Goal: Task Accomplishment & Management: Complete application form

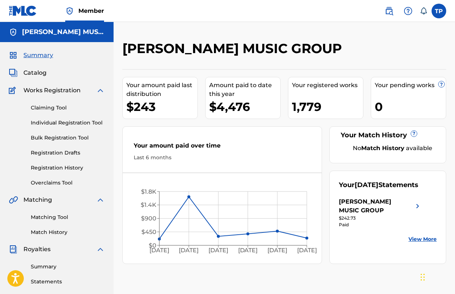
click at [35, 70] on span "Catalog" at bounding box center [34, 73] width 23 height 9
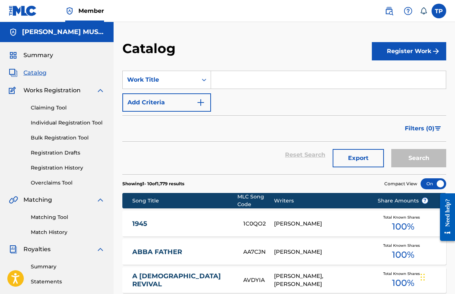
click at [382, 49] on button "Register Work" at bounding box center [409, 51] width 74 height 18
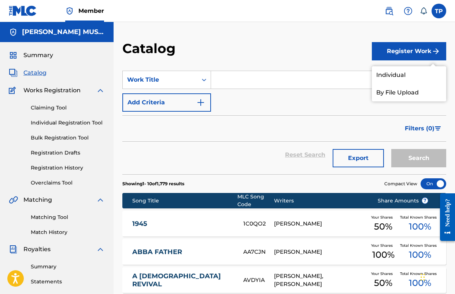
click at [381, 69] on link "Individual" at bounding box center [409, 75] width 74 height 18
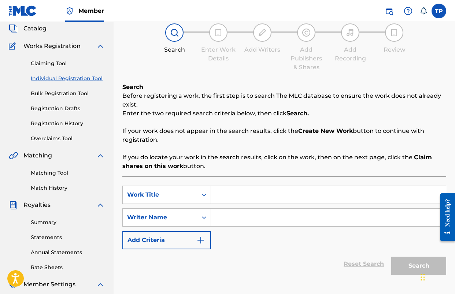
scroll to position [45, 0]
drag, startPoint x: 242, startPoint y: 193, endPoint x: 246, endPoint y: 186, distance: 7.7
click at [242, 193] on input "Search Form" at bounding box center [328, 195] width 235 height 18
type input "MY SAVIOR'S LOVE FOR ME"
click at [257, 221] on input "Search Form" at bounding box center [328, 218] width 235 height 18
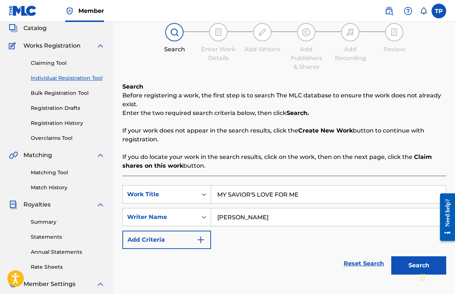
type input "[PERSON_NAME]"
click at [392, 257] on button "Search" at bounding box center [419, 266] width 55 height 18
click at [404, 262] on button "Search" at bounding box center [419, 266] width 55 height 18
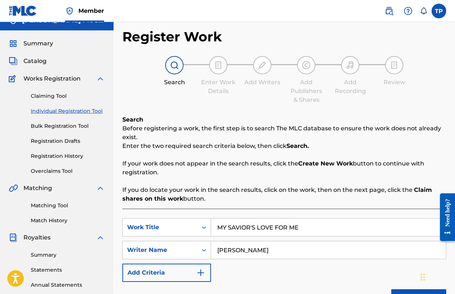
scroll to position [13, 0]
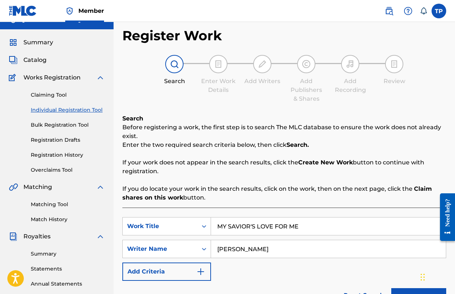
click at [38, 61] on span "Catalog" at bounding box center [34, 60] width 23 height 9
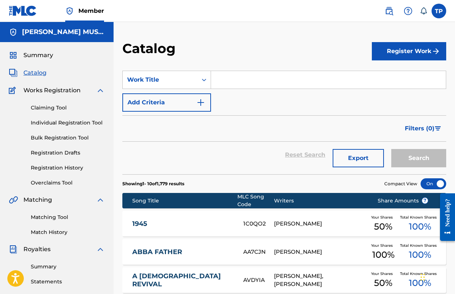
click at [402, 49] on button "Register Work" at bounding box center [409, 51] width 74 height 18
click at [381, 77] on link "Individual" at bounding box center [409, 75] width 74 height 18
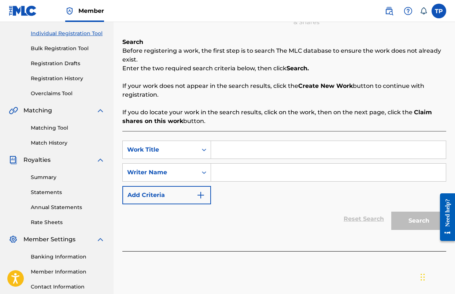
scroll to position [90, 0]
click at [265, 151] on input "Search Form" at bounding box center [328, 149] width 235 height 18
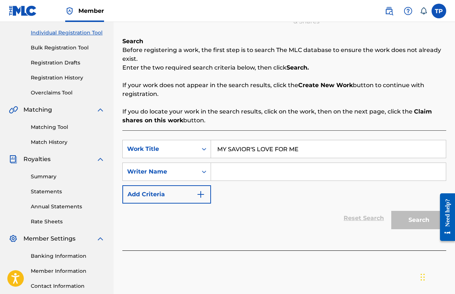
type input "MY SAVIOR'S LOVE FOR ME"
click at [281, 181] on div "SearchWithCriteria90e3144b-2ab9-4779-91da-60fcd055e3d6 Work Title MY SAVIOR'S L…" at bounding box center [284, 172] width 324 height 64
click at [268, 177] on input "Search Form" at bounding box center [328, 172] width 235 height 18
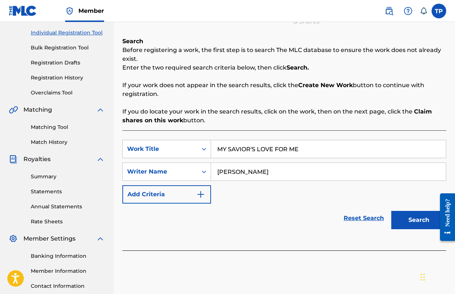
type input "[PERSON_NAME]"
click at [392, 211] on button "Search" at bounding box center [419, 220] width 55 height 18
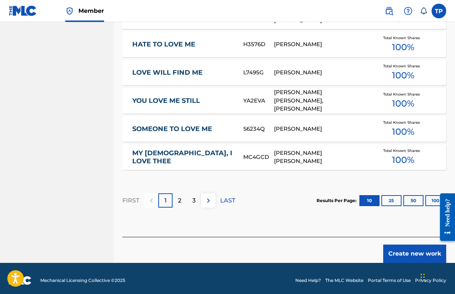
scroll to position [487, 0]
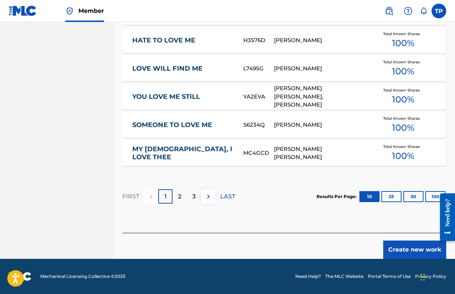
click at [400, 247] on button "Create new work" at bounding box center [414, 250] width 63 height 18
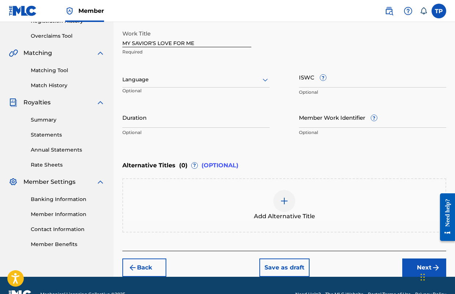
scroll to position [136, 0]
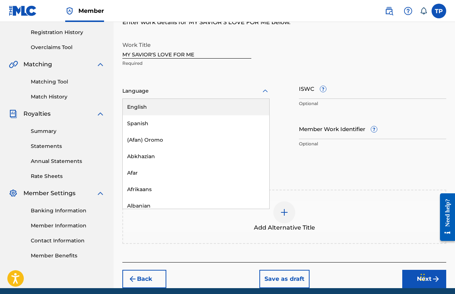
click at [155, 98] on div "Language" at bounding box center [195, 91] width 147 height 15
click at [154, 106] on div "English" at bounding box center [196, 107] width 147 height 16
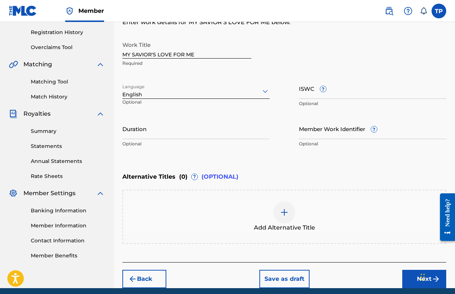
click at [279, 119] on div "Work Title MY SAVIOR'S LOVE FOR ME Required Language English Optional ISWC ? Op…" at bounding box center [284, 95] width 324 height 114
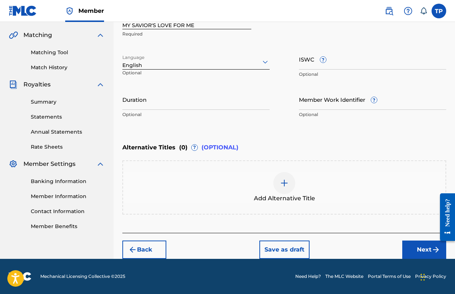
click at [417, 245] on button "Next" at bounding box center [425, 250] width 44 height 18
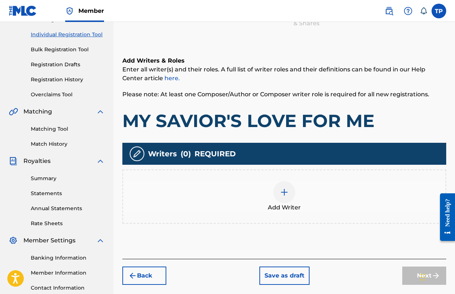
scroll to position [90, 0]
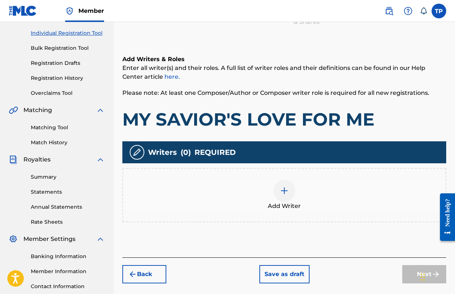
click at [290, 186] on div at bounding box center [284, 191] width 22 height 22
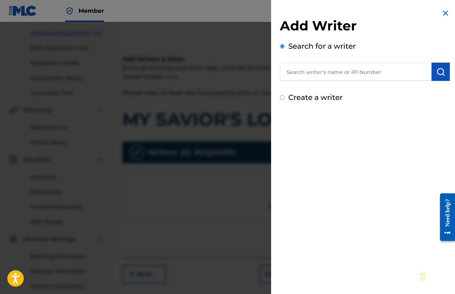
click at [303, 76] on input "text" at bounding box center [356, 72] width 152 height 18
type input "[PERSON_NAME]"
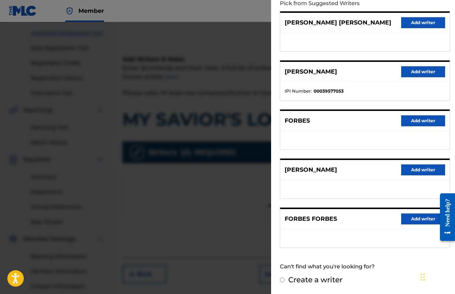
scroll to position [82, 0]
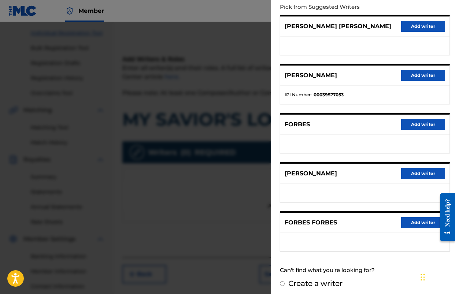
click at [309, 286] on label "Create a writer" at bounding box center [316, 283] width 54 height 9
radio input "true"
click at [285, 286] on input "Create a writer" at bounding box center [282, 284] width 5 height 5
radio input "false"
radio input "true"
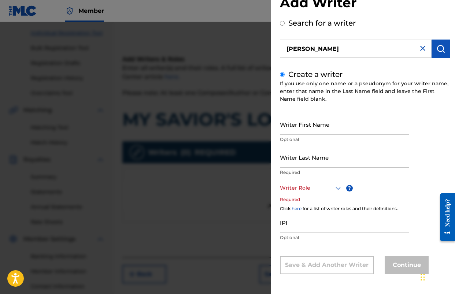
scroll to position [0, 0]
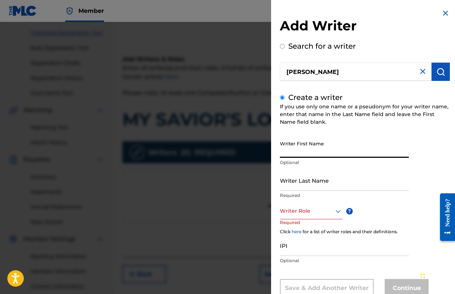
click at [306, 151] on input "Writer First Name" at bounding box center [344, 147] width 129 height 21
type input "FORBES"
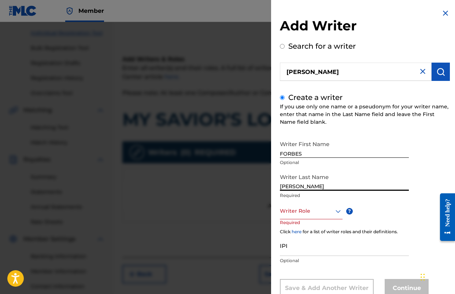
type input "[PERSON_NAME]"
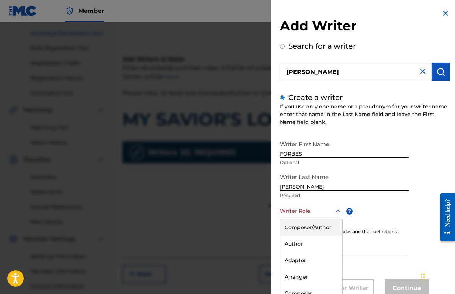
click at [297, 210] on div "Composer/Author, 1 of 8. 8 results available. Use Up and Down to choose options…" at bounding box center [311, 211] width 63 height 16
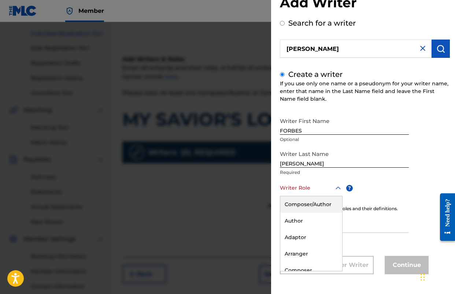
click at [309, 207] on div "Composer/Author" at bounding box center [311, 204] width 62 height 16
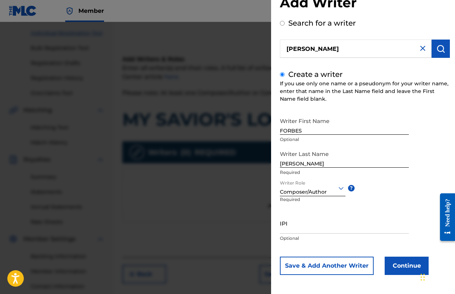
click at [404, 269] on button "Continue" at bounding box center [407, 266] width 44 height 18
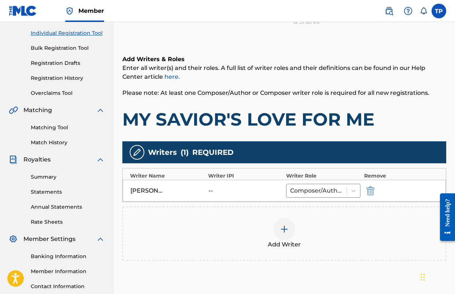
click at [279, 231] on div at bounding box center [284, 229] width 22 height 22
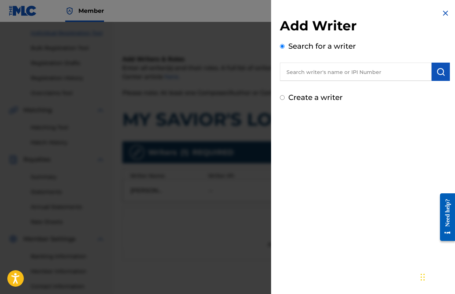
click at [343, 71] on input "text" at bounding box center [356, 72] width 152 height 18
click at [310, 72] on input "[PERSON_NAME]" at bounding box center [356, 72] width 152 height 18
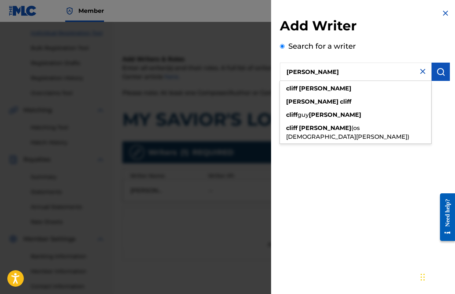
type input "[PERSON_NAME]"
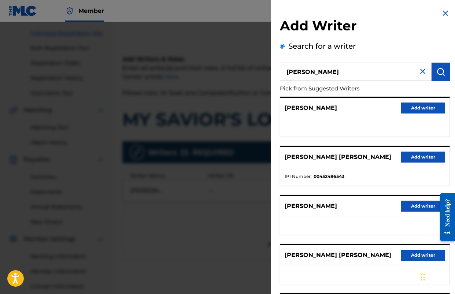
drag, startPoint x: 404, startPoint y: 157, endPoint x: 389, endPoint y: 158, distance: 14.8
click at [404, 157] on button "Add writer" at bounding box center [423, 157] width 44 height 11
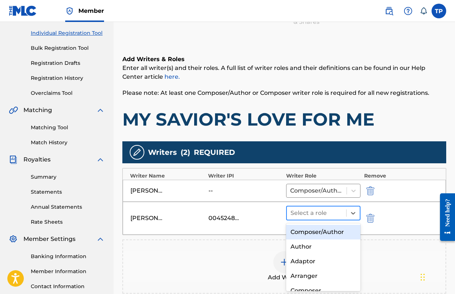
click at [315, 216] on div at bounding box center [317, 213] width 52 height 10
click at [309, 230] on div "Composer/Author" at bounding box center [323, 232] width 74 height 15
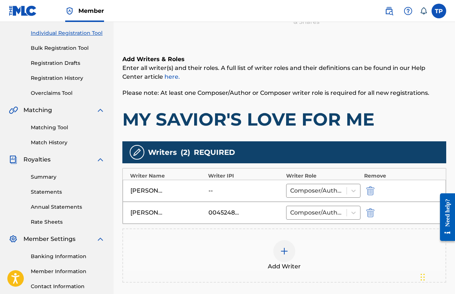
click at [290, 254] on div at bounding box center [284, 251] width 22 height 22
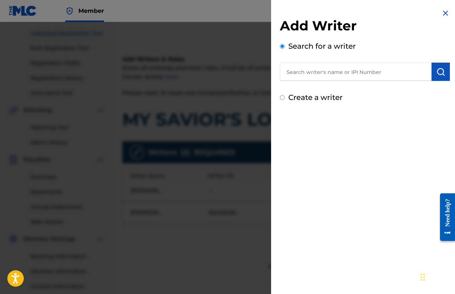
click at [372, 68] on input "text" at bounding box center [356, 72] width 152 height 18
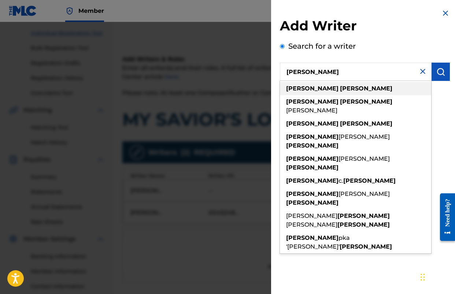
click at [355, 91] on div "[PERSON_NAME]" at bounding box center [355, 88] width 151 height 13
type input "[PERSON_NAME]"
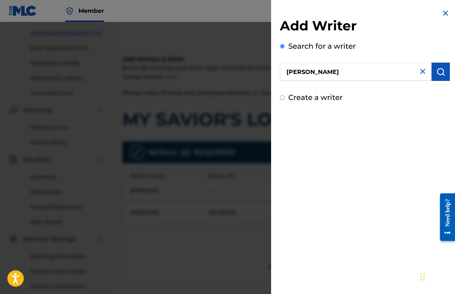
click at [437, 72] on img "submit" at bounding box center [441, 71] width 9 height 9
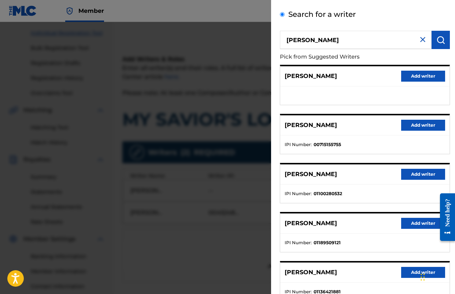
scroll to position [0, 0]
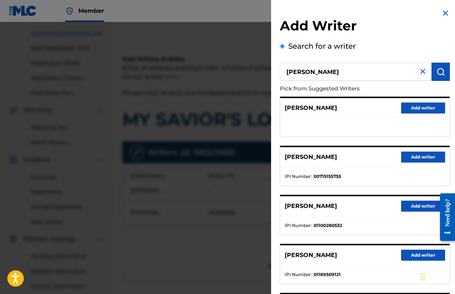
click at [421, 104] on button "Add writer" at bounding box center [423, 108] width 44 height 11
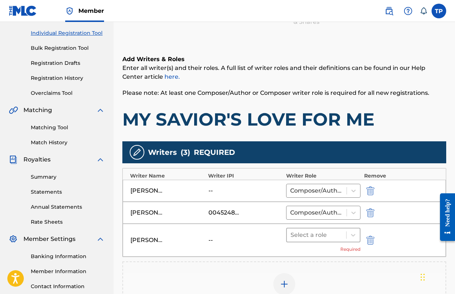
click at [303, 237] on div at bounding box center [317, 235] width 52 height 10
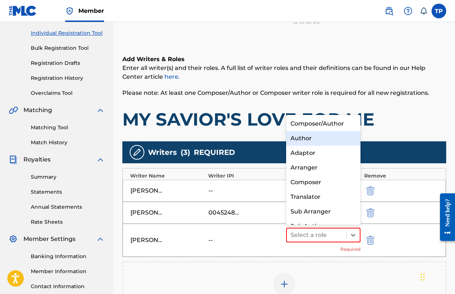
click at [318, 132] on div "Author" at bounding box center [323, 138] width 74 height 15
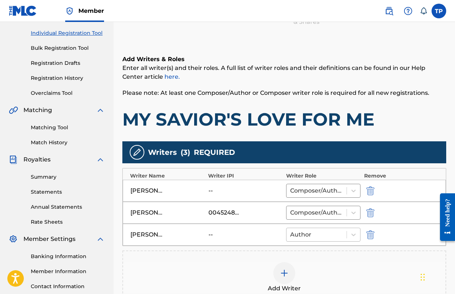
click at [308, 236] on div at bounding box center [316, 235] width 53 height 10
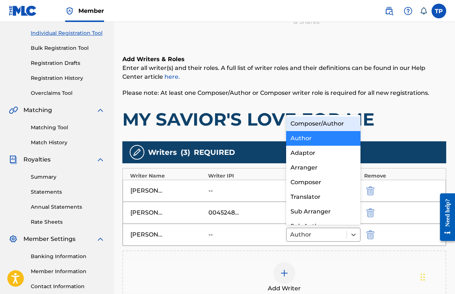
click at [312, 126] on div "Composer/Author" at bounding box center [323, 124] width 74 height 15
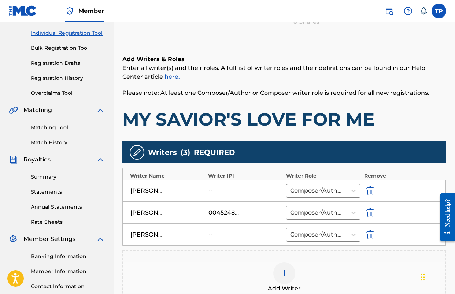
click at [278, 270] on div at bounding box center [284, 273] width 22 height 22
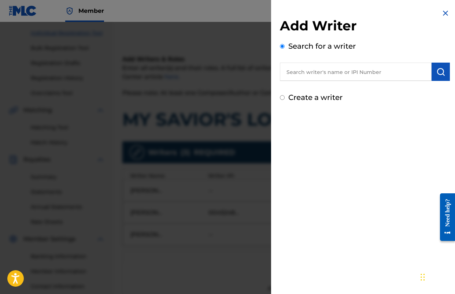
click at [360, 75] on input "text" at bounding box center [356, 72] width 152 height 18
type input "[PERSON_NAME]"
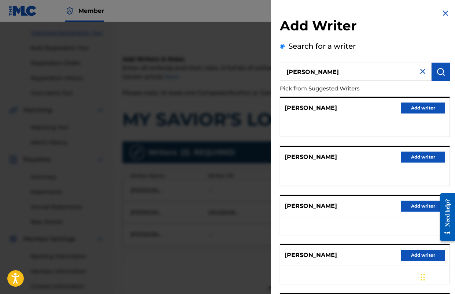
click at [423, 111] on button "Add writer" at bounding box center [423, 108] width 44 height 11
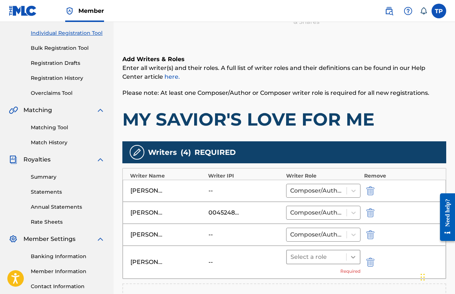
click at [348, 255] on div at bounding box center [353, 257] width 13 height 13
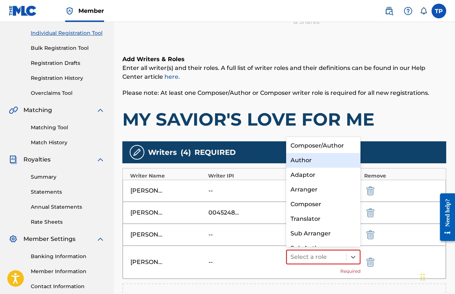
click at [309, 163] on div "Author" at bounding box center [323, 160] width 74 height 15
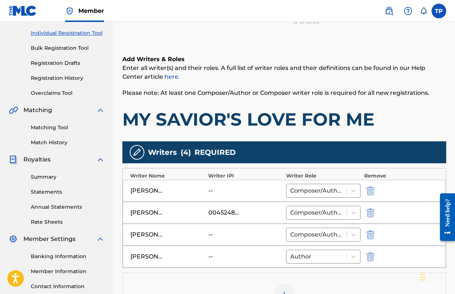
click at [211, 127] on h1 "MY SAVIOR'S LOVE FOR ME" at bounding box center [284, 120] width 324 height 22
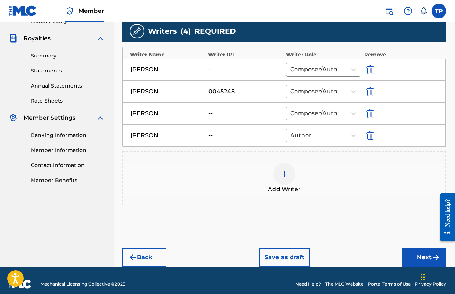
scroll to position [213, 0]
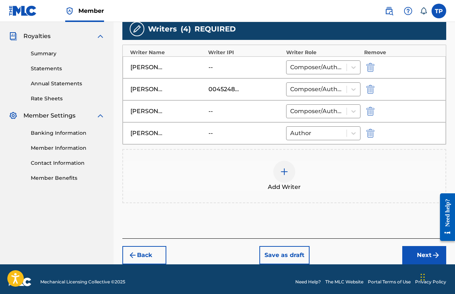
click at [411, 254] on button "Next" at bounding box center [425, 255] width 44 height 18
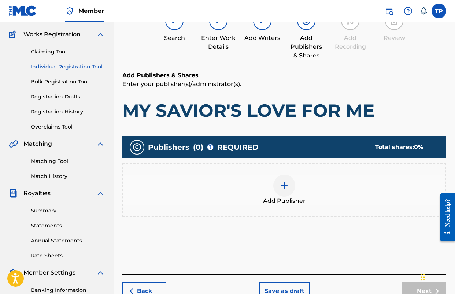
scroll to position [33, 0]
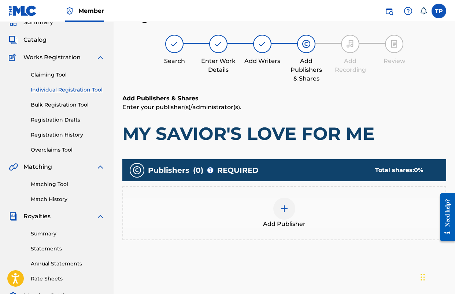
click at [285, 212] on img at bounding box center [284, 209] width 9 height 9
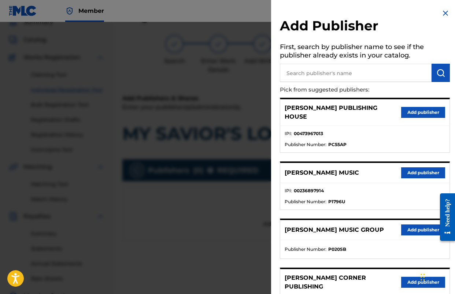
click at [408, 168] on button "Add publisher" at bounding box center [423, 173] width 44 height 11
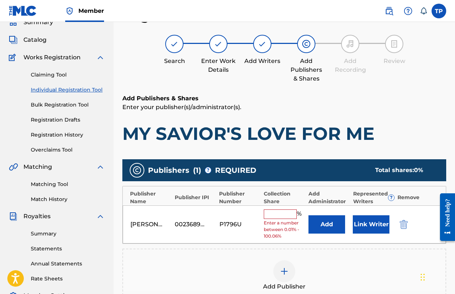
click at [329, 225] on button "Add" at bounding box center [327, 225] width 37 height 18
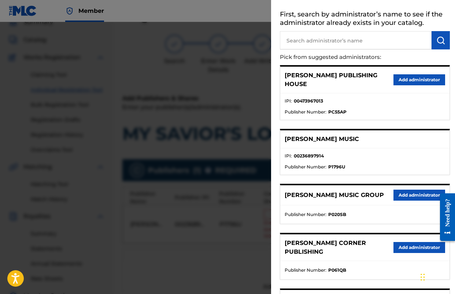
scroll to position [38, 0]
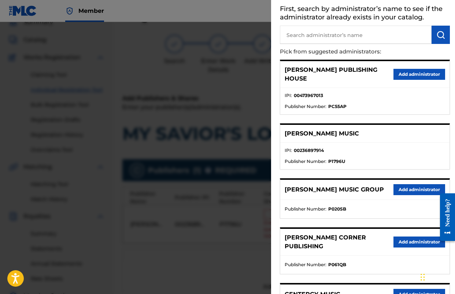
click at [394, 184] on button "Add administrator" at bounding box center [420, 189] width 52 height 11
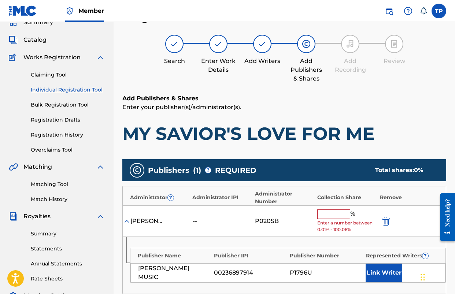
click at [324, 222] on span "Enter a number between 0.01% - 100.06%" at bounding box center [346, 226] width 59 height 13
click at [324, 217] on input "text" at bounding box center [333, 215] width 33 height 10
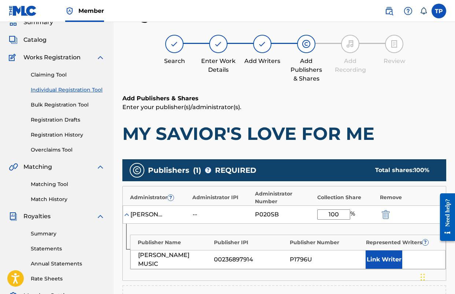
type input "100"
click at [314, 152] on div "Add Publishers & Shares Enter your publisher(s)/administrator(s). MY SAVIOR'S L…" at bounding box center [284, 245] width 324 height 303
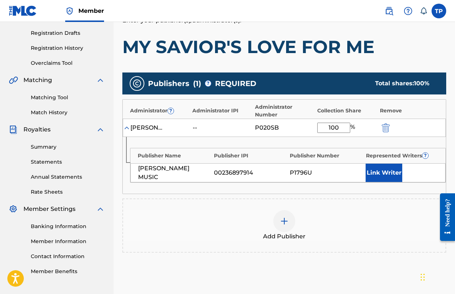
scroll to position [120, 0]
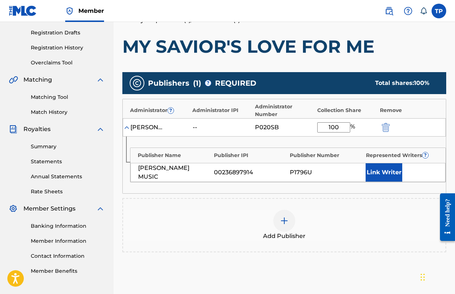
click at [370, 173] on button "Link Writer" at bounding box center [384, 172] width 37 height 18
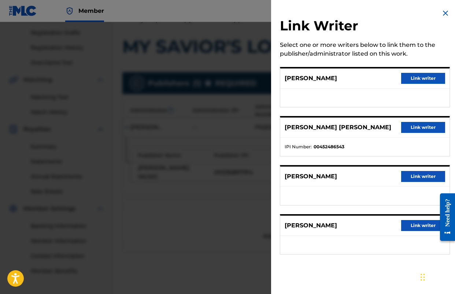
drag, startPoint x: 415, startPoint y: 83, endPoint x: 415, endPoint y: 89, distance: 5.9
click at [415, 83] on button "Link writer" at bounding box center [423, 78] width 44 height 11
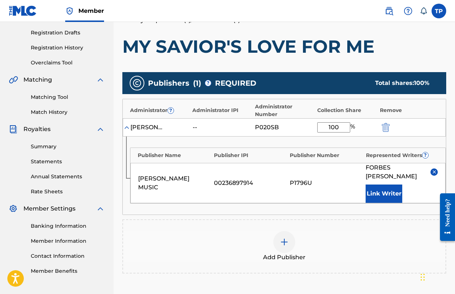
click at [385, 190] on button "Link Writer" at bounding box center [384, 194] width 37 height 18
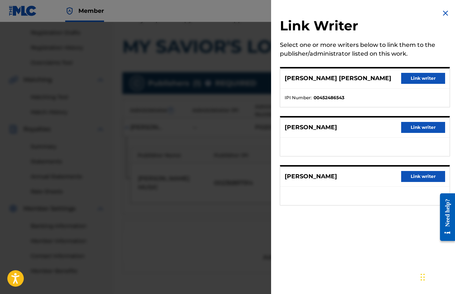
click at [415, 78] on button "Link writer" at bounding box center [423, 78] width 44 height 11
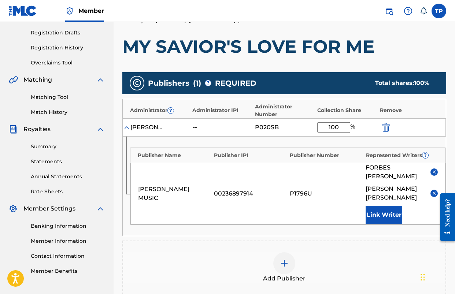
click at [385, 206] on button "Link Writer" at bounding box center [384, 215] width 37 height 18
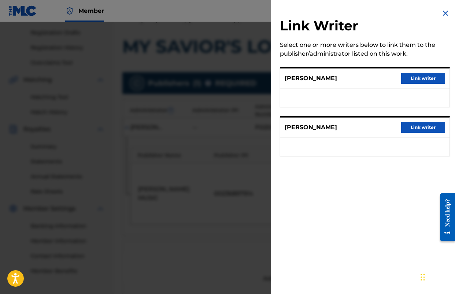
click at [423, 80] on button "Link writer" at bounding box center [423, 78] width 44 height 11
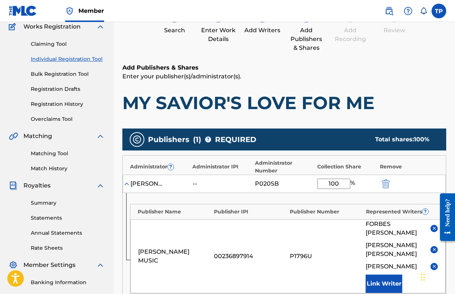
scroll to position [0, 0]
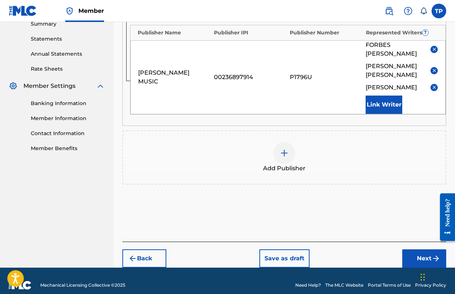
click at [420, 250] on button "Next" at bounding box center [425, 259] width 44 height 18
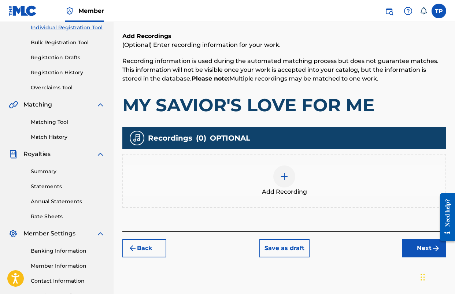
scroll to position [97, 0]
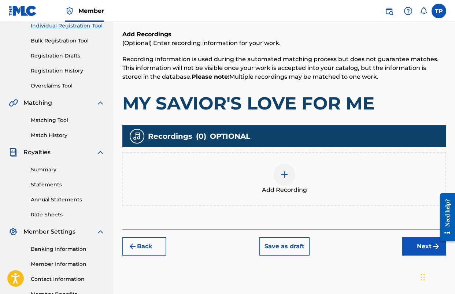
click at [278, 180] on div at bounding box center [284, 175] width 22 height 22
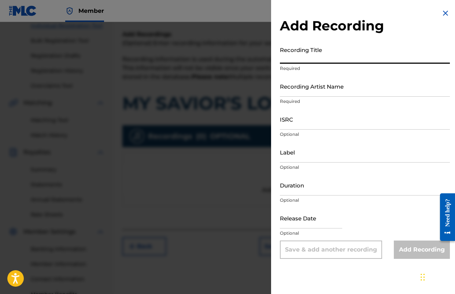
click at [310, 57] on input "Recording Title" at bounding box center [365, 53] width 170 height 21
type input "My Savior's Love For Me"
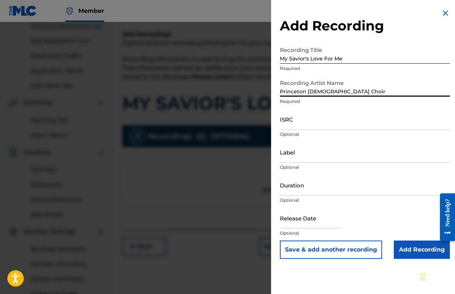
type input "Princeton [DEMOGRAPHIC_DATA] Choir"
drag, startPoint x: 408, startPoint y: 250, endPoint x: 336, endPoint y: 253, distance: 72.3
click at [408, 250] on input "Add Recording" at bounding box center [422, 250] width 56 height 18
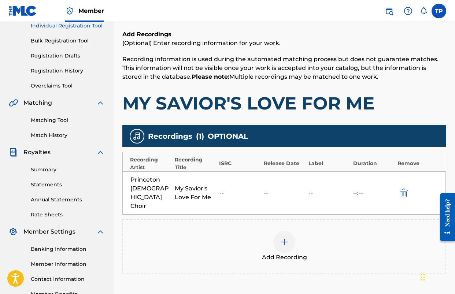
click at [289, 231] on div at bounding box center [284, 242] width 22 height 22
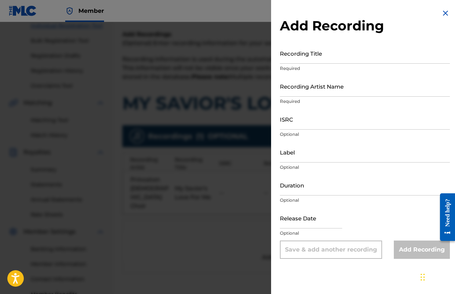
click at [313, 59] on input "Recording Title" at bounding box center [365, 53] width 170 height 21
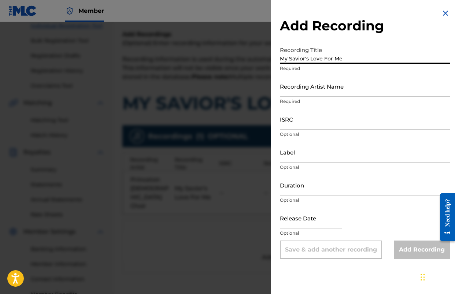
type input "My Savior's Love For Me"
click at [297, 94] on input "Recording Artist Name" at bounding box center [365, 86] width 170 height 21
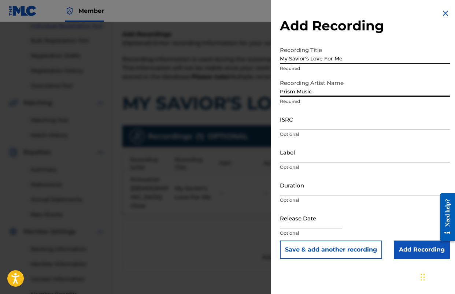
type input "Prism Music"
click at [415, 253] on input "Add Recording" at bounding box center [422, 250] width 56 height 18
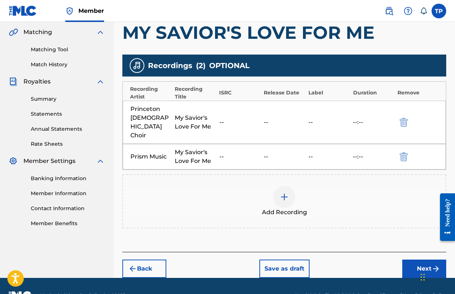
click at [415, 260] on button "Next" at bounding box center [425, 269] width 44 height 18
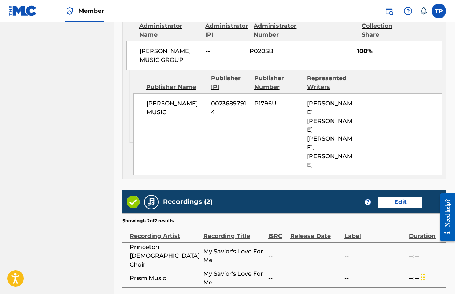
scroll to position [463, 0]
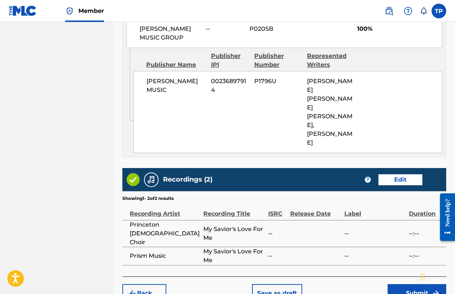
click at [395, 284] on button "Submit" at bounding box center [417, 293] width 59 height 18
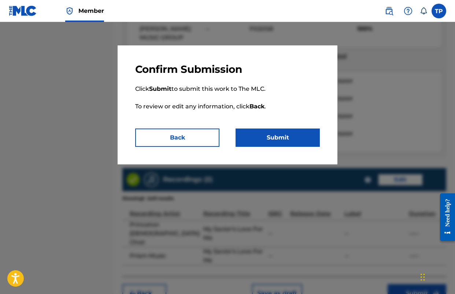
click at [279, 139] on button "Submit" at bounding box center [278, 138] width 84 height 18
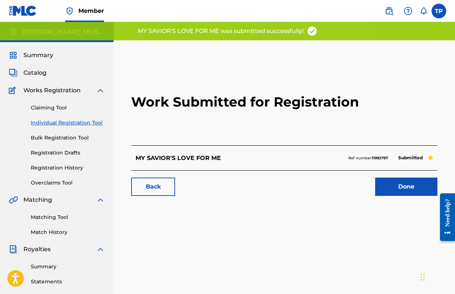
click at [399, 183] on link "Done" at bounding box center [406, 187] width 62 height 18
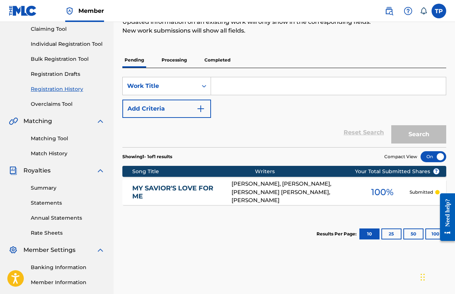
scroll to position [83, 0]
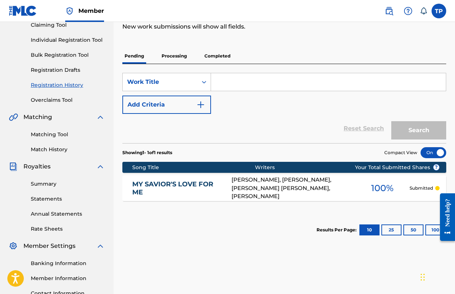
click at [220, 132] on div "Reset Search Search" at bounding box center [284, 128] width 324 height 29
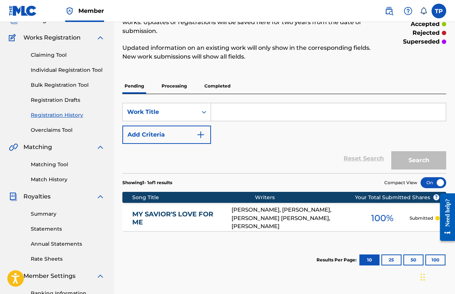
scroll to position [0, 0]
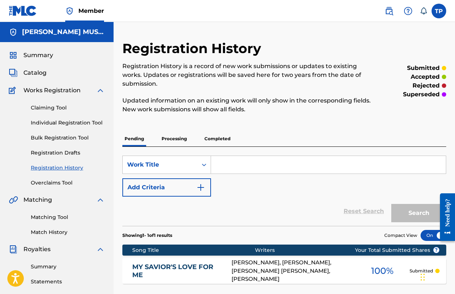
click at [43, 73] on span "Catalog" at bounding box center [34, 73] width 23 height 9
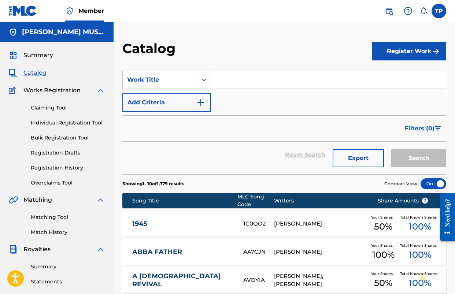
drag, startPoint x: 398, startPoint y: 49, endPoint x: 384, endPoint y: 58, distance: 17.3
click at [398, 49] on button "Register Work" at bounding box center [409, 51] width 74 height 18
click at [386, 76] on link "Individual" at bounding box center [409, 75] width 74 height 18
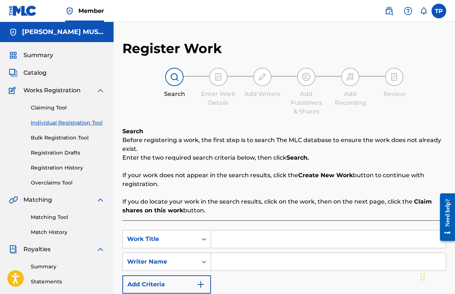
click at [224, 234] on input "Search Form" at bounding box center [328, 240] width 235 height 18
type input "IT'S ALMOST LEAVIN TIME"
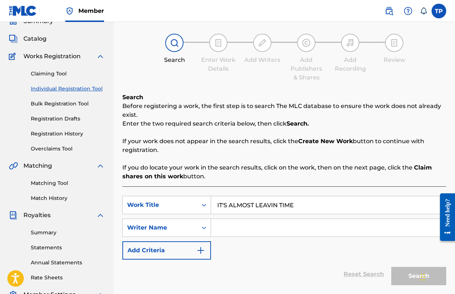
scroll to position [45, 0]
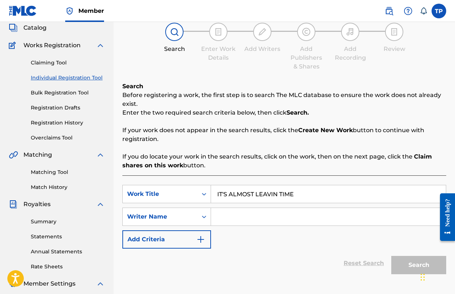
click at [289, 210] on input "Search Form" at bounding box center [328, 217] width 235 height 18
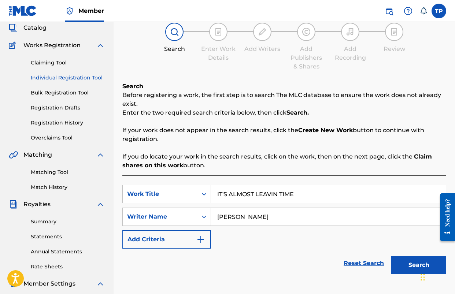
type input "[PERSON_NAME]"
click at [392, 256] on button "Search" at bounding box center [419, 265] width 55 height 18
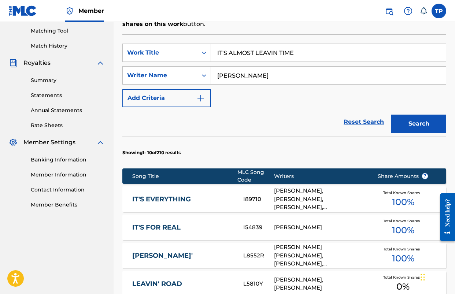
scroll to position [188, 0]
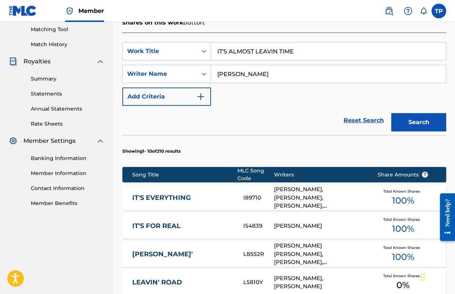
click at [278, 51] on input "IT'S ALMOST LEAVIN TIME" at bounding box center [328, 52] width 235 height 18
type input "IT'S ALMOST LEAVING TIME"
click at [392, 113] on button "Search" at bounding box center [419, 122] width 55 height 18
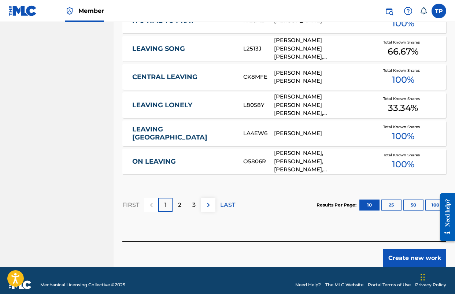
scroll to position [487, 0]
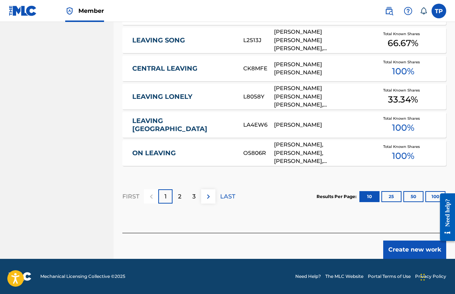
click at [398, 247] on button "Create new work" at bounding box center [414, 250] width 63 height 18
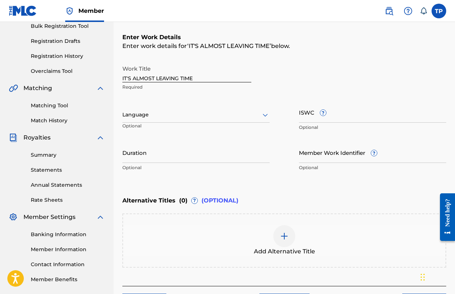
scroll to position [107, 0]
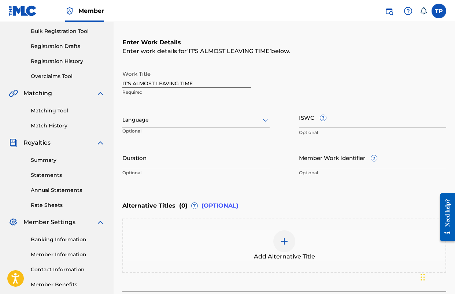
click at [199, 115] on div at bounding box center [195, 119] width 147 height 9
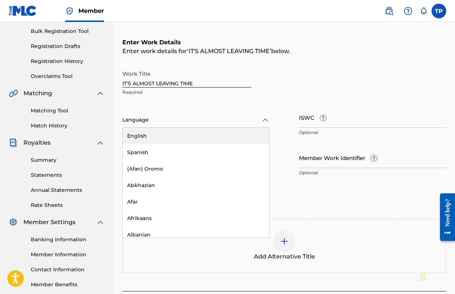
click at [188, 143] on div "English" at bounding box center [196, 136] width 147 height 16
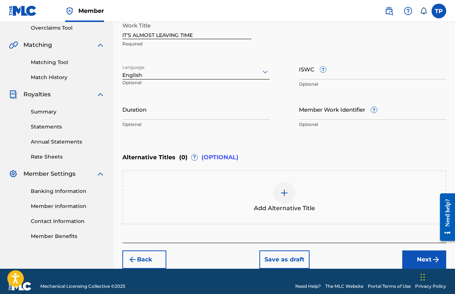
scroll to position [156, 0]
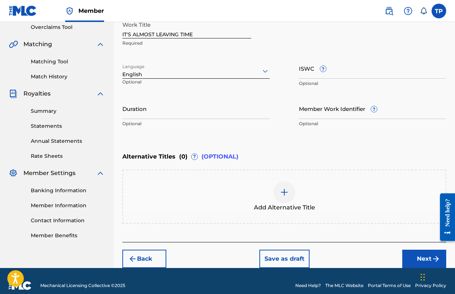
click at [291, 188] on div at bounding box center [284, 192] width 22 height 22
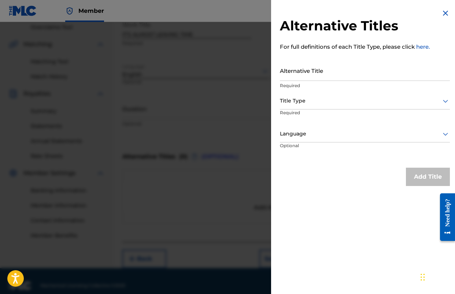
click at [316, 75] on input "Alternative Title" at bounding box center [365, 70] width 170 height 21
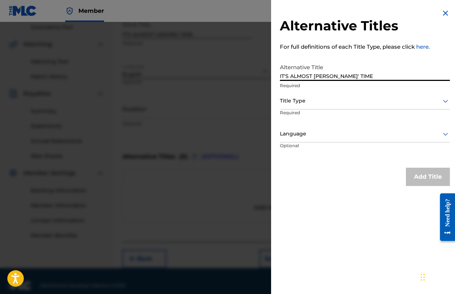
type input "IT'S ALMOST [PERSON_NAME]' TIME"
click at [323, 102] on div at bounding box center [365, 100] width 170 height 9
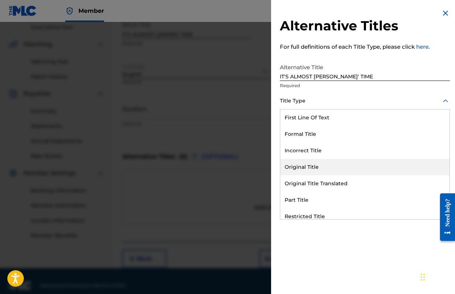
scroll to position [71, 0]
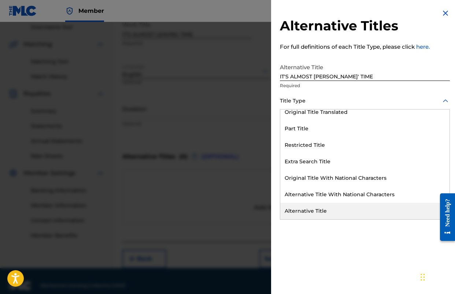
click at [324, 210] on div "Alternative Title" at bounding box center [364, 211] width 169 height 16
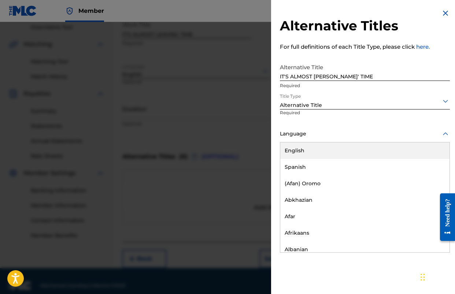
drag, startPoint x: 337, startPoint y: 138, endPoint x: 327, endPoint y: 140, distance: 10.5
click at [335, 138] on div at bounding box center [365, 133] width 170 height 9
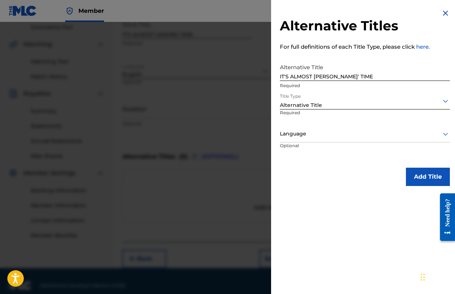
click at [318, 140] on div "Language" at bounding box center [365, 134] width 170 height 16
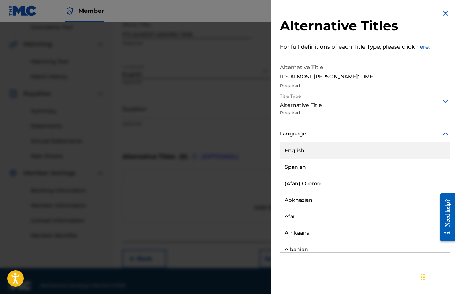
drag, startPoint x: 308, startPoint y: 138, endPoint x: 303, endPoint y: 151, distance: 14.0
click at [306, 142] on div "Language" at bounding box center [365, 134] width 170 height 16
drag, startPoint x: 303, startPoint y: 151, endPoint x: 378, endPoint y: 161, distance: 75.4
click at [303, 151] on div "English" at bounding box center [364, 151] width 169 height 16
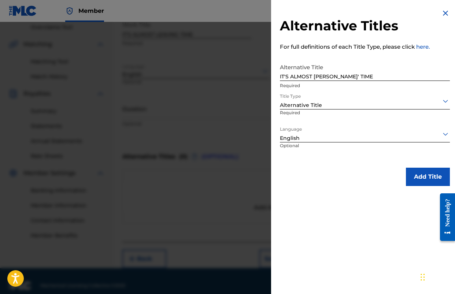
drag, startPoint x: 416, startPoint y: 177, endPoint x: 253, endPoint y: 162, distance: 164.2
click at [416, 177] on button "Add Title" at bounding box center [428, 177] width 44 height 18
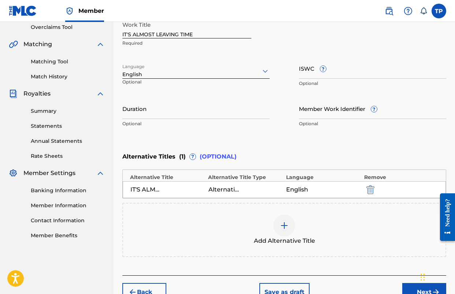
click at [280, 224] on img at bounding box center [284, 225] width 9 height 9
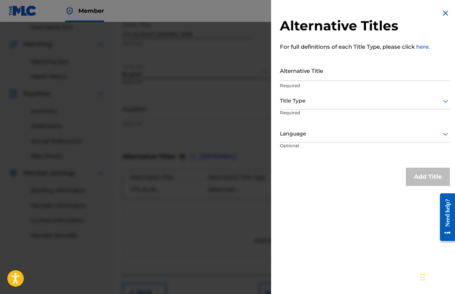
click at [334, 74] on input "Alternative Title" at bounding box center [365, 70] width 170 height 21
type input "LEAVIN' TIME"
click at [318, 103] on div at bounding box center [365, 100] width 170 height 9
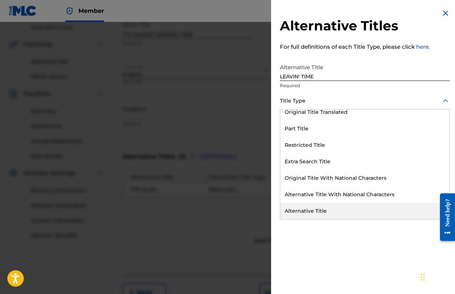
click at [334, 213] on div "Alternative Title" at bounding box center [364, 211] width 169 height 16
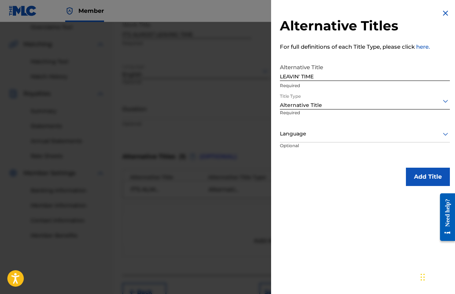
drag, startPoint x: 347, startPoint y: 139, endPoint x: 343, endPoint y: 142, distance: 5.1
click at [347, 139] on div "Language" at bounding box center [365, 134] width 170 height 16
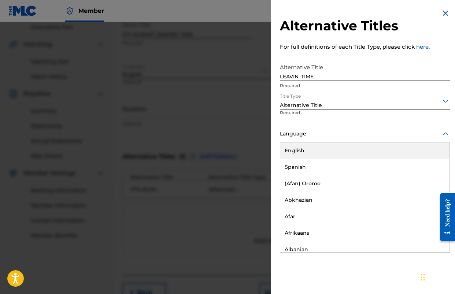
click at [325, 151] on div "English" at bounding box center [364, 151] width 169 height 16
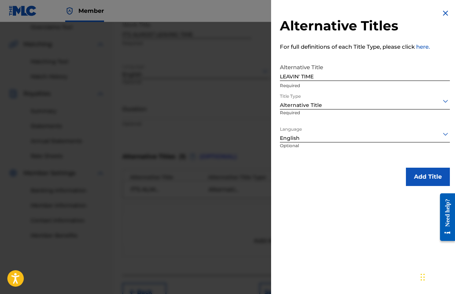
click at [423, 173] on button "Add Title" at bounding box center [428, 177] width 44 height 18
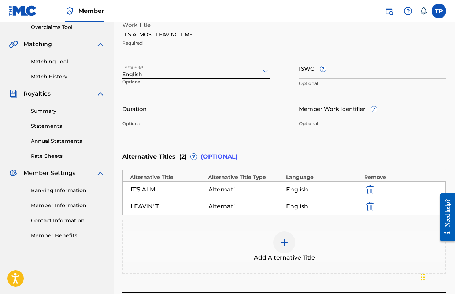
click at [285, 239] on img at bounding box center [284, 242] width 9 height 9
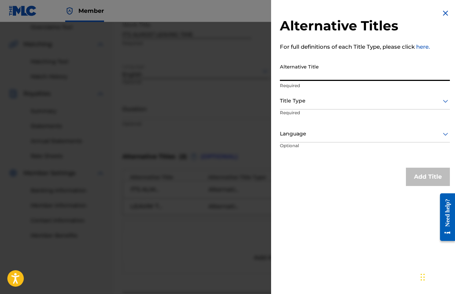
click at [319, 70] on input "Alternative Title" at bounding box center [365, 70] width 170 height 21
type input "LEAVING TIME"
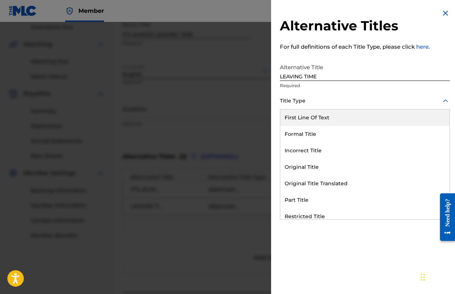
click at [316, 107] on div "Title Type" at bounding box center [365, 101] width 170 height 16
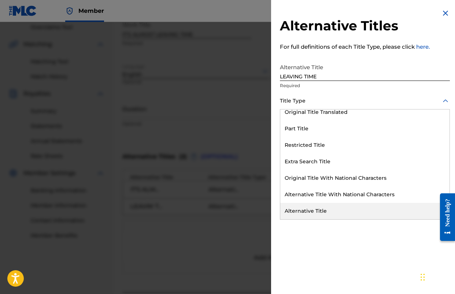
click at [316, 211] on div "Alternative Title" at bounding box center [364, 211] width 169 height 16
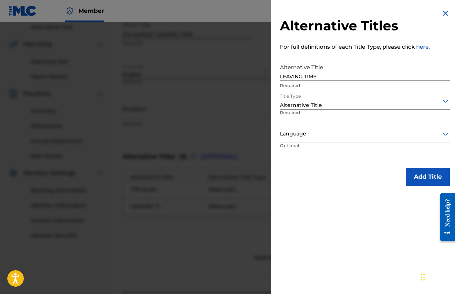
click at [339, 150] on div "Language Optional" at bounding box center [365, 142] width 170 height 33
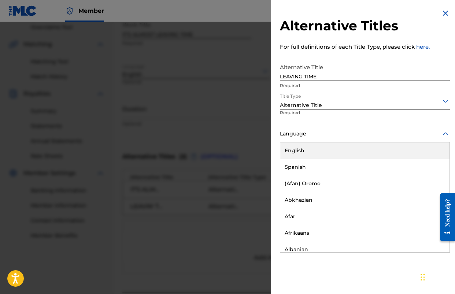
click at [324, 141] on div "Language" at bounding box center [365, 134] width 170 height 16
click at [312, 151] on div "English" at bounding box center [364, 151] width 169 height 16
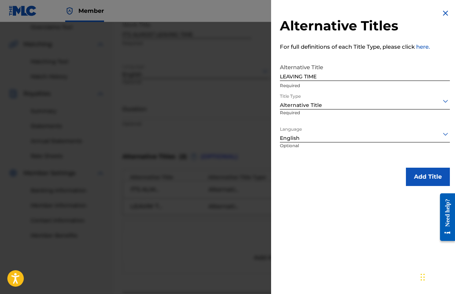
click at [415, 173] on button "Add Title" at bounding box center [428, 177] width 44 height 18
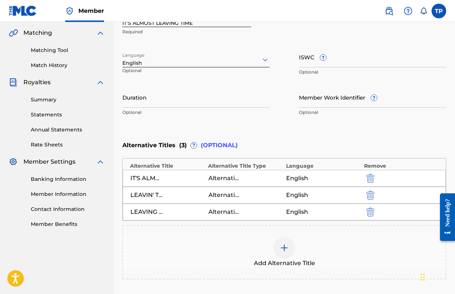
scroll to position [208, 0]
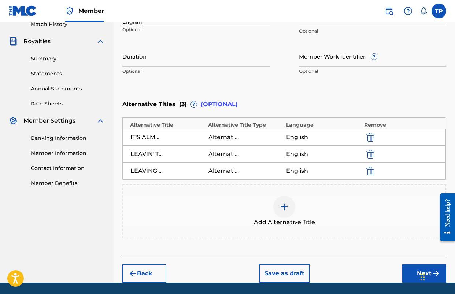
click at [408, 271] on button "Next" at bounding box center [425, 274] width 44 height 18
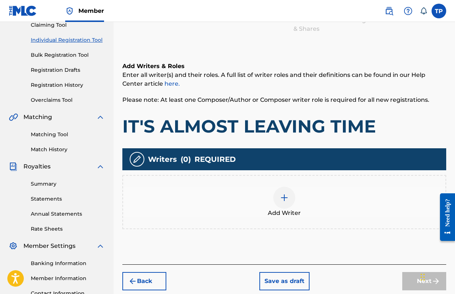
scroll to position [85, 0]
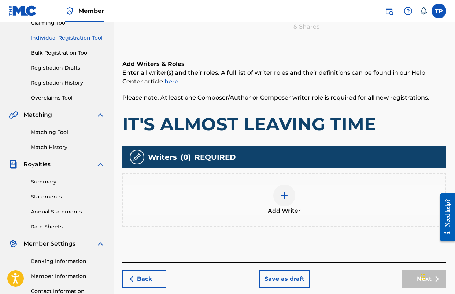
click at [279, 194] on div at bounding box center [284, 196] width 22 height 22
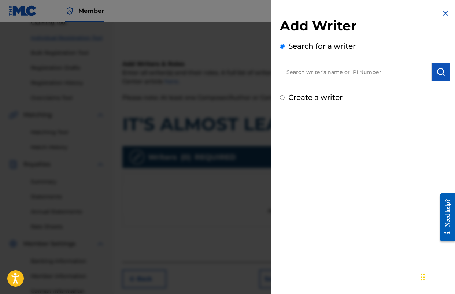
click at [319, 70] on input "text" at bounding box center [356, 72] width 152 height 18
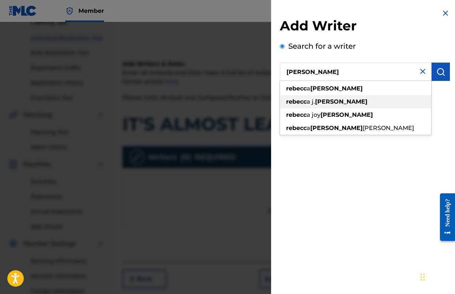
click at [303, 101] on strong "rebecc" at bounding box center [296, 101] width 21 height 7
type input "[PERSON_NAME]"
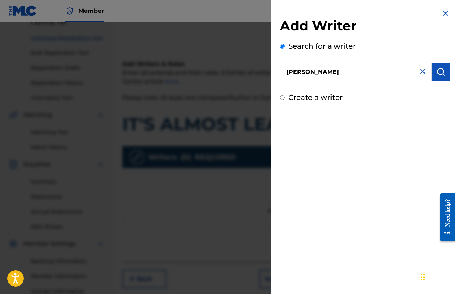
click at [441, 76] on img "submit" at bounding box center [441, 71] width 9 height 9
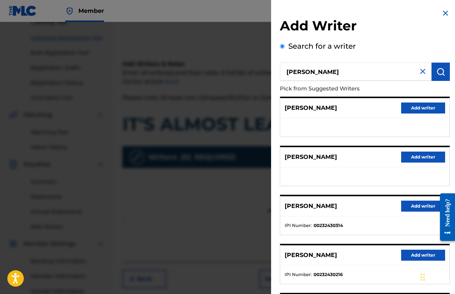
drag, startPoint x: 412, startPoint y: 106, endPoint x: 407, endPoint y: 108, distance: 6.3
click at [412, 106] on button "Add writer" at bounding box center [423, 108] width 44 height 11
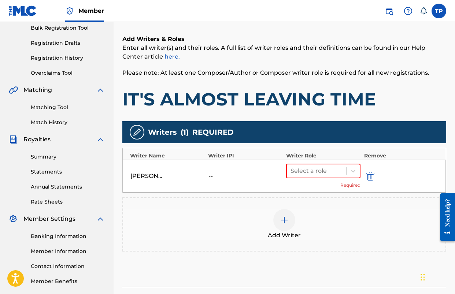
scroll to position [112, 0]
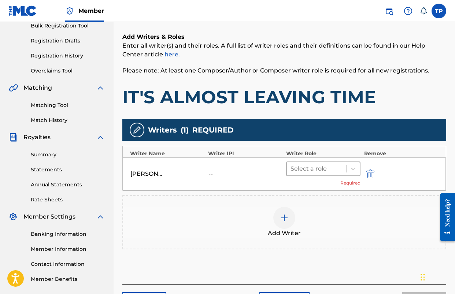
click at [311, 168] on div at bounding box center [317, 169] width 52 height 10
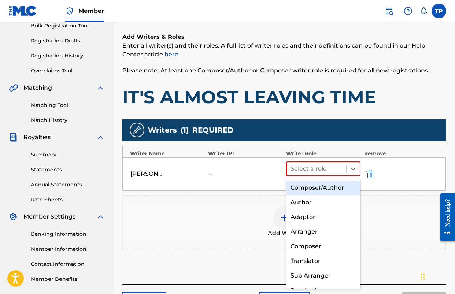
click at [309, 185] on div "Composer/Author" at bounding box center [323, 188] width 74 height 15
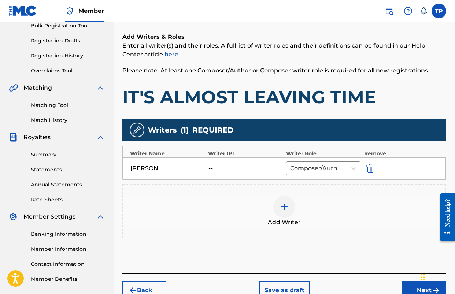
click at [287, 211] on img at bounding box center [284, 207] width 9 height 9
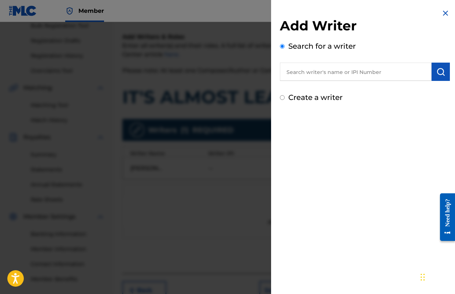
click at [343, 74] on input "text" at bounding box center [356, 72] width 152 height 18
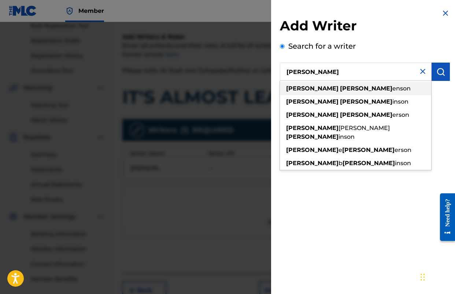
click at [393, 90] on span "enson" at bounding box center [402, 88] width 18 height 7
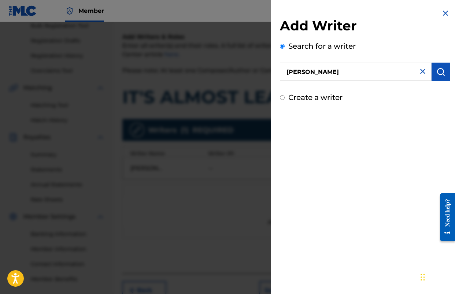
drag, startPoint x: 350, startPoint y: 71, endPoint x: 323, endPoint y: 75, distance: 26.7
click at [323, 75] on input "[PERSON_NAME]" at bounding box center [356, 72] width 152 height 18
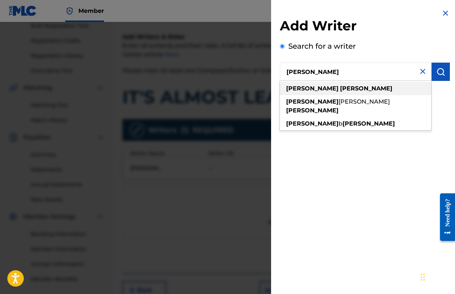
click at [340, 89] on strong "[PERSON_NAME]" at bounding box center [366, 88] width 52 height 7
type input "[PERSON_NAME]"
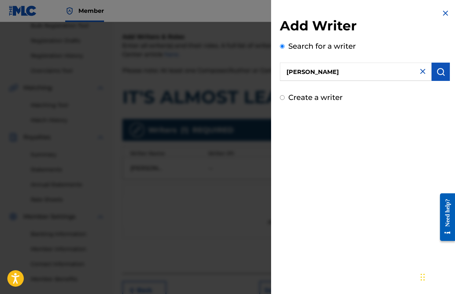
click at [437, 73] on img "submit" at bounding box center [441, 71] width 9 height 9
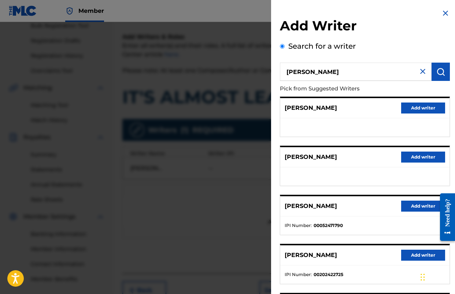
click at [405, 206] on button "Add writer" at bounding box center [423, 206] width 44 height 11
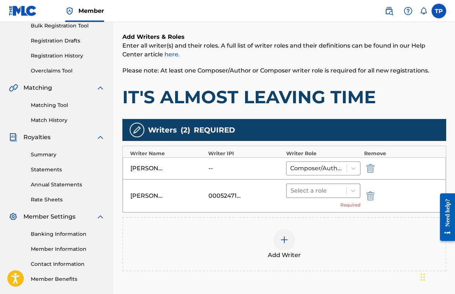
click at [326, 194] on div at bounding box center [317, 191] width 52 height 10
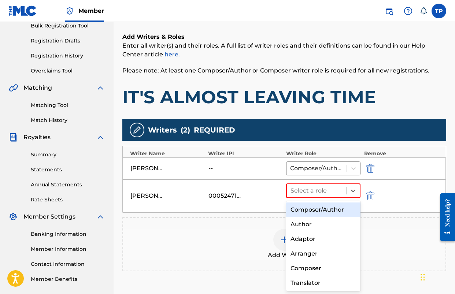
click at [305, 208] on div "Composer/Author" at bounding box center [323, 210] width 74 height 15
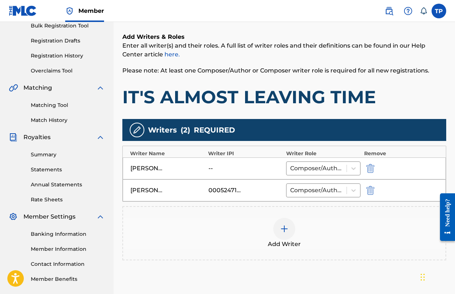
click at [392, 221] on div "Add Writer" at bounding box center [284, 233] width 323 height 31
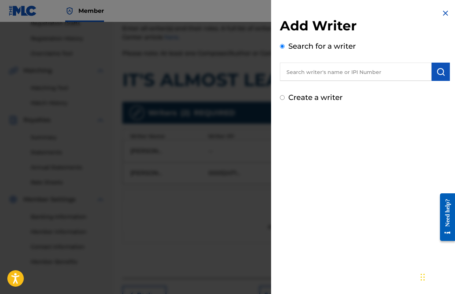
scroll to position [132, 0]
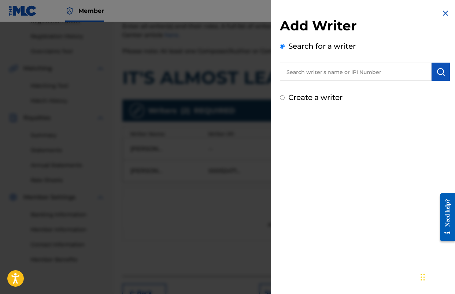
drag, startPoint x: 446, startPoint y: 14, endPoint x: 445, endPoint y: 21, distance: 6.8
click at [446, 14] on img at bounding box center [445, 13] width 9 height 9
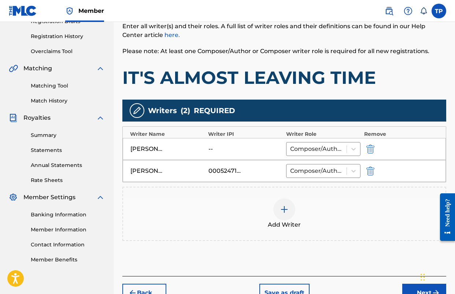
click at [422, 77] on h1 "IT'S ALMOST LEAVING TIME" at bounding box center [284, 78] width 324 height 22
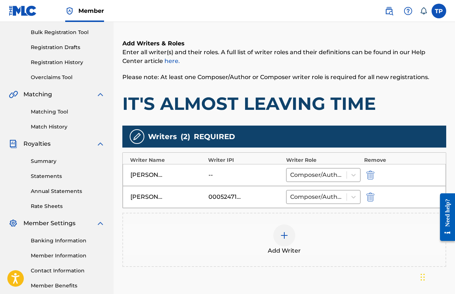
scroll to position [175, 0]
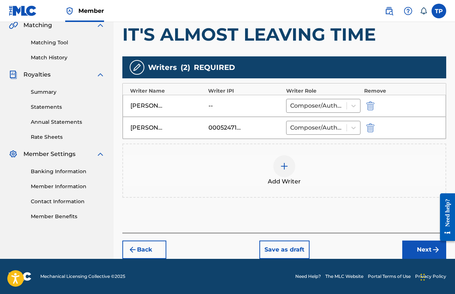
click at [419, 253] on button "Next" at bounding box center [425, 250] width 44 height 18
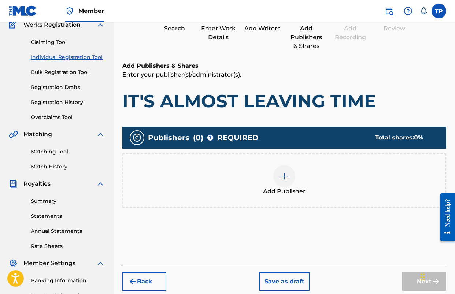
scroll to position [66, 0]
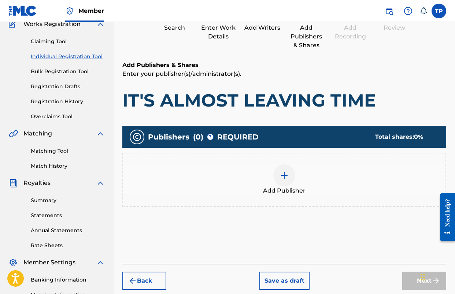
click at [280, 175] on img at bounding box center [284, 175] width 9 height 9
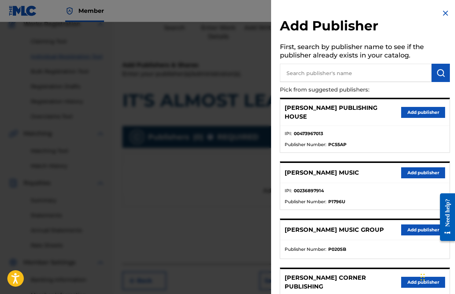
click at [406, 168] on button "Add publisher" at bounding box center [423, 173] width 44 height 11
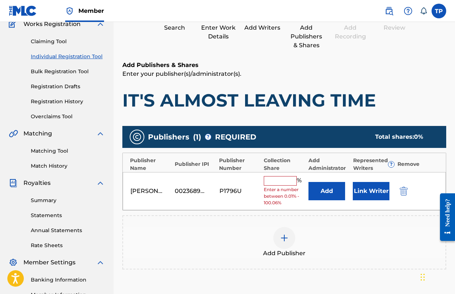
click at [325, 190] on button "Add" at bounding box center [327, 191] width 37 height 18
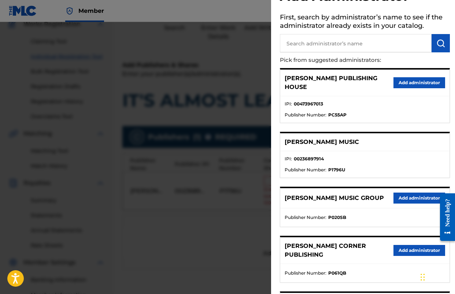
scroll to position [30, 0]
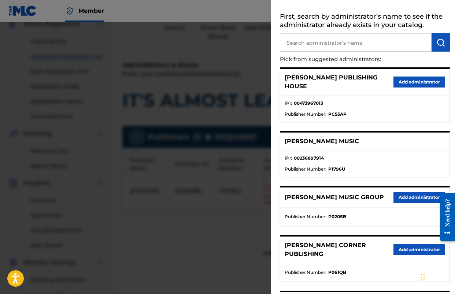
click at [404, 192] on button "Add administrator" at bounding box center [420, 197] width 52 height 11
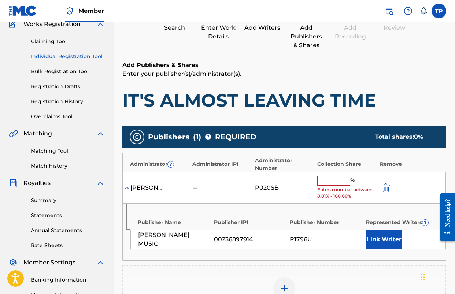
click at [331, 183] on input "text" at bounding box center [333, 181] width 33 height 10
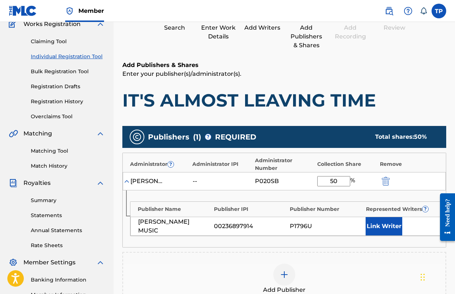
type input "50"
click at [324, 110] on h1 "IT'S ALMOST LEAVING TIME" at bounding box center [284, 100] width 324 height 22
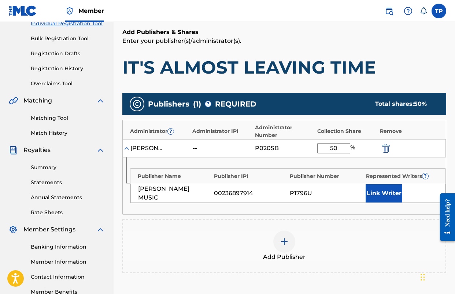
scroll to position [100, 0]
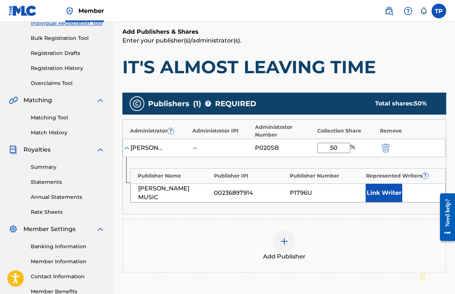
click at [365, 195] on div "[PERSON_NAME] MUSIC 00236897914 P1796U Link Writer" at bounding box center [288, 193] width 315 height 19
click at [372, 194] on button "Link Writer" at bounding box center [384, 193] width 37 height 18
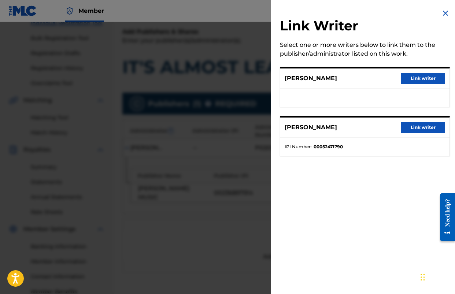
click at [419, 78] on button "Link writer" at bounding box center [423, 78] width 44 height 11
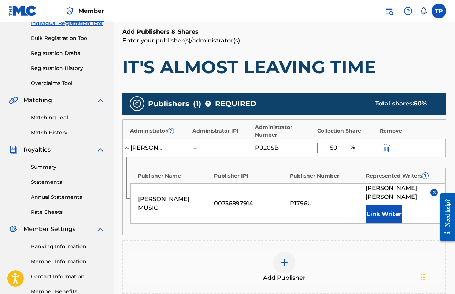
click at [344, 73] on h1 "IT'S ALMOST LEAVING TIME" at bounding box center [284, 67] width 324 height 22
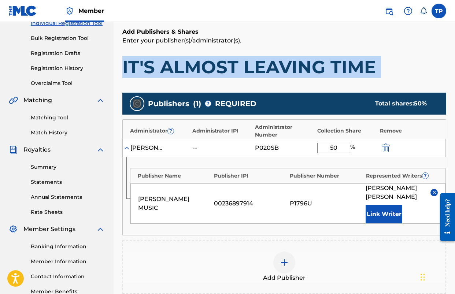
click at [344, 73] on h1 "IT'S ALMOST LEAVING TIME" at bounding box center [284, 67] width 324 height 22
click at [371, 63] on h1 "IT'S ALMOST LEAVING TIME" at bounding box center [284, 67] width 324 height 22
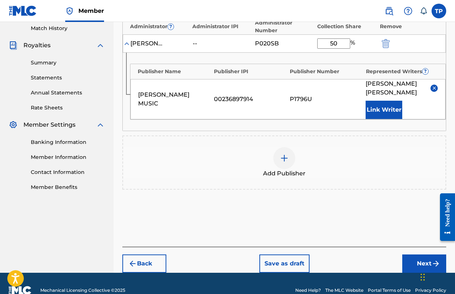
scroll to position [209, 0]
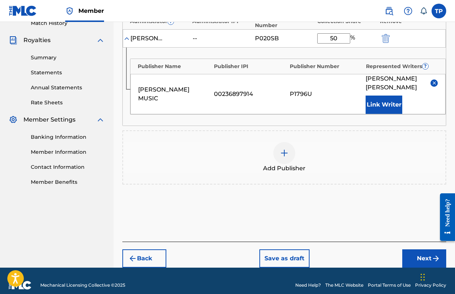
click at [415, 251] on button "Next" at bounding box center [425, 259] width 44 height 18
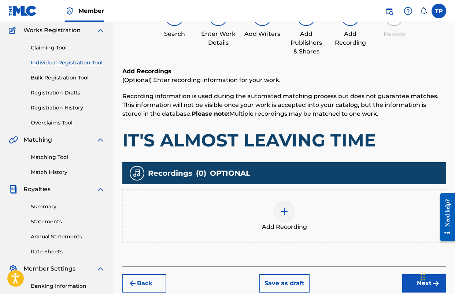
scroll to position [74, 0]
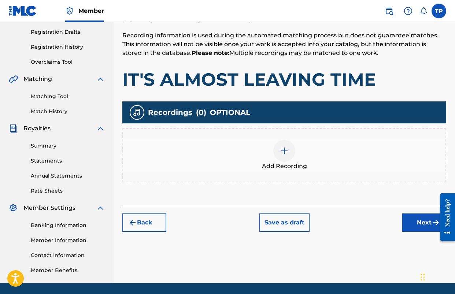
click at [416, 218] on button "Next" at bounding box center [425, 223] width 44 height 18
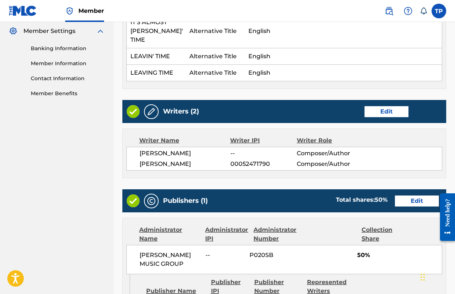
scroll to position [298, 0]
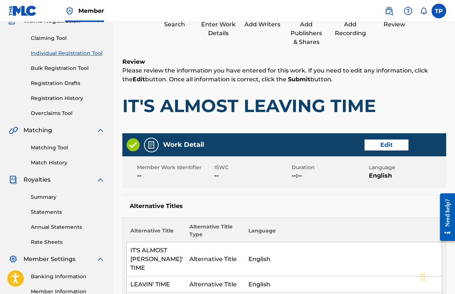
click at [389, 217] on div "Alternative Title Alternative Title Type Language IT'S ALMOST LEAVIN' TIME Alte…" at bounding box center [284, 267] width 324 height 100
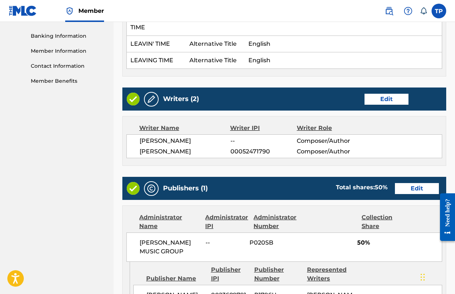
scroll to position [456, 0]
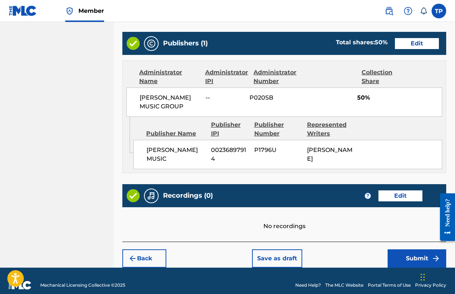
click at [415, 268] on footer "Mechanical Licensing Collective © 2025 Need Help? The MLC Website Portal Terms …" at bounding box center [227, 285] width 455 height 35
click at [410, 255] on button "Submit" at bounding box center [417, 259] width 59 height 18
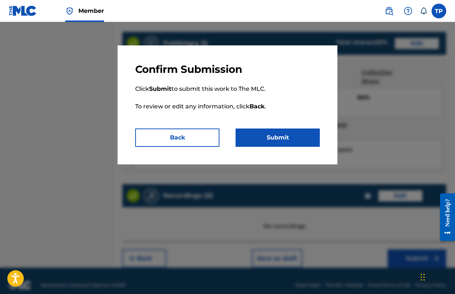
click at [279, 143] on button "Submit" at bounding box center [278, 138] width 84 height 18
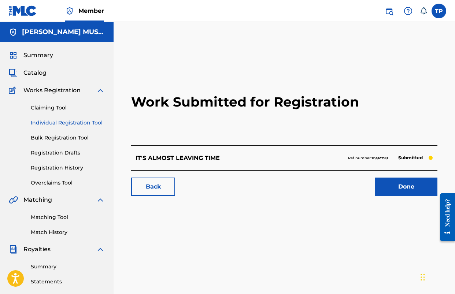
click at [393, 186] on link "Done" at bounding box center [406, 187] width 62 height 18
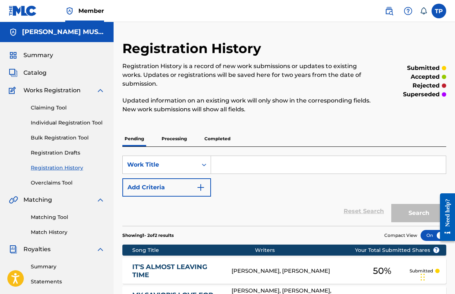
click at [25, 75] on span "Catalog" at bounding box center [34, 73] width 23 height 9
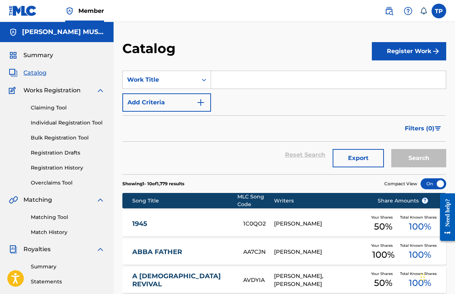
click at [405, 59] on button "Register Work" at bounding box center [409, 51] width 74 height 18
click at [390, 74] on link "Individual" at bounding box center [409, 75] width 74 height 18
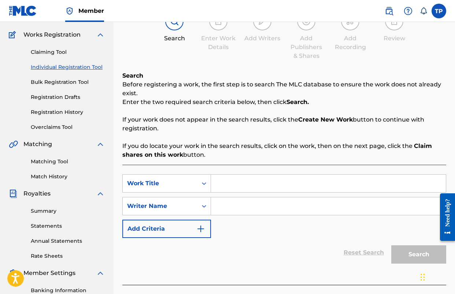
scroll to position [70, 0]
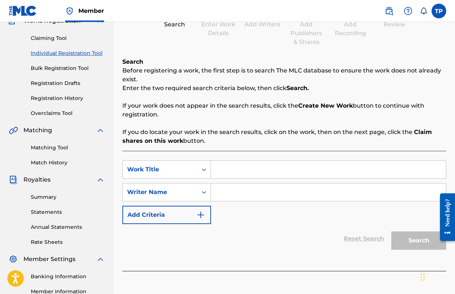
click at [250, 180] on div "SearchWithCriteria90e3144b-2ab9-4779-91da-60fcd055e3d6 Work Title SearchWithCri…" at bounding box center [284, 193] width 324 height 64
click at [262, 166] on input "Search Form" at bounding box center [328, 170] width 235 height 18
type input "EVERYTHING'S DIFFERENT NOW"
click at [242, 193] on input "Search Form" at bounding box center [328, 193] width 235 height 18
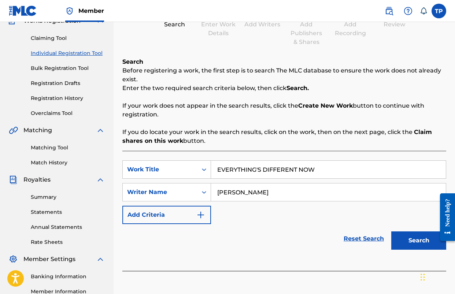
type input "[PERSON_NAME]"
click at [392, 232] on button "Search" at bounding box center [419, 241] width 55 height 18
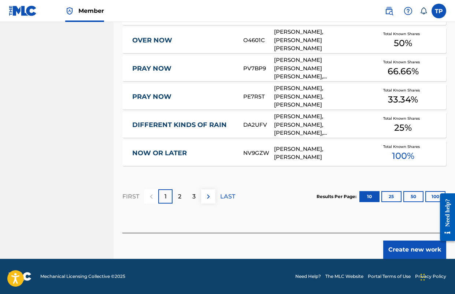
click at [394, 246] on button "Create new work" at bounding box center [414, 250] width 63 height 18
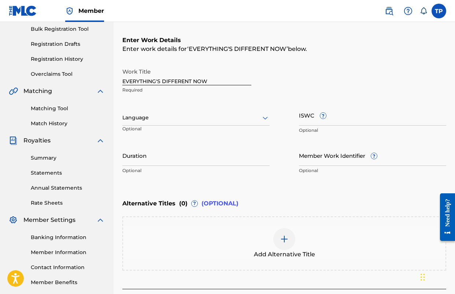
scroll to position [107, 0]
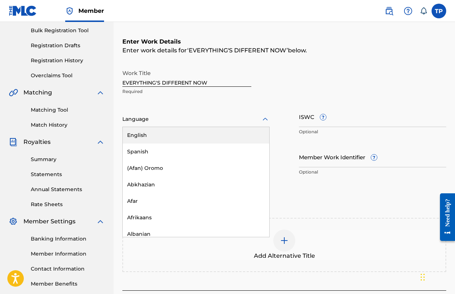
click at [190, 120] on div at bounding box center [195, 119] width 147 height 9
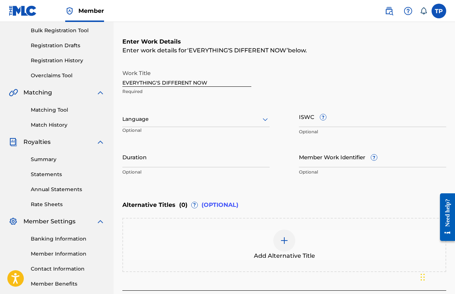
click at [158, 124] on div "Language" at bounding box center [195, 119] width 147 height 15
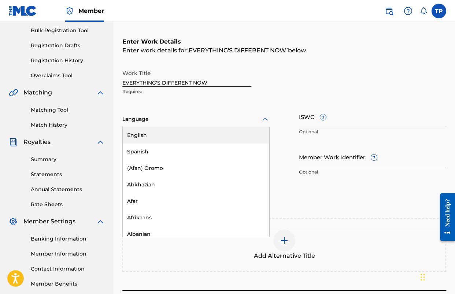
drag, startPoint x: 159, startPoint y: 135, endPoint x: 173, endPoint y: 138, distance: 14.7
click at [159, 135] on div "English" at bounding box center [196, 135] width 147 height 16
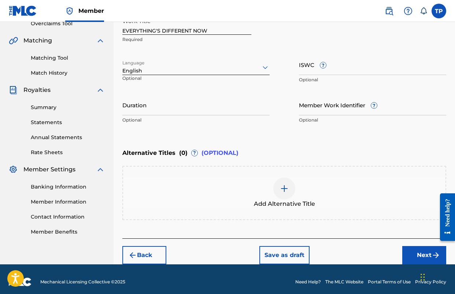
scroll to position [164, 0]
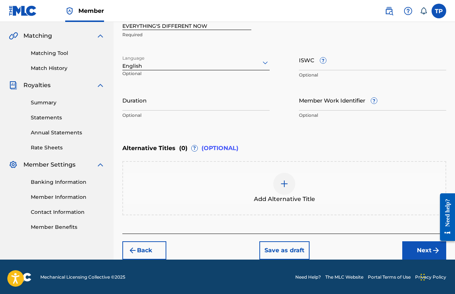
drag, startPoint x: 418, startPoint y: 253, endPoint x: 375, endPoint y: 242, distance: 43.5
click at [418, 253] on button "Next" at bounding box center [425, 251] width 44 height 18
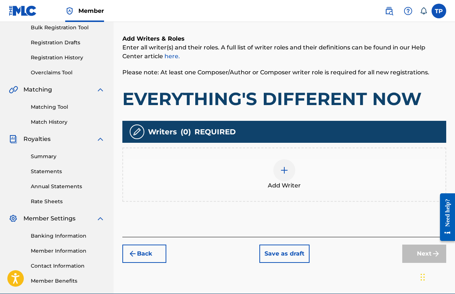
scroll to position [111, 0]
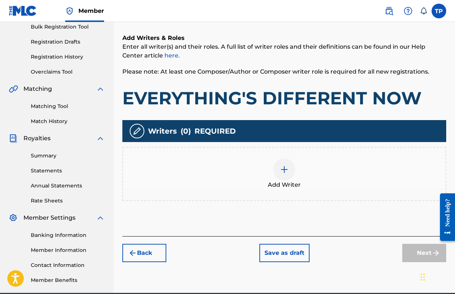
click at [288, 176] on div at bounding box center [284, 170] width 22 height 22
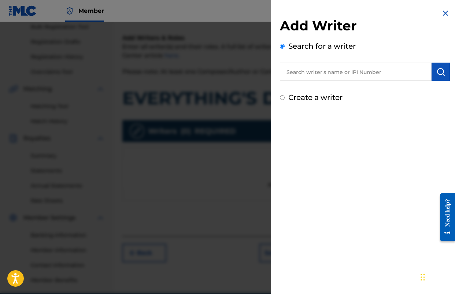
click at [320, 77] on input "text" at bounding box center [356, 72] width 152 height 18
type input "[PERSON_NAME]"
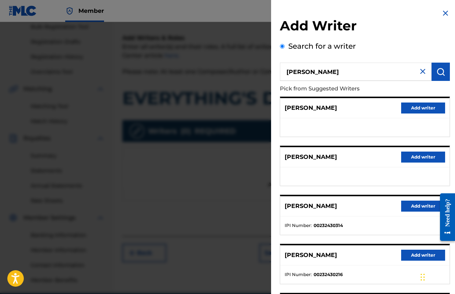
click at [425, 111] on button "Add writer" at bounding box center [423, 108] width 44 height 11
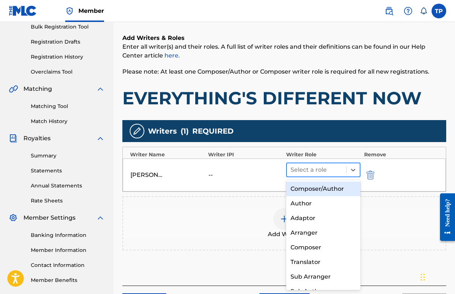
click at [319, 170] on div at bounding box center [317, 170] width 52 height 10
click at [317, 187] on div "Composer/Author" at bounding box center [323, 189] width 74 height 15
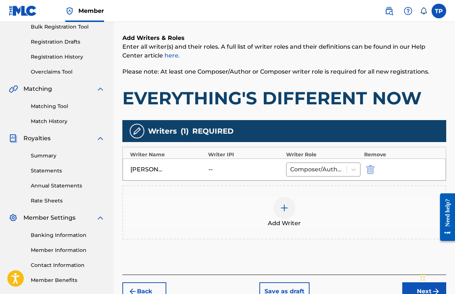
click at [294, 206] on div at bounding box center [284, 208] width 22 height 22
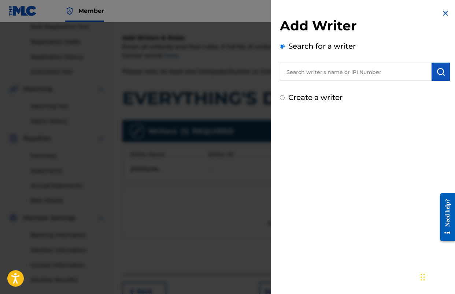
click at [346, 73] on input "text" at bounding box center [356, 72] width 152 height 18
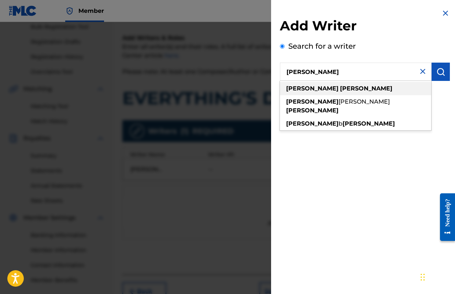
click at [339, 86] on div "[PERSON_NAME]" at bounding box center [355, 88] width 151 height 13
type input "[PERSON_NAME]"
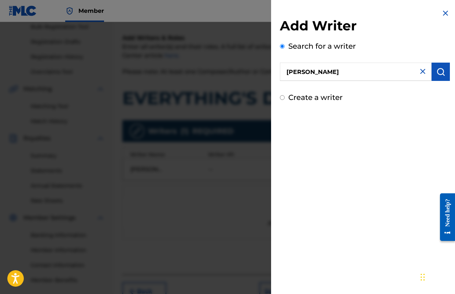
drag, startPoint x: 439, startPoint y: 72, endPoint x: 419, endPoint y: 99, distance: 33.4
click at [439, 73] on img "submit" at bounding box center [441, 71] width 9 height 9
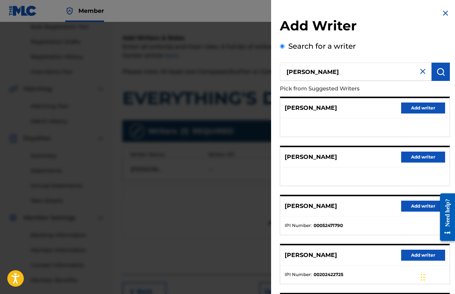
click at [414, 107] on button "Add writer" at bounding box center [423, 108] width 44 height 11
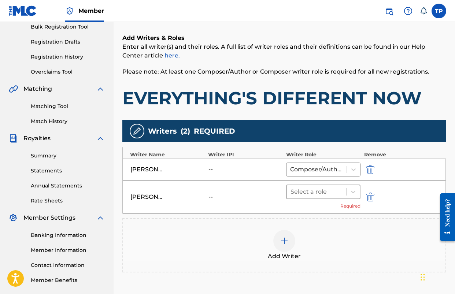
click at [326, 195] on div at bounding box center [317, 192] width 52 height 10
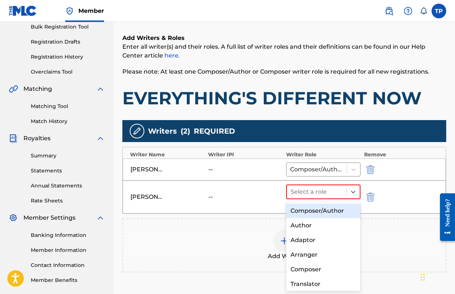
click at [307, 209] on div "Composer/Author" at bounding box center [323, 211] width 74 height 15
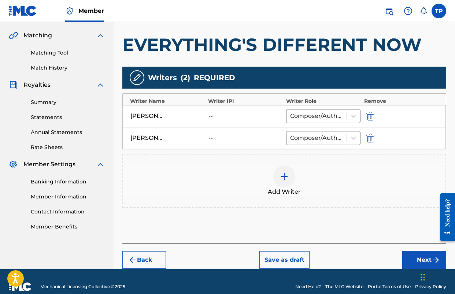
click at [420, 256] on button "Next" at bounding box center [425, 260] width 44 height 18
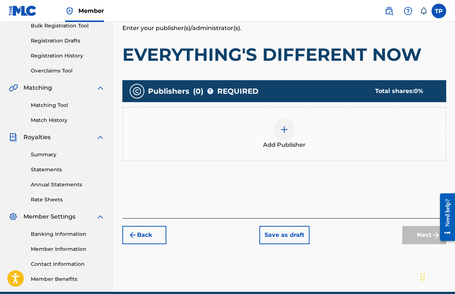
scroll to position [124, 0]
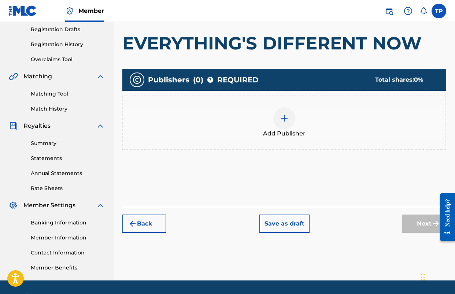
click at [280, 119] on img at bounding box center [284, 118] width 9 height 9
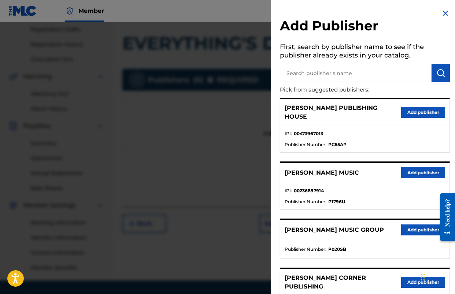
click at [414, 168] on button "Add publisher" at bounding box center [423, 173] width 44 height 11
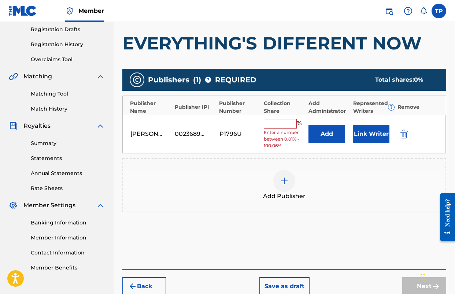
click at [334, 138] on button "Add" at bounding box center [327, 134] width 37 height 18
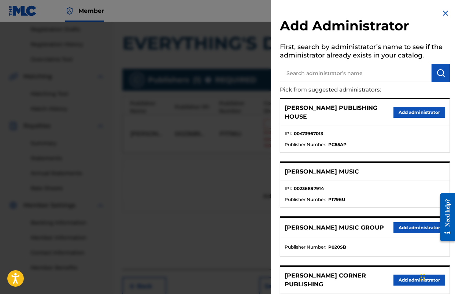
drag, startPoint x: 413, startPoint y: 221, endPoint x: 399, endPoint y: 222, distance: 13.6
click at [413, 223] on button "Add administrator" at bounding box center [420, 228] width 52 height 11
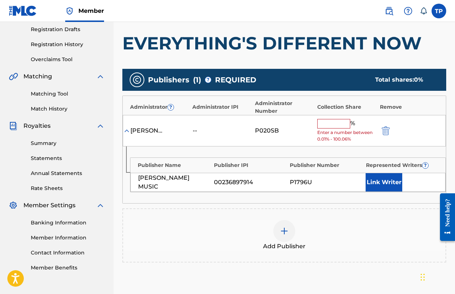
click at [330, 125] on input "text" at bounding box center [333, 124] width 33 height 10
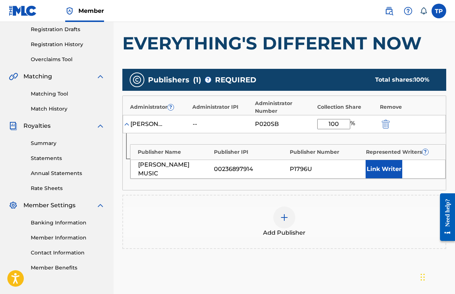
click at [332, 122] on input "100" at bounding box center [333, 124] width 33 height 10
type input "50"
click at [373, 168] on button "Link Writer" at bounding box center [384, 169] width 37 height 18
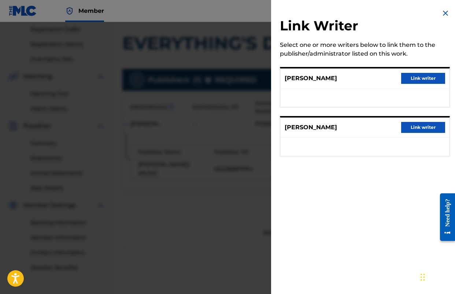
click at [412, 79] on button "Link writer" at bounding box center [423, 78] width 44 height 11
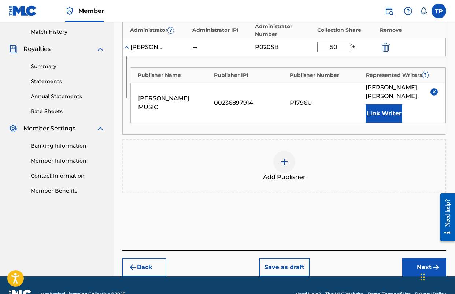
click at [420, 258] on button "Next" at bounding box center [425, 267] width 44 height 18
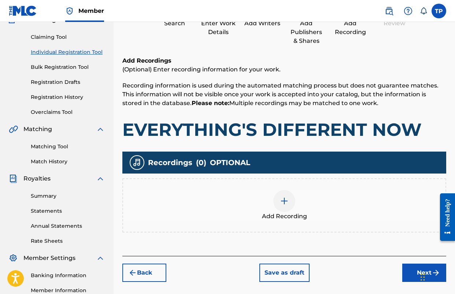
scroll to position [71, 0]
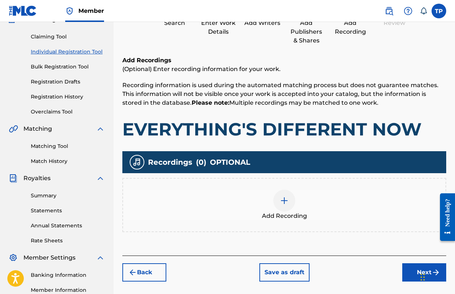
click at [279, 198] on div at bounding box center [284, 201] width 22 height 22
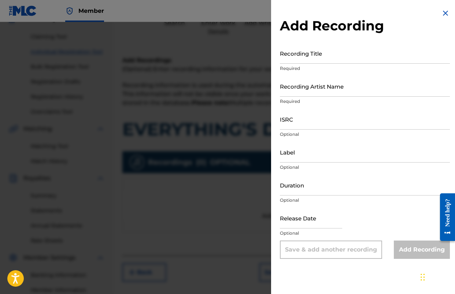
click at [314, 60] on input "Recording Title" at bounding box center [365, 53] width 170 height 21
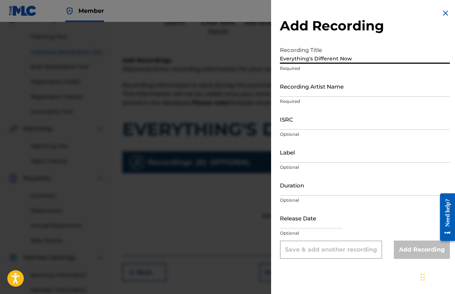
type input "Everything's Different Now"
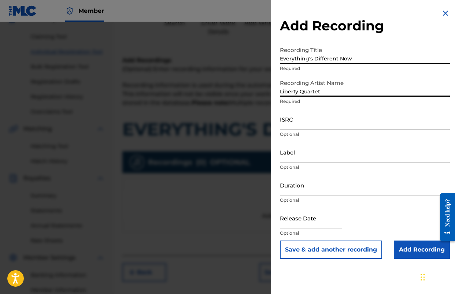
scroll to position [89, 0]
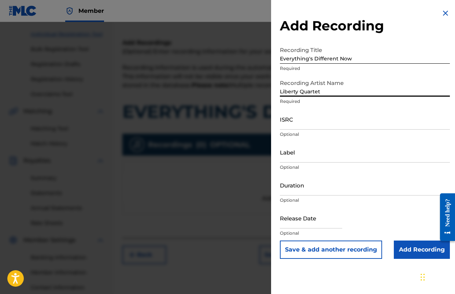
type input "Liberty Quartet"
drag, startPoint x: 429, startPoint y: 251, endPoint x: 321, endPoint y: 227, distance: 110.5
click at [429, 251] on input "Add Recording" at bounding box center [422, 250] width 56 height 18
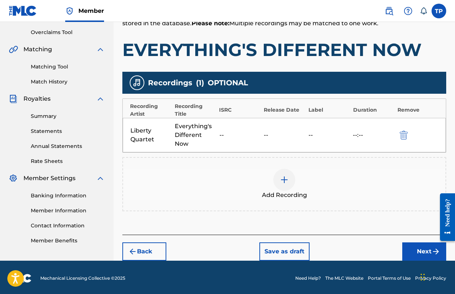
click at [416, 252] on button "Next" at bounding box center [425, 252] width 44 height 18
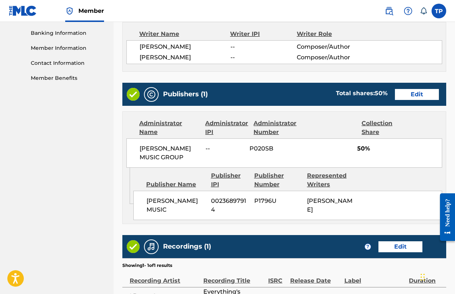
scroll to position [397, 0]
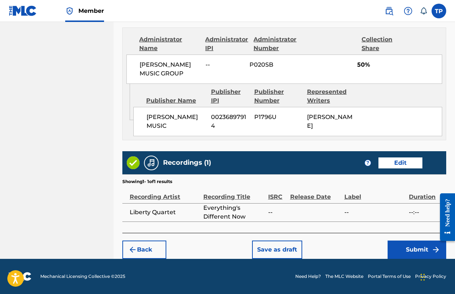
click at [404, 249] on button "Submit" at bounding box center [417, 250] width 59 height 18
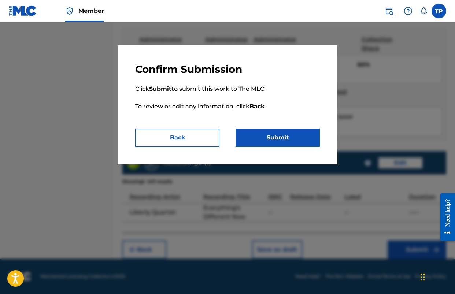
click at [271, 142] on button "Submit" at bounding box center [278, 138] width 84 height 18
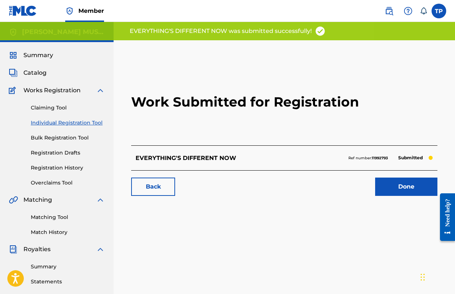
click at [388, 184] on link "Done" at bounding box center [406, 187] width 62 height 18
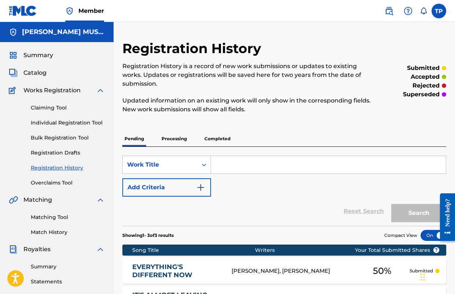
click at [32, 72] on span "Catalog" at bounding box center [34, 73] width 23 height 9
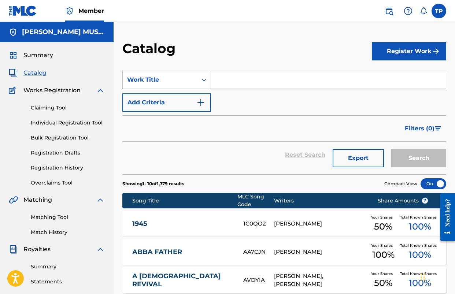
click at [413, 53] on button "Register Work" at bounding box center [409, 51] width 74 height 18
click at [411, 80] on link "Individual" at bounding box center [409, 75] width 74 height 18
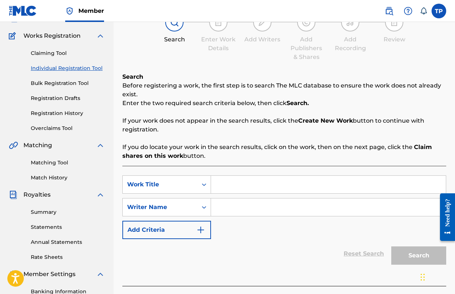
scroll to position [88, 0]
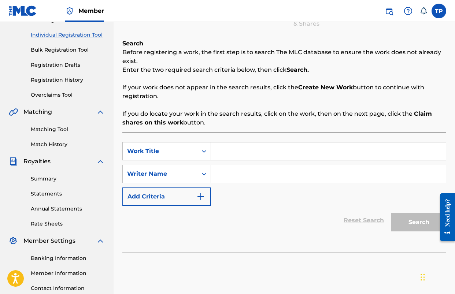
click at [251, 156] on input "Search Form" at bounding box center [328, 152] width 235 height 18
type input "GETTING A TESTIMONY READY"
click at [276, 123] on p "If you do locate your work in the search results, click on the work, then on th…" at bounding box center [284, 119] width 324 height 18
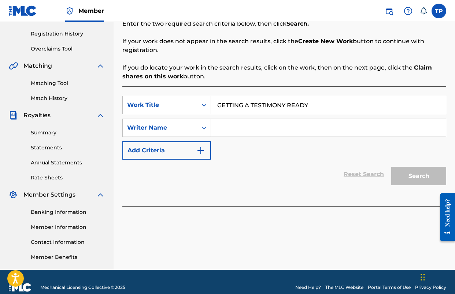
scroll to position [140, 0]
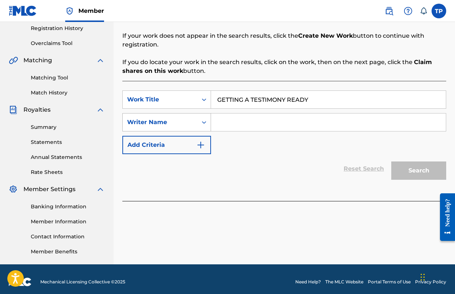
click at [176, 124] on div "Writer Name" at bounding box center [160, 122] width 66 height 9
click at [217, 121] on input "Search Form" at bounding box center [328, 123] width 235 height 18
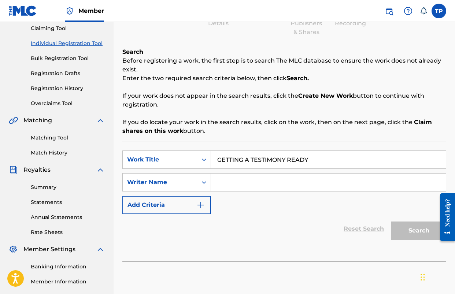
scroll to position [80, 0]
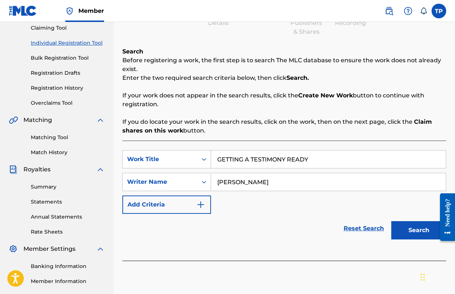
type input "[PERSON_NAME]"
click at [392, 221] on button "Search" at bounding box center [419, 230] width 55 height 18
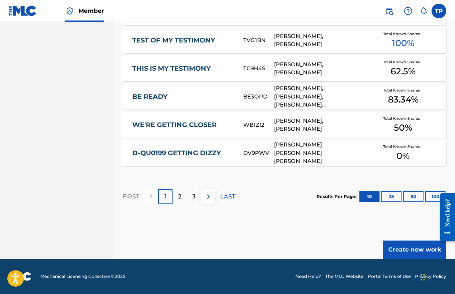
click at [396, 246] on button "Create new work" at bounding box center [414, 250] width 63 height 18
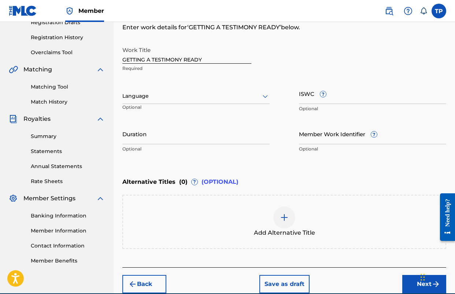
scroll to position [121, 0]
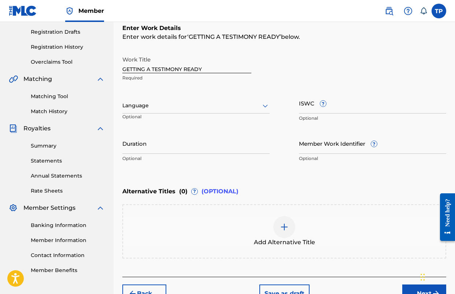
click at [210, 108] on div at bounding box center [195, 105] width 147 height 9
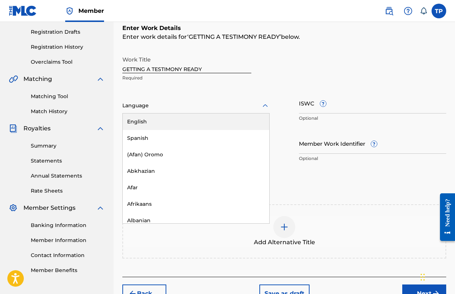
click at [199, 125] on div "English" at bounding box center [196, 122] width 147 height 16
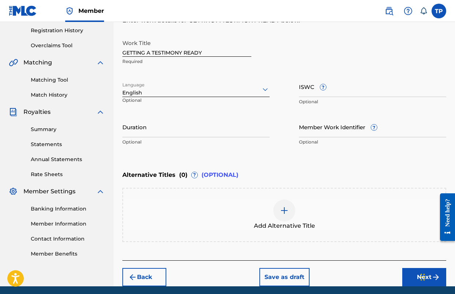
scroll to position [158, 0]
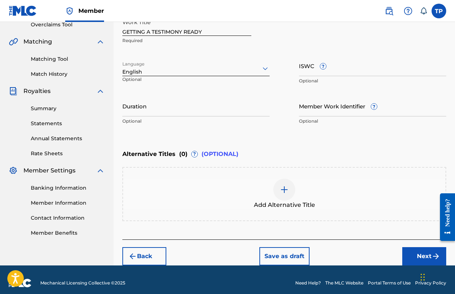
click at [282, 184] on div at bounding box center [284, 190] width 22 height 22
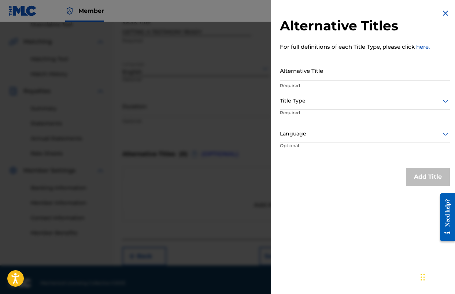
click at [328, 78] on input "Alternative Title" at bounding box center [365, 70] width 170 height 21
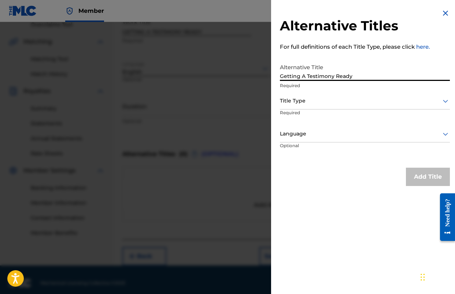
type input "Getting A Testimony Ready"
click at [325, 102] on div at bounding box center [365, 100] width 170 height 9
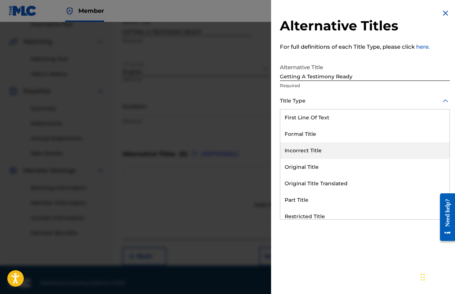
scroll to position [71, 0]
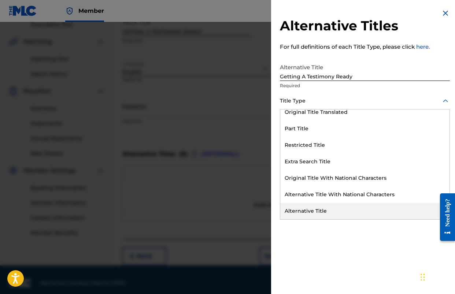
click at [324, 220] on div "Alternative Titles For full definitions of each Title Type, please click here. …" at bounding box center [365, 147] width 188 height 294
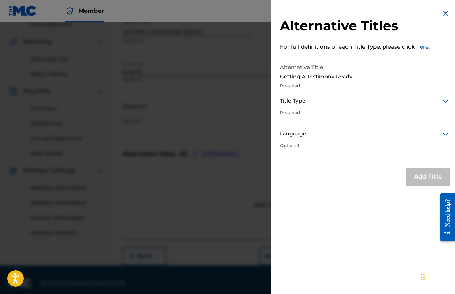
scroll to position [160, 0]
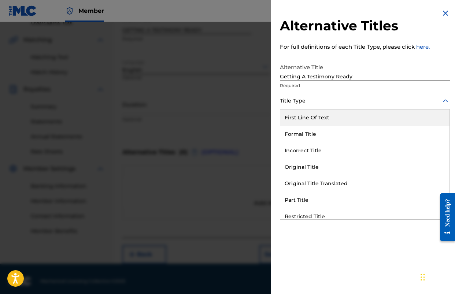
click at [323, 106] on div "Title Type" at bounding box center [365, 101] width 170 height 16
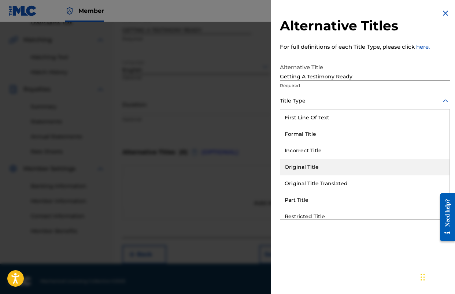
scroll to position [71, 0]
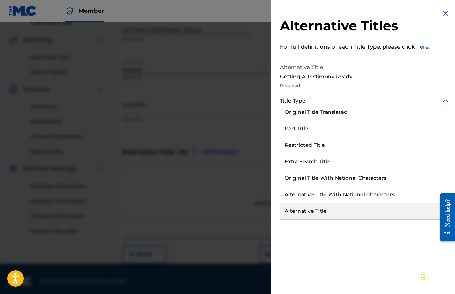
click at [330, 210] on div "Alternative Title" at bounding box center [364, 211] width 169 height 16
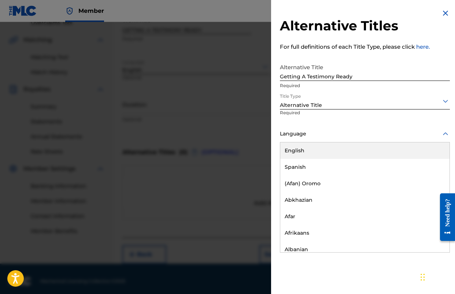
drag, startPoint x: 317, startPoint y: 137, endPoint x: 317, endPoint y: 145, distance: 8.1
click at [317, 137] on div at bounding box center [365, 133] width 170 height 9
click at [323, 150] on div "English" at bounding box center [364, 151] width 169 height 16
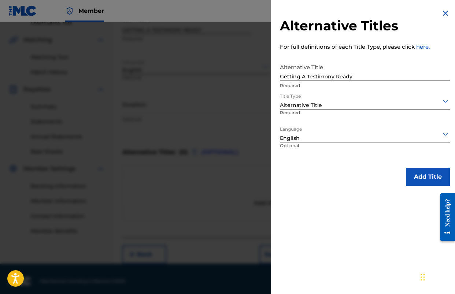
click at [421, 179] on button "Add Title" at bounding box center [428, 177] width 44 height 18
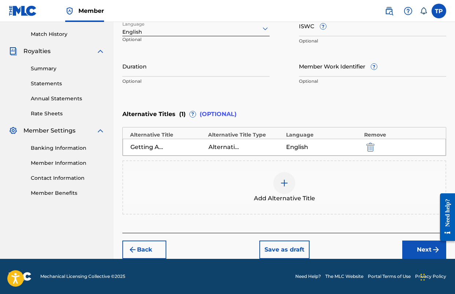
click at [419, 250] on button "Next" at bounding box center [425, 250] width 44 height 18
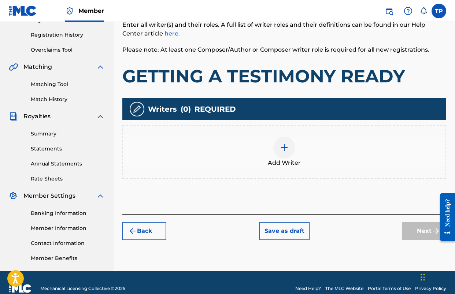
scroll to position [139, 0]
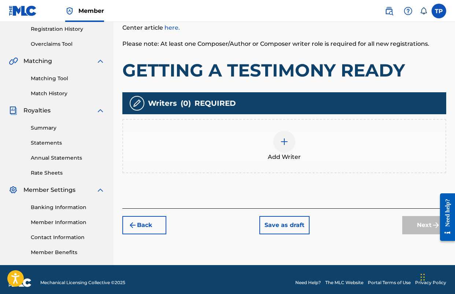
click at [143, 227] on button "Back" at bounding box center [144, 225] width 44 height 18
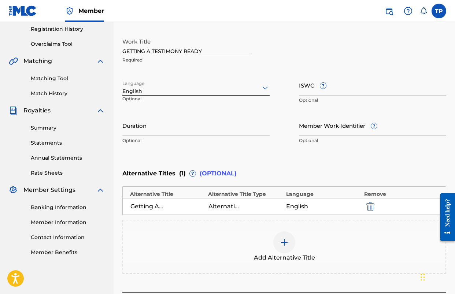
click at [371, 209] on img "submit" at bounding box center [371, 206] width 8 height 9
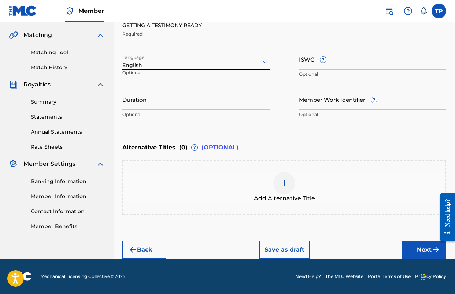
click at [419, 244] on button "Next" at bounding box center [425, 250] width 44 height 18
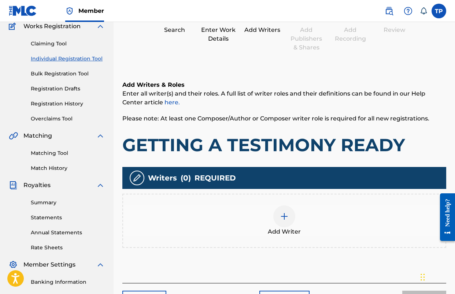
scroll to position [68, 0]
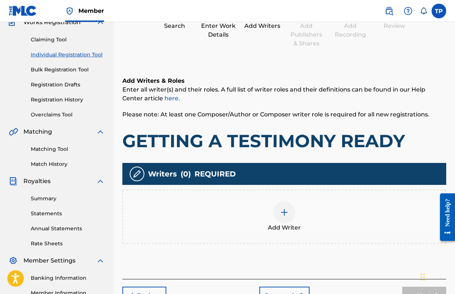
click at [278, 220] on div at bounding box center [284, 213] width 22 height 22
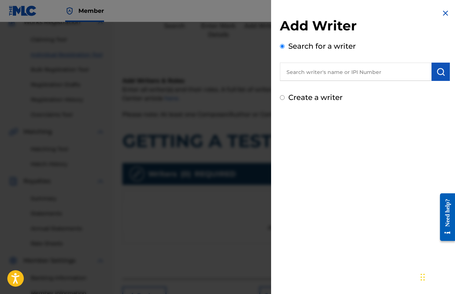
click at [335, 77] on input "text" at bounding box center [356, 72] width 152 height 18
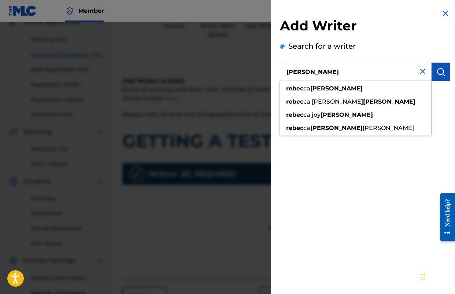
type input "[PERSON_NAME]"
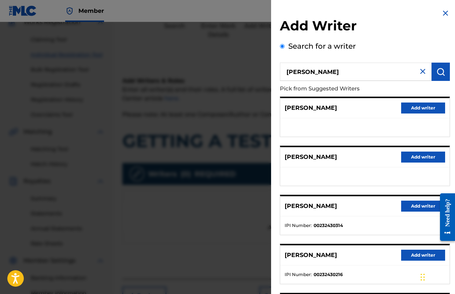
click at [408, 110] on button "Add writer" at bounding box center [423, 108] width 44 height 11
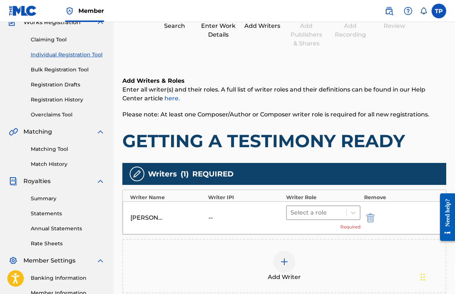
click at [341, 216] on div at bounding box center [317, 213] width 52 height 10
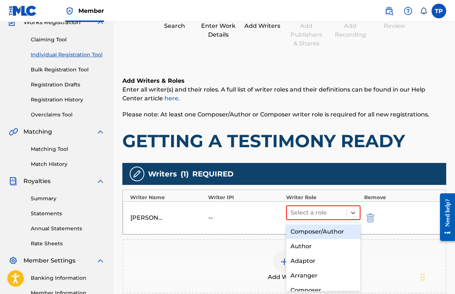
drag, startPoint x: 332, startPoint y: 231, endPoint x: 336, endPoint y: 231, distance: 4.0
click at [332, 231] on div "Composer/Author" at bounding box center [323, 232] width 74 height 15
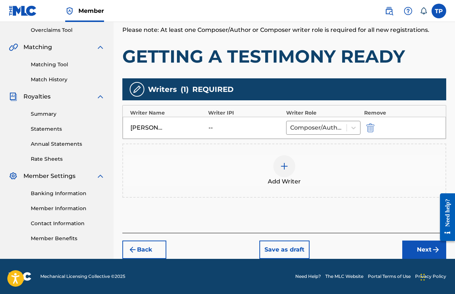
drag, startPoint x: 421, startPoint y: 254, endPoint x: 412, endPoint y: 250, distance: 10.2
click at [421, 254] on button "Next" at bounding box center [425, 250] width 44 height 18
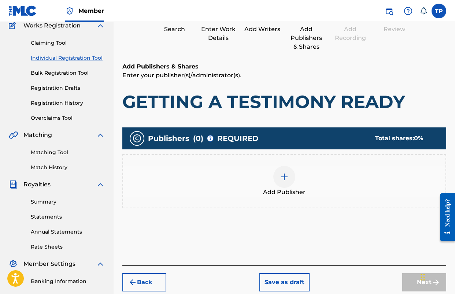
scroll to position [66, 0]
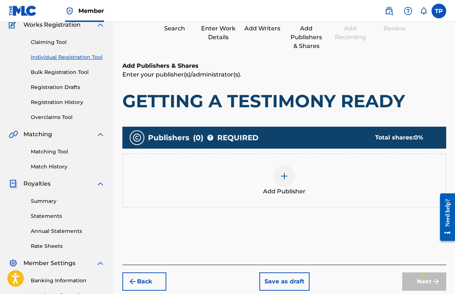
click at [281, 180] on div at bounding box center [284, 176] width 22 height 22
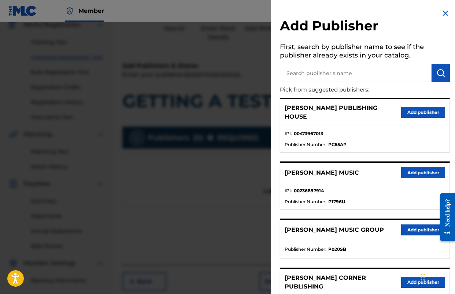
click at [411, 168] on button "Add publisher" at bounding box center [423, 173] width 44 height 11
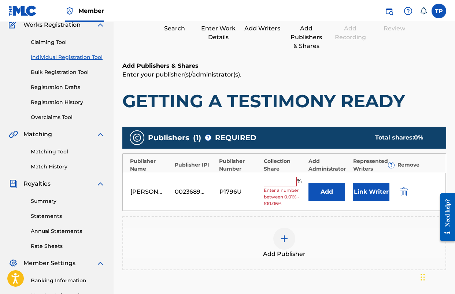
click at [325, 194] on button "Add" at bounding box center [327, 192] width 37 height 18
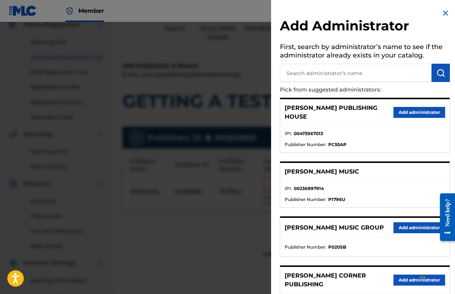
click at [408, 223] on button "Add administrator" at bounding box center [420, 228] width 52 height 11
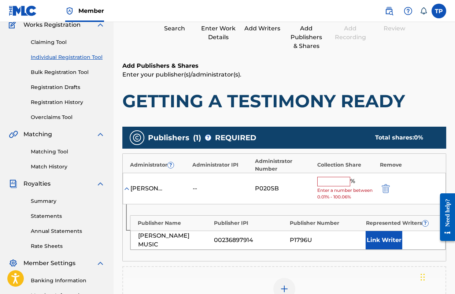
click at [326, 183] on input "text" at bounding box center [333, 182] width 33 height 10
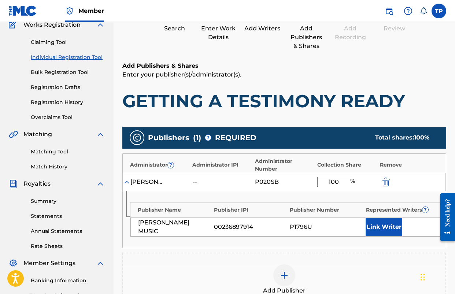
type input "100"
click at [392, 229] on button "Link Writer" at bounding box center [384, 227] width 37 height 18
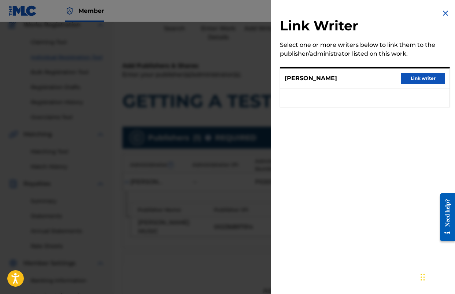
click at [422, 78] on button "Link writer" at bounding box center [423, 78] width 44 height 11
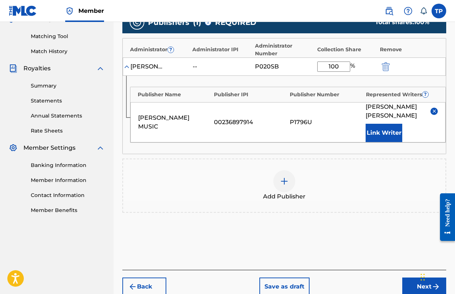
scroll to position [209, 0]
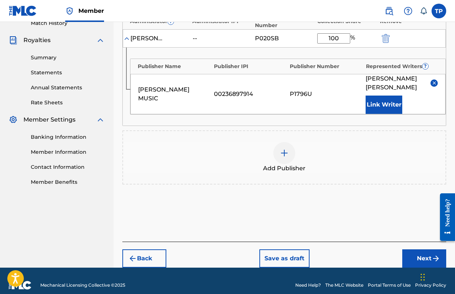
click at [421, 250] on button "Next" at bounding box center [425, 259] width 44 height 18
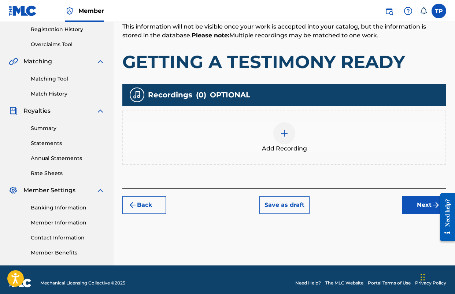
click at [425, 212] on button "Next" at bounding box center [425, 205] width 44 height 18
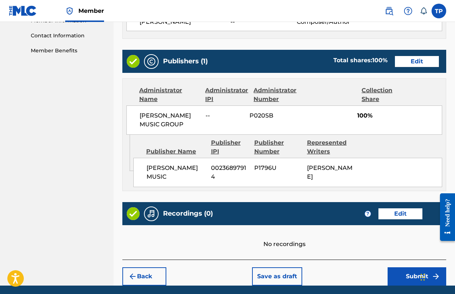
scroll to position [368, 0]
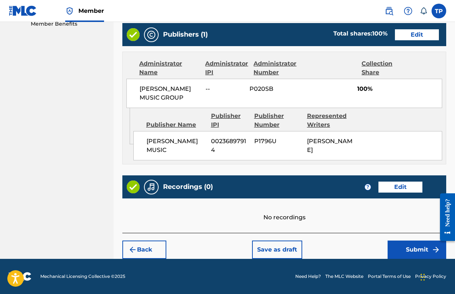
click at [404, 246] on button "Submit" at bounding box center [417, 250] width 59 height 18
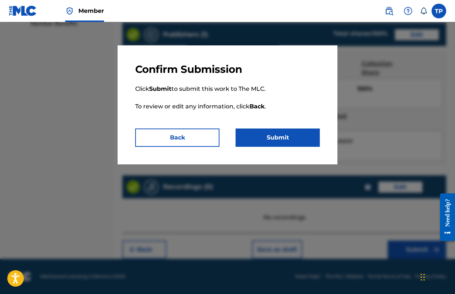
click at [256, 134] on button "Submit" at bounding box center [278, 138] width 84 height 18
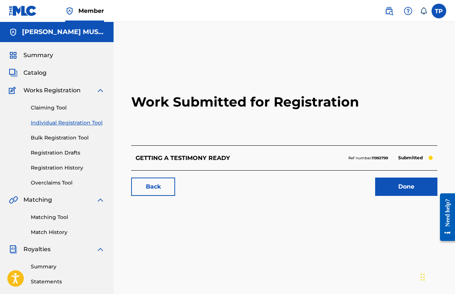
click at [402, 189] on link "Done" at bounding box center [406, 187] width 62 height 18
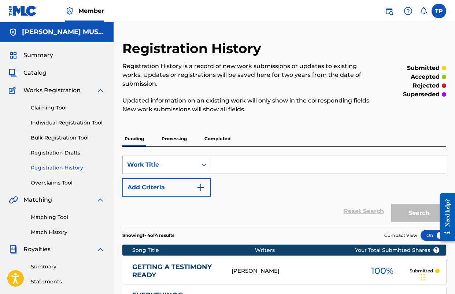
click at [38, 71] on span "Catalog" at bounding box center [34, 73] width 23 height 9
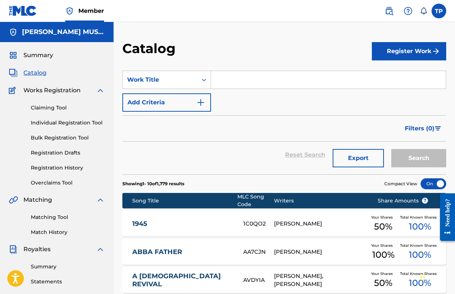
click at [412, 54] on button "Register Work" at bounding box center [409, 51] width 74 height 18
click at [393, 73] on link "Individual" at bounding box center [409, 75] width 74 height 18
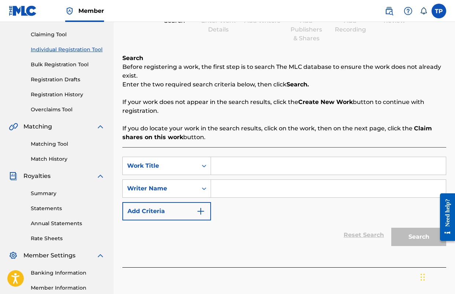
scroll to position [101, 0]
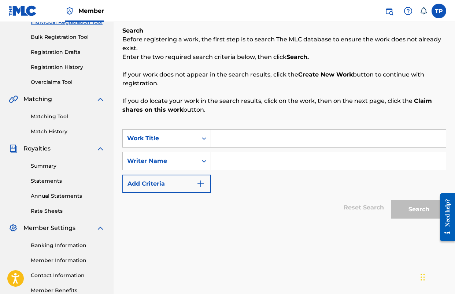
click at [254, 144] on input "Search Form" at bounding box center [328, 139] width 235 height 18
type input "I NEED ALL THE PRAYER I CAN GET"
click at [328, 164] on input "Search Form" at bounding box center [328, 161] width 235 height 18
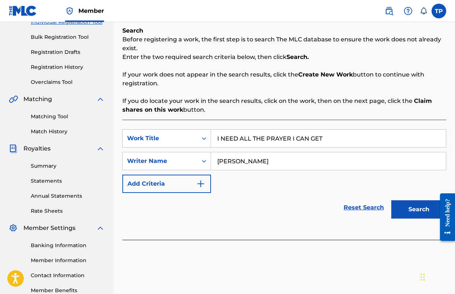
type input "[PERSON_NAME]"
click at [392, 201] on button "Search" at bounding box center [419, 210] width 55 height 18
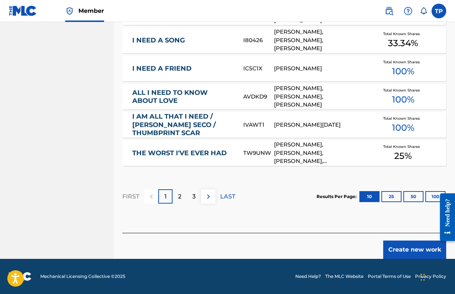
click at [403, 253] on button "Create new work" at bounding box center [414, 250] width 63 height 18
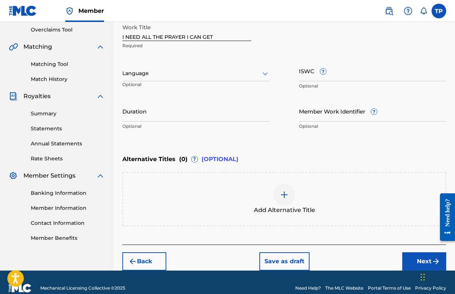
scroll to position [149, 0]
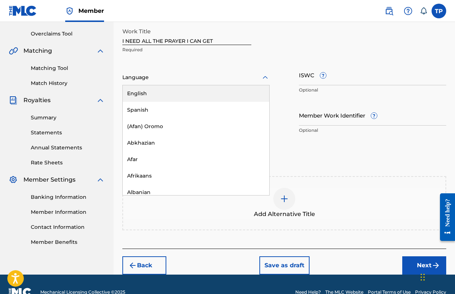
click at [218, 78] on div at bounding box center [195, 77] width 147 height 9
click at [181, 92] on div "English" at bounding box center [196, 93] width 147 height 16
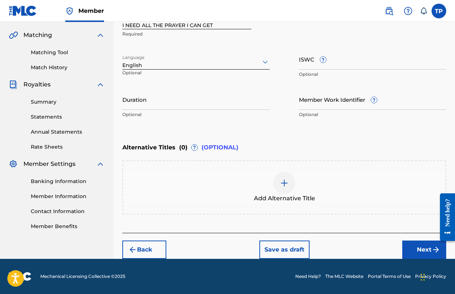
click at [420, 251] on button "Next" at bounding box center [425, 250] width 44 height 18
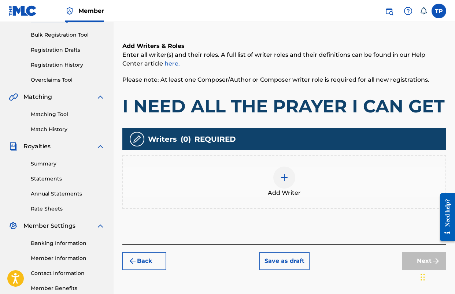
scroll to position [103, 0]
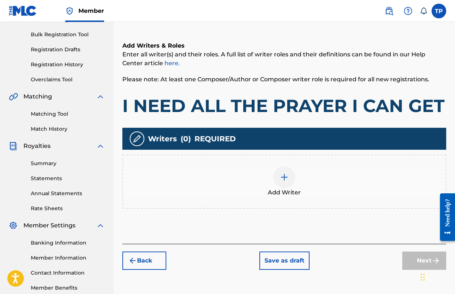
click at [279, 178] on div at bounding box center [284, 177] width 22 height 22
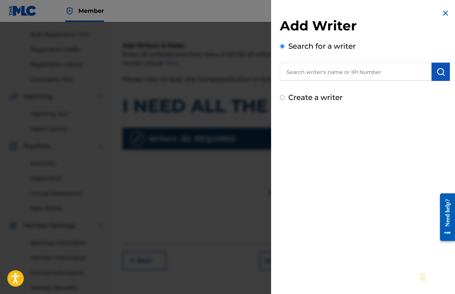
click at [320, 74] on input "text" at bounding box center [356, 72] width 152 height 18
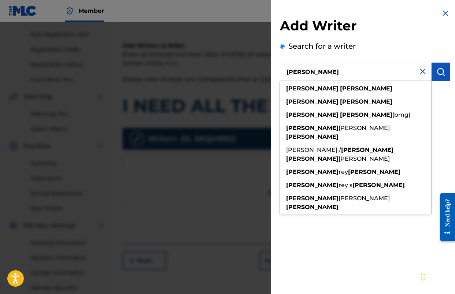
type input "[PERSON_NAME]"
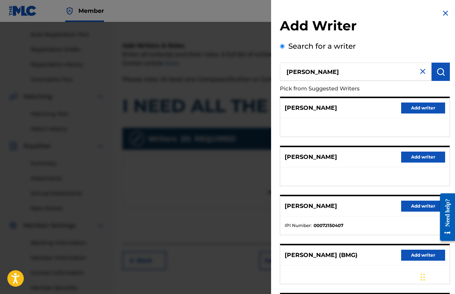
click at [401, 106] on button "Add writer" at bounding box center [423, 108] width 44 height 11
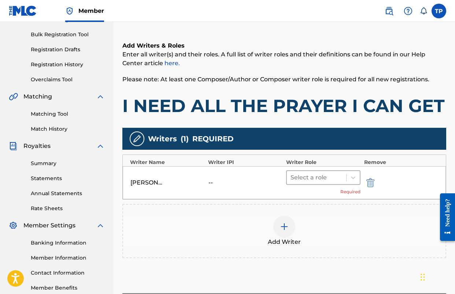
click at [331, 177] on div at bounding box center [317, 178] width 52 height 10
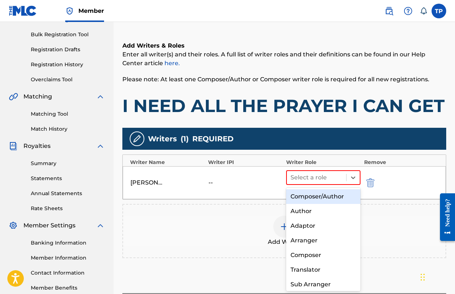
click at [313, 195] on div "Composer/Author" at bounding box center [323, 197] width 74 height 15
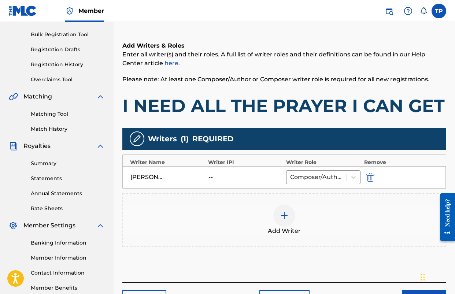
click at [280, 215] on img at bounding box center [284, 216] width 9 height 9
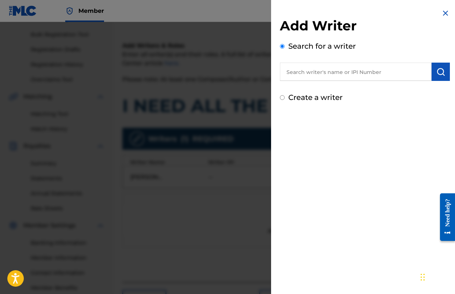
click at [348, 70] on input "text" at bounding box center [356, 72] width 152 height 18
type input "[PERSON_NAME]"
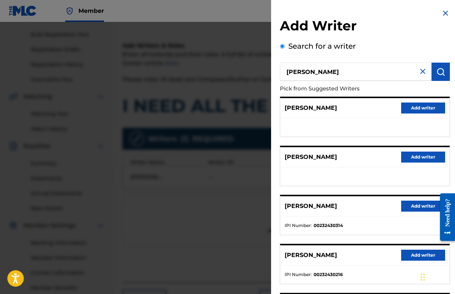
click at [415, 111] on button "Add writer" at bounding box center [423, 108] width 44 height 11
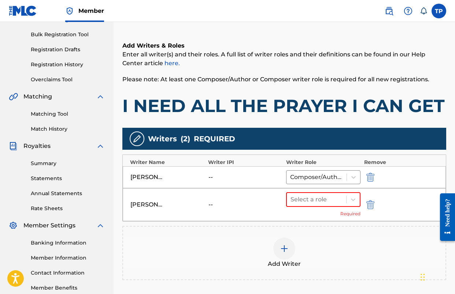
click at [370, 206] on img "submit" at bounding box center [371, 205] width 8 height 9
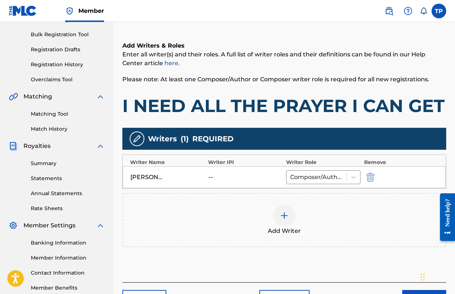
click at [286, 216] on img at bounding box center [284, 216] width 9 height 9
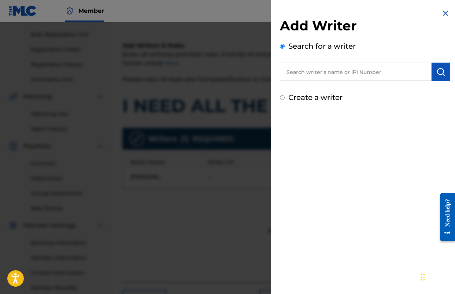
click at [367, 65] on input "text" at bounding box center [356, 72] width 152 height 18
type input "[PERSON_NAME]"
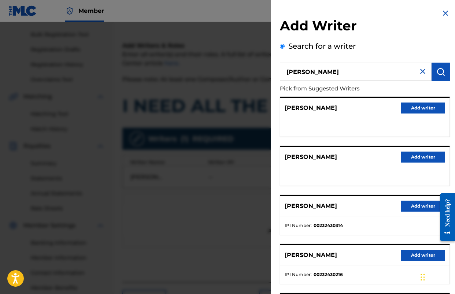
click at [408, 208] on button "Add writer" at bounding box center [423, 206] width 44 height 11
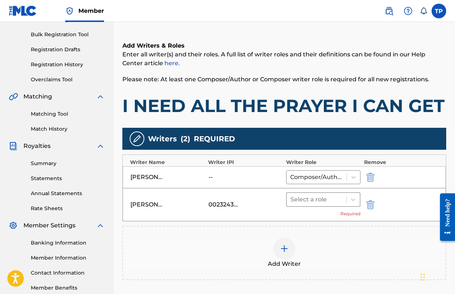
click at [329, 199] on div at bounding box center [317, 200] width 52 height 10
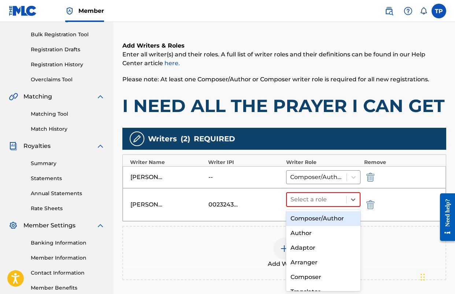
click at [317, 216] on div "Composer/Author" at bounding box center [323, 219] width 74 height 15
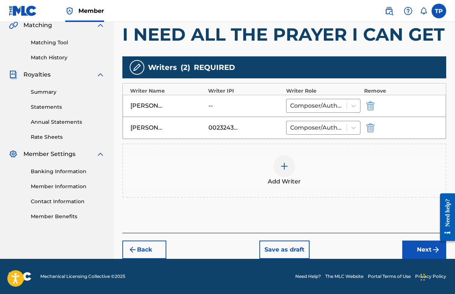
click at [412, 250] on button "Next" at bounding box center [425, 250] width 44 height 18
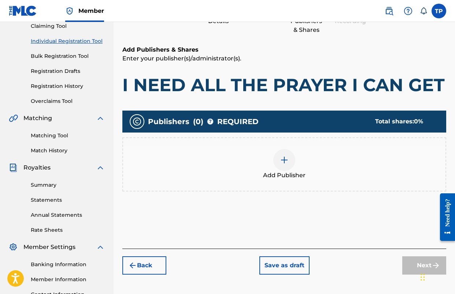
scroll to position [88, 0]
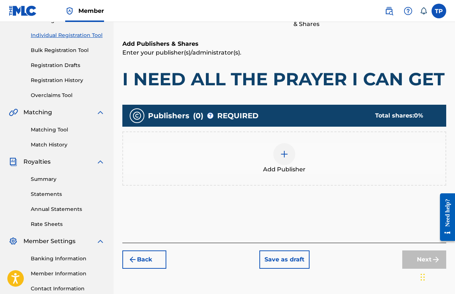
click at [272, 153] on div "Add Publisher" at bounding box center [284, 158] width 323 height 31
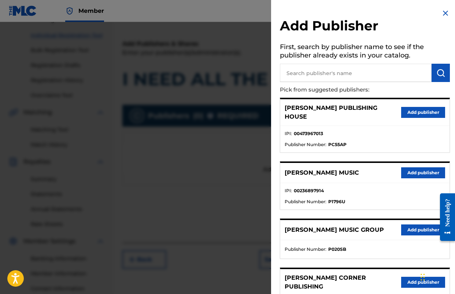
click at [422, 168] on button "Add publisher" at bounding box center [423, 173] width 44 height 11
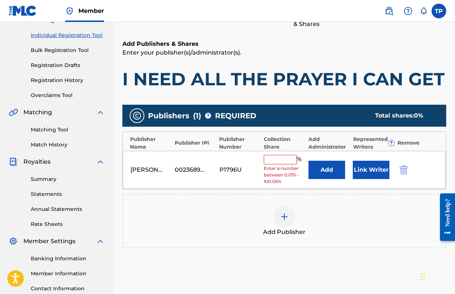
click at [320, 169] on button "Add" at bounding box center [327, 170] width 37 height 18
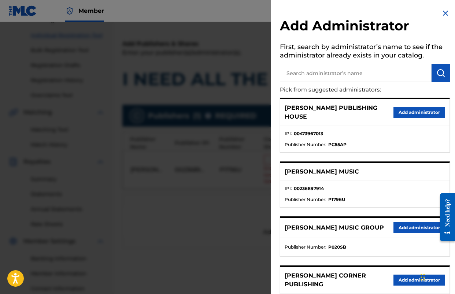
click at [399, 223] on button "Add administrator" at bounding box center [420, 228] width 52 height 11
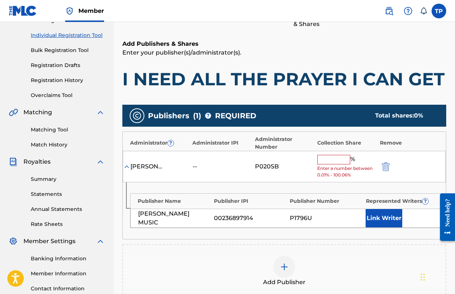
click at [337, 162] on input "text" at bounding box center [333, 160] width 33 height 10
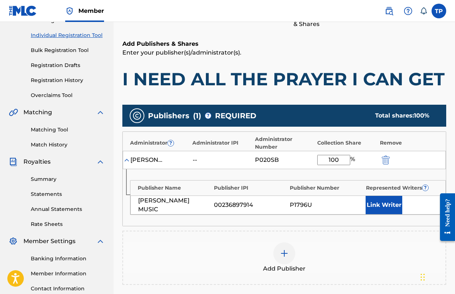
type input "100"
click at [345, 221] on div "Publisher Name Publisher IPI Publisher Number Represented Writers ? [PERSON_NAM…" at bounding box center [284, 197] width 323 height 57
click at [396, 201] on button "Link Writer" at bounding box center [384, 205] width 37 height 18
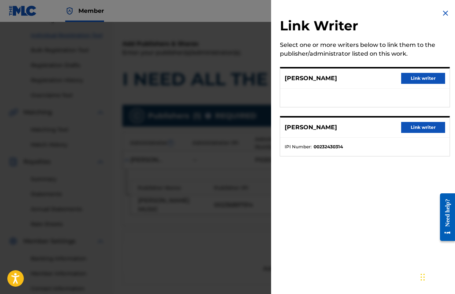
click at [419, 80] on button "Link writer" at bounding box center [423, 78] width 44 height 11
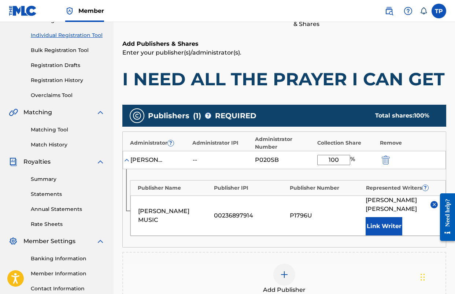
click at [384, 217] on button "Link Writer" at bounding box center [384, 226] width 37 height 18
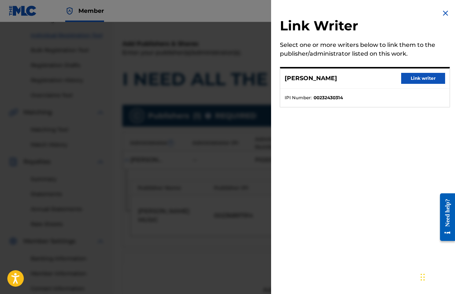
click at [415, 72] on div "[PERSON_NAME] Link writer" at bounding box center [364, 79] width 169 height 20
click at [413, 76] on button "Link writer" at bounding box center [423, 78] width 44 height 11
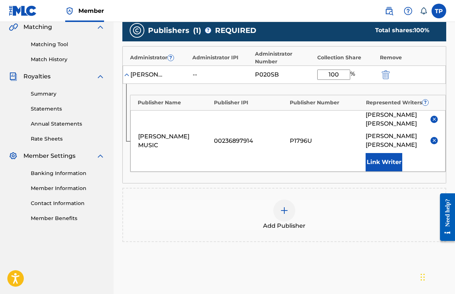
scroll to position [222, 0]
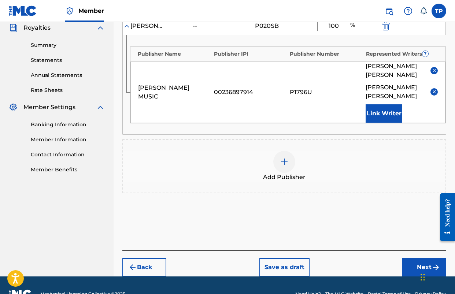
click at [407, 258] on button "Next" at bounding box center [425, 267] width 44 height 18
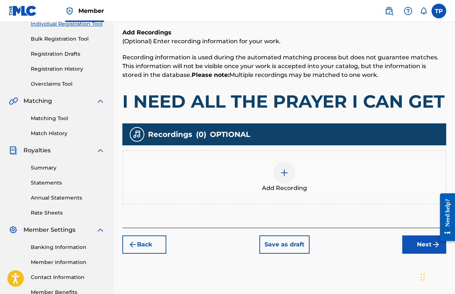
scroll to position [99, 0]
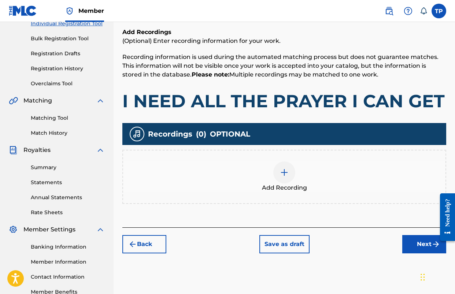
click at [418, 244] on button "Next" at bounding box center [425, 244] width 44 height 18
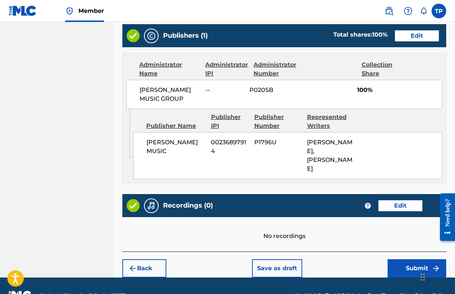
scroll to position [391, 0]
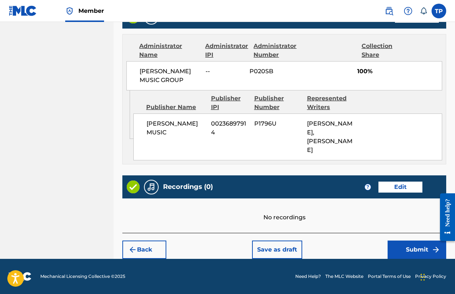
click at [403, 251] on button "Submit" at bounding box center [417, 250] width 59 height 18
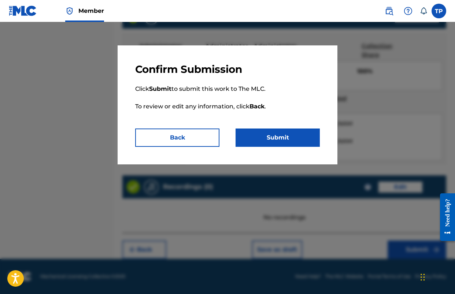
click at [289, 138] on button "Submit" at bounding box center [278, 138] width 84 height 18
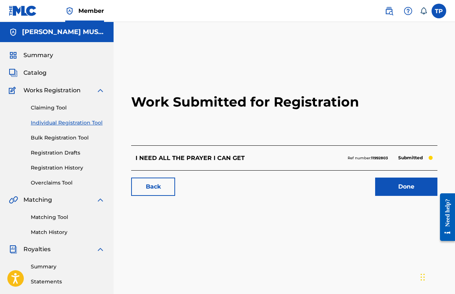
click at [390, 181] on link "Done" at bounding box center [406, 187] width 62 height 18
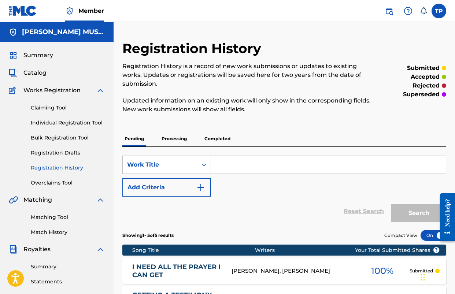
click at [38, 72] on span "Catalog" at bounding box center [34, 73] width 23 height 9
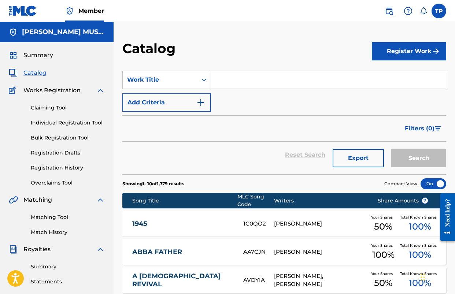
click at [414, 54] on button "Register Work" at bounding box center [409, 51] width 74 height 18
click at [385, 73] on link "Individual" at bounding box center [409, 75] width 74 height 18
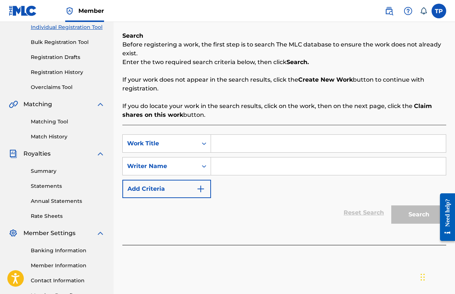
scroll to position [106, 0]
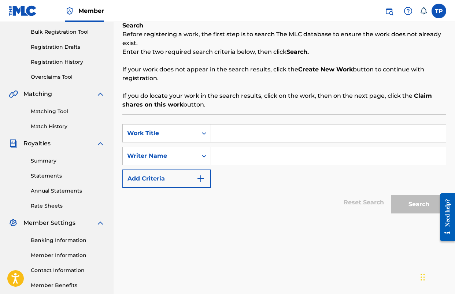
click at [268, 131] on input "Search Form" at bounding box center [328, 134] width 235 height 18
type input "i will trust him"
drag, startPoint x: 317, startPoint y: 155, endPoint x: 314, endPoint y: 154, distance: 3.7
click at [317, 155] on input "Search Form" at bounding box center [328, 156] width 235 height 18
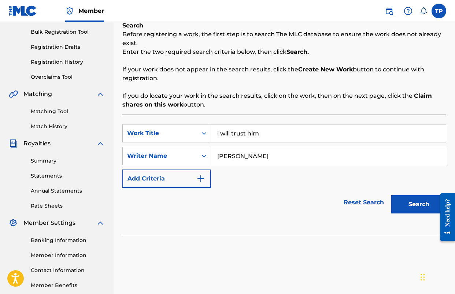
type input "[PERSON_NAME]"
click at [392, 195] on button "Search" at bounding box center [419, 204] width 55 height 18
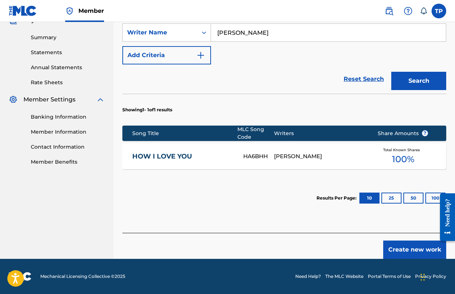
click at [397, 246] on button "Create new work" at bounding box center [414, 250] width 63 height 18
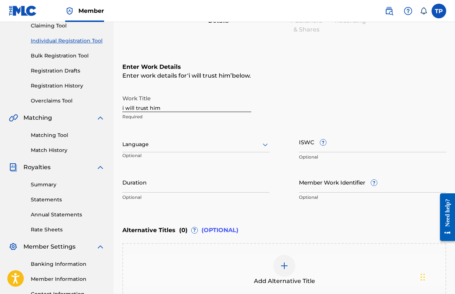
scroll to position [81, 0]
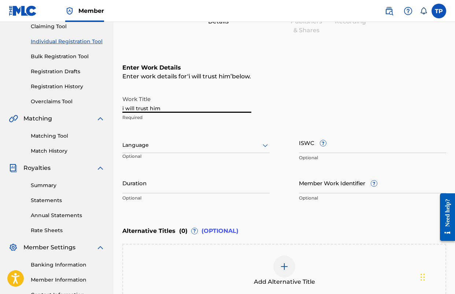
click at [206, 112] on input "i will trust him" at bounding box center [186, 102] width 129 height 21
type input "I WILL TRUST HIM"
click at [229, 140] on div "Language" at bounding box center [195, 145] width 147 height 15
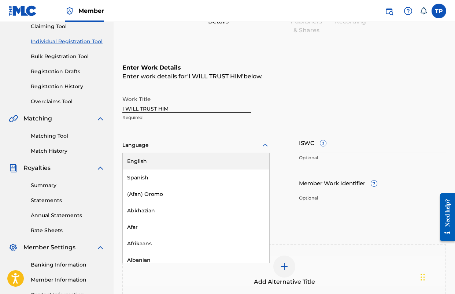
click at [201, 160] on div "English" at bounding box center [196, 161] width 147 height 16
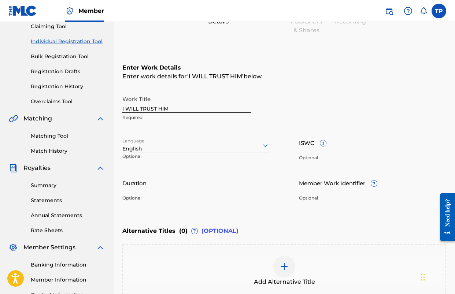
click at [280, 126] on div "Work Title I WILL TRUST HIM Required Language option English, selected. English…" at bounding box center [284, 149] width 324 height 114
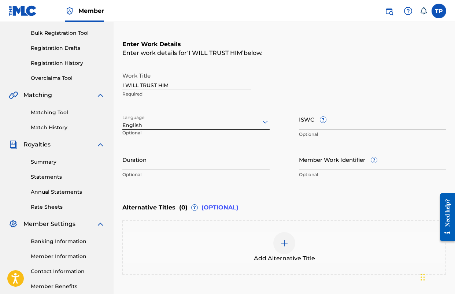
scroll to position [165, 0]
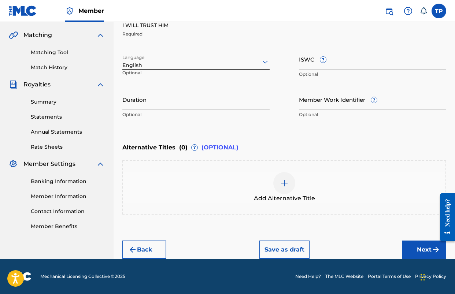
drag, startPoint x: 414, startPoint y: 248, endPoint x: 400, endPoint y: 247, distance: 13.6
click at [414, 248] on button "Next" at bounding box center [425, 250] width 44 height 18
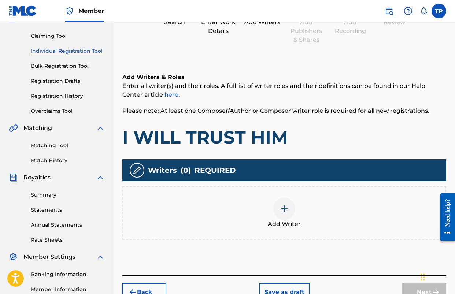
scroll to position [82, 0]
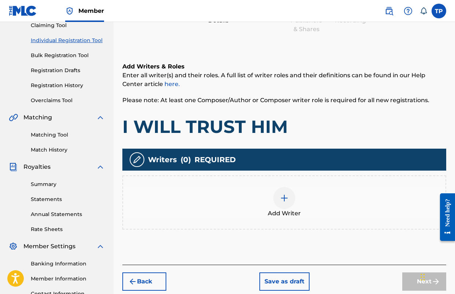
click at [279, 201] on div at bounding box center [284, 198] width 22 height 22
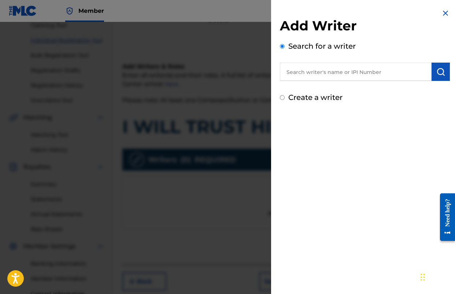
click at [325, 70] on input "text" at bounding box center [356, 72] width 152 height 18
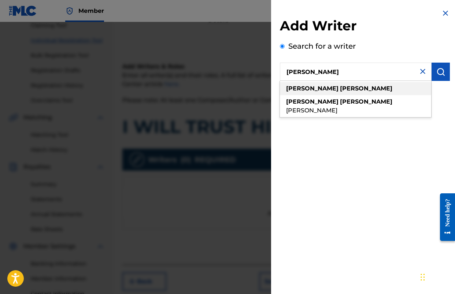
click at [340, 92] on strong "[PERSON_NAME]" at bounding box center [366, 88] width 52 height 7
type input "[PERSON_NAME]"
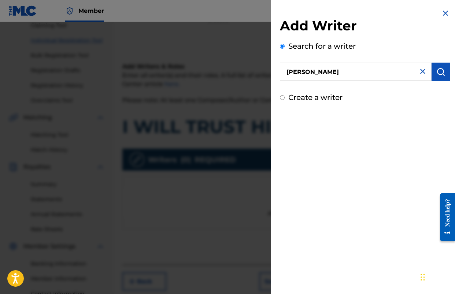
click at [438, 76] on img "submit" at bounding box center [441, 71] width 9 height 9
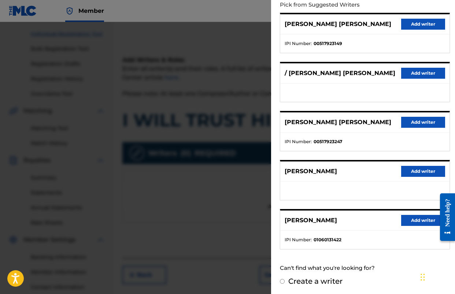
scroll to position [85, 0]
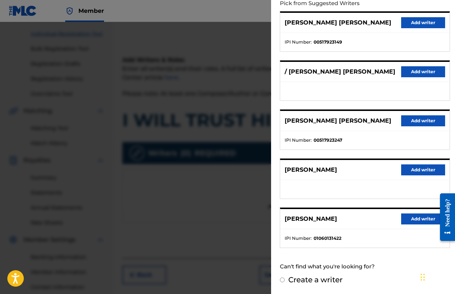
drag, startPoint x: 417, startPoint y: 221, endPoint x: 374, endPoint y: 230, distance: 44.4
click at [417, 221] on button "Add writer" at bounding box center [423, 219] width 44 height 11
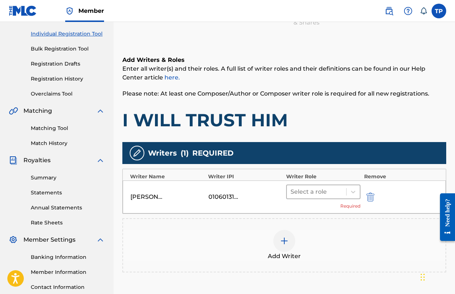
click at [322, 195] on div at bounding box center [317, 192] width 52 height 10
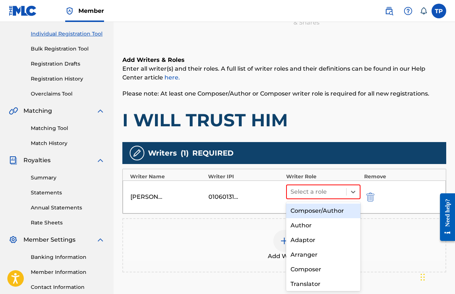
click at [314, 212] on div "Composer/Author" at bounding box center [323, 211] width 74 height 15
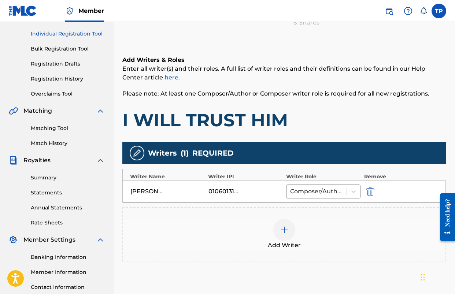
click at [375, 226] on div "Add Writer" at bounding box center [284, 234] width 323 height 31
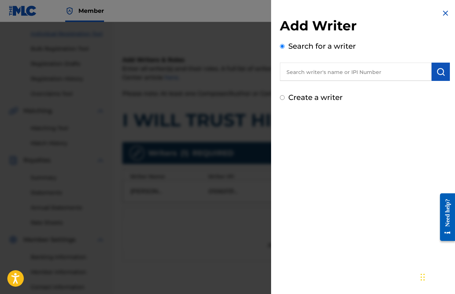
click at [442, 16] on img at bounding box center [445, 13] width 9 height 9
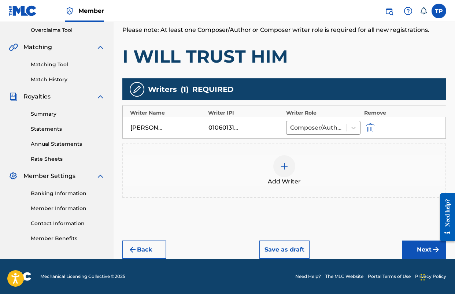
click at [416, 246] on button "Next" at bounding box center [425, 250] width 44 height 18
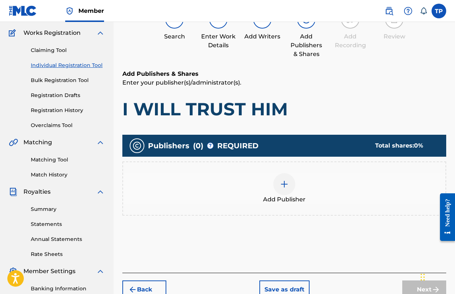
scroll to position [58, 0]
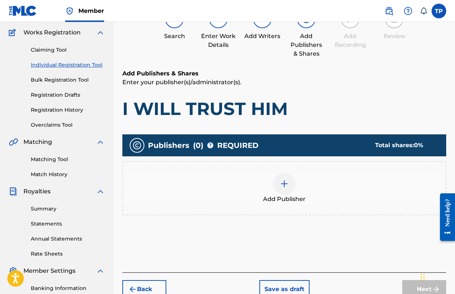
click at [284, 186] on img at bounding box center [284, 184] width 9 height 9
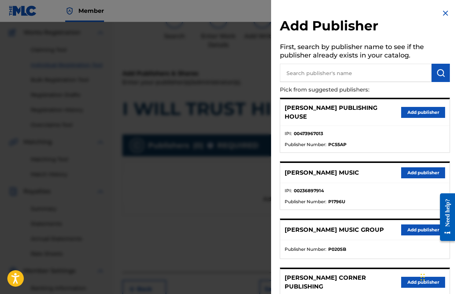
click at [405, 168] on button "Add publisher" at bounding box center [423, 173] width 44 height 11
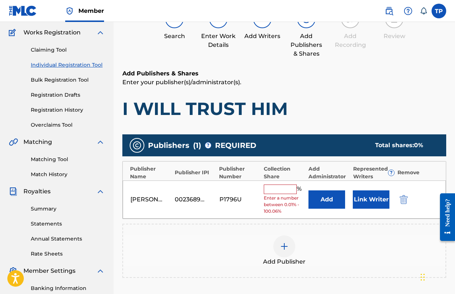
click at [328, 197] on button "Add" at bounding box center [327, 200] width 37 height 18
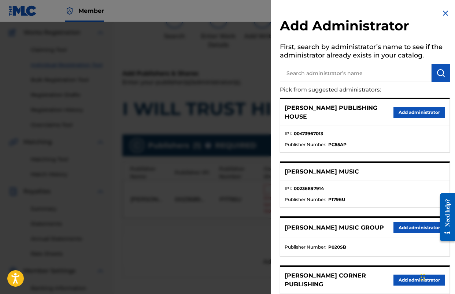
click at [402, 223] on button "Add administrator" at bounding box center [420, 228] width 52 height 11
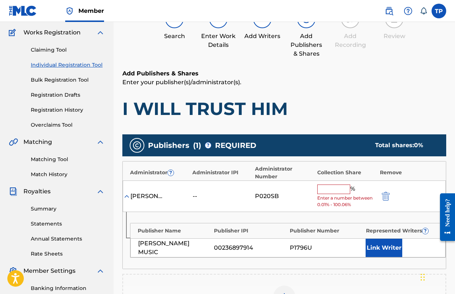
click at [334, 192] on input "text" at bounding box center [333, 190] width 33 height 10
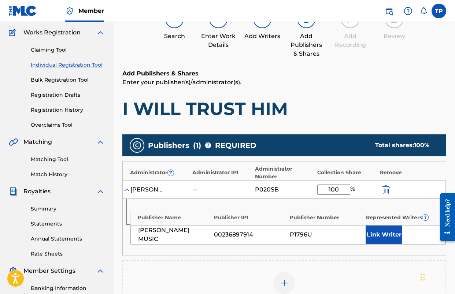
type input "100"
click at [325, 124] on div "Add Publishers & Shares Enter your publisher(s)/administrator(s). I WILL TRUST …" at bounding box center [284, 220] width 324 height 303
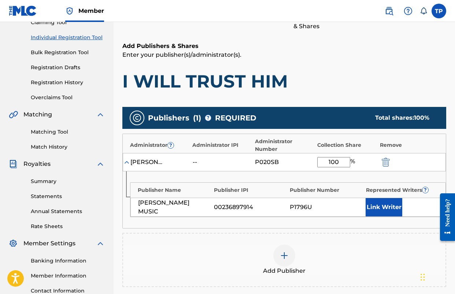
scroll to position [90, 0]
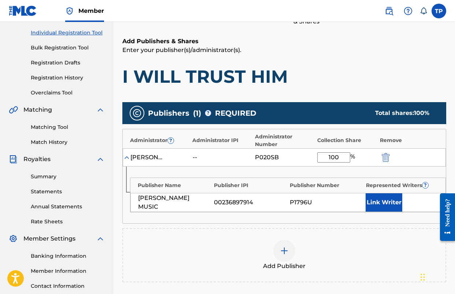
click at [380, 206] on button "Link Writer" at bounding box center [384, 203] width 37 height 18
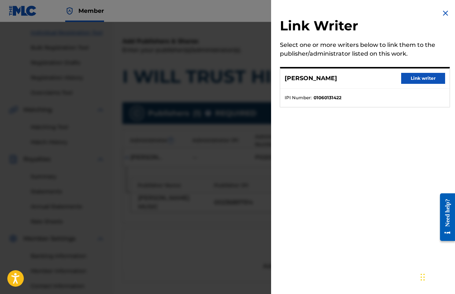
click at [409, 78] on button "Link writer" at bounding box center [423, 78] width 44 height 11
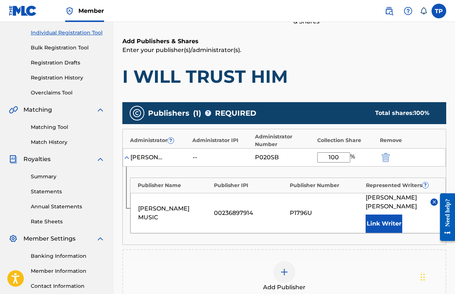
click at [315, 99] on div "Publishers ( 1 ) ? REQUIRED Total shares: 100 % Administrator ? Administrator I…" at bounding box center [284, 214] width 324 height 230
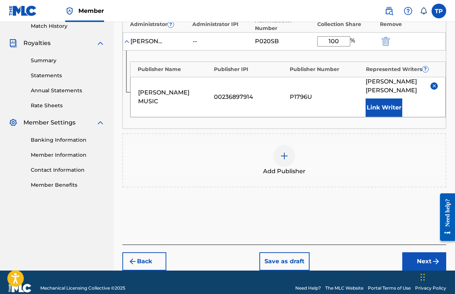
scroll to position [218, 0]
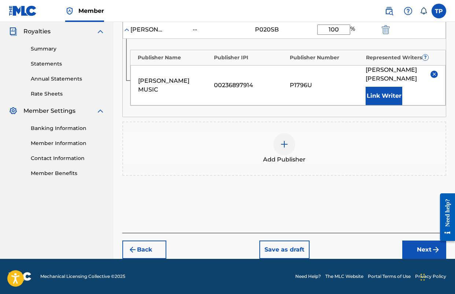
click at [416, 251] on button "Next" at bounding box center [425, 250] width 44 height 18
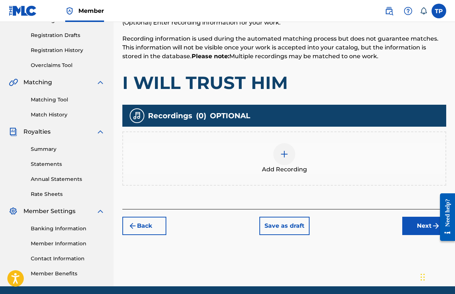
scroll to position [33, 0]
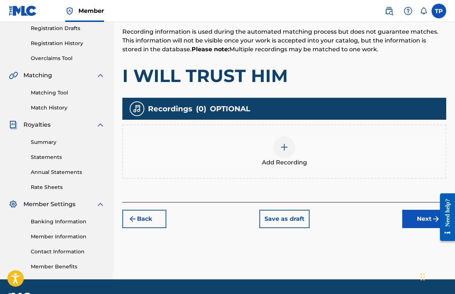
click at [414, 223] on button "Next" at bounding box center [425, 219] width 44 height 18
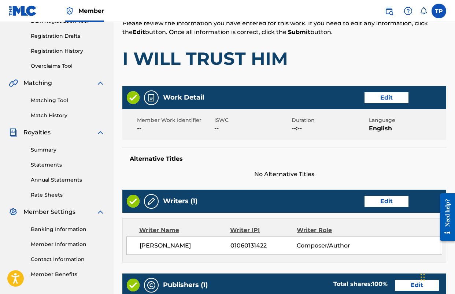
scroll to position [368, 0]
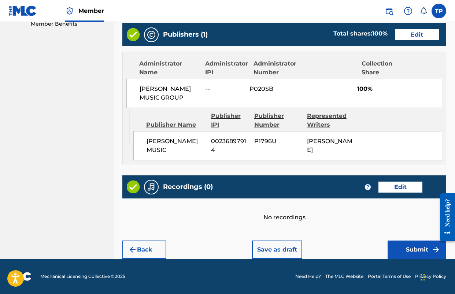
click at [411, 247] on button "Submit" at bounding box center [417, 250] width 59 height 18
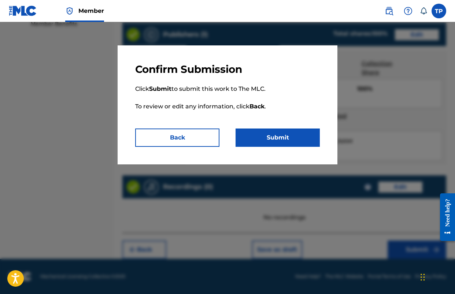
click at [275, 136] on button "Submit" at bounding box center [278, 138] width 84 height 18
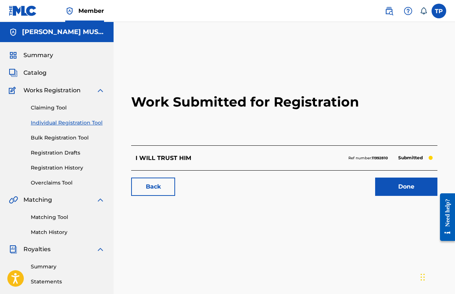
click at [404, 184] on link "Done" at bounding box center [406, 187] width 62 height 18
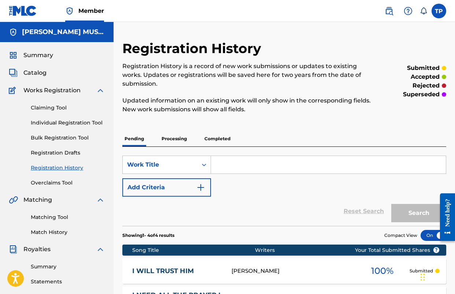
click at [25, 75] on span "Catalog" at bounding box center [34, 73] width 23 height 9
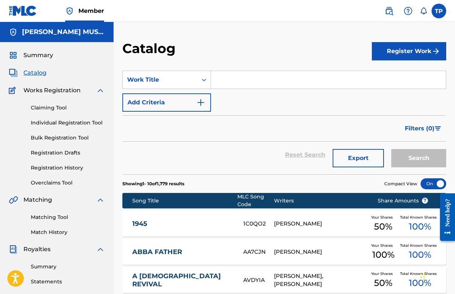
click at [429, 48] on button "Register Work" at bounding box center [409, 51] width 74 height 18
click at [396, 76] on link "Individual" at bounding box center [409, 75] width 74 height 18
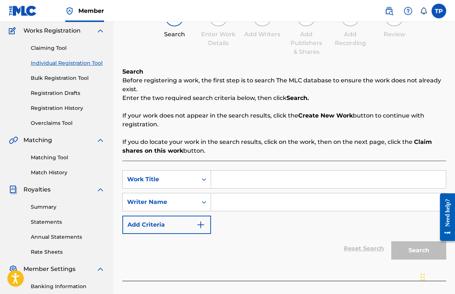
scroll to position [136, 0]
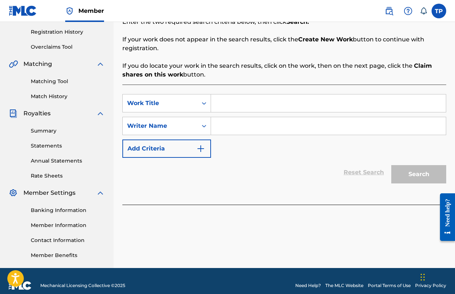
click at [254, 105] on input "Search Form" at bounding box center [328, 104] width 235 height 18
type input "WHAT A DAY FOR [PERSON_NAME]"
click at [245, 126] on input "Search Form" at bounding box center [328, 126] width 235 height 18
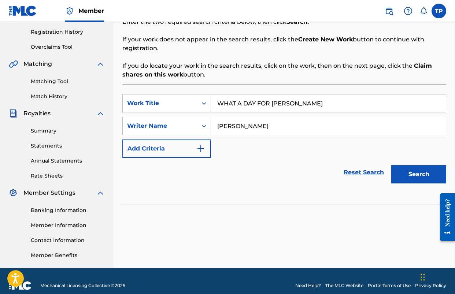
type input "[PERSON_NAME]"
click at [392, 165] on button "Search" at bounding box center [419, 174] width 55 height 18
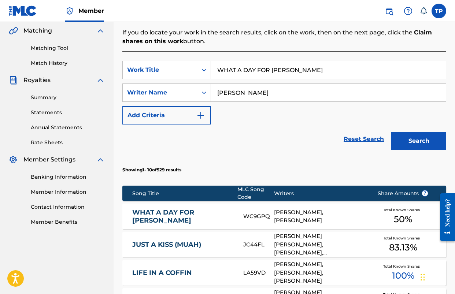
scroll to position [170, 0]
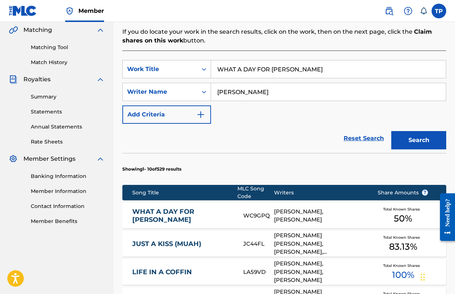
click at [191, 214] on link "WHAT A DAY FOR [PERSON_NAME]" at bounding box center [183, 216] width 102 height 16
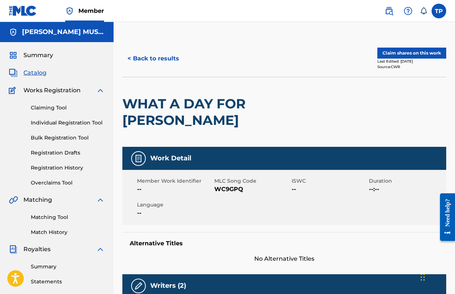
click at [412, 51] on button "Claim shares on this work" at bounding box center [412, 53] width 69 height 11
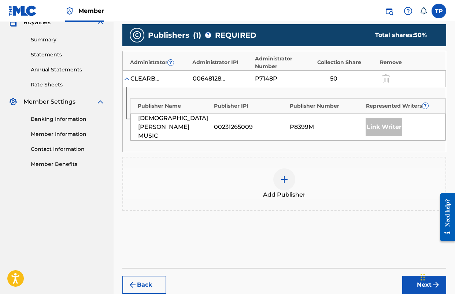
scroll to position [232, 0]
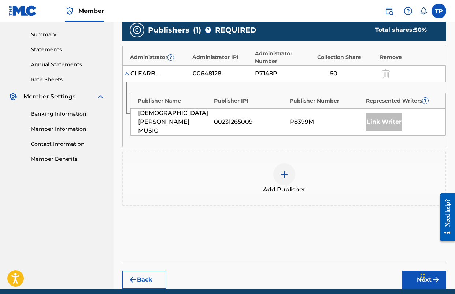
click at [290, 163] on div at bounding box center [284, 174] width 22 height 22
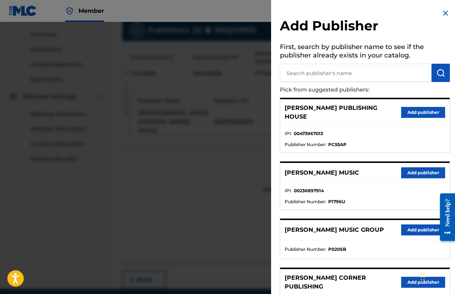
click at [404, 168] on button "Add publisher" at bounding box center [423, 173] width 44 height 11
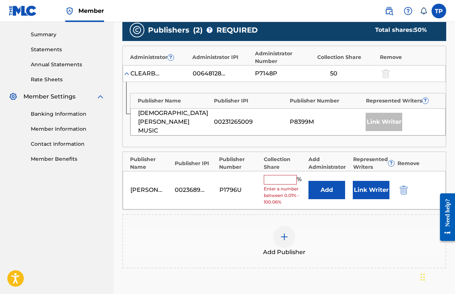
click at [329, 181] on button "Add" at bounding box center [327, 190] width 37 height 18
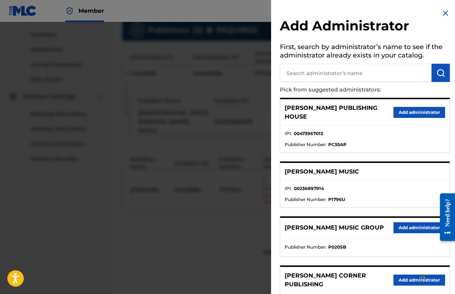
drag, startPoint x: 402, startPoint y: 217, endPoint x: 373, endPoint y: 216, distance: 28.6
click at [402, 223] on button "Add administrator" at bounding box center [420, 228] width 52 height 11
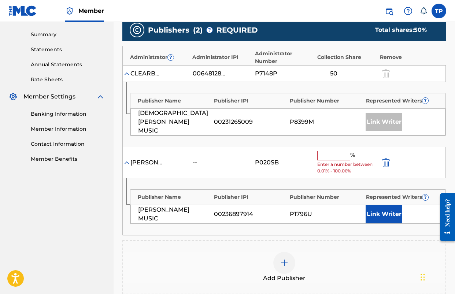
click at [330, 151] on input "text" at bounding box center [333, 156] width 33 height 10
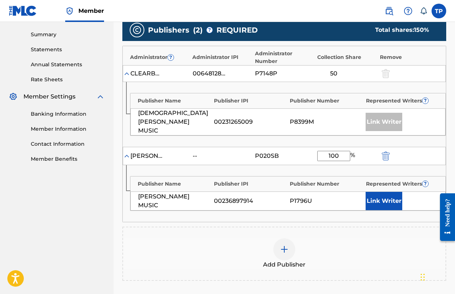
click at [332, 151] on input "100" at bounding box center [333, 156] width 33 height 10
type input "50"
click at [379, 192] on button "Link Writer" at bounding box center [384, 201] width 37 height 18
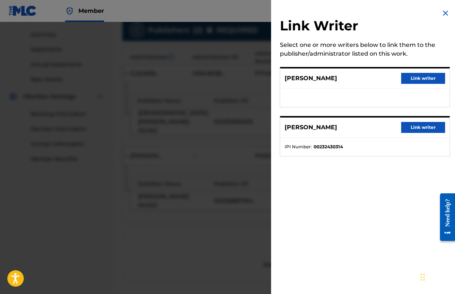
click at [409, 125] on button "Link writer" at bounding box center [423, 127] width 44 height 11
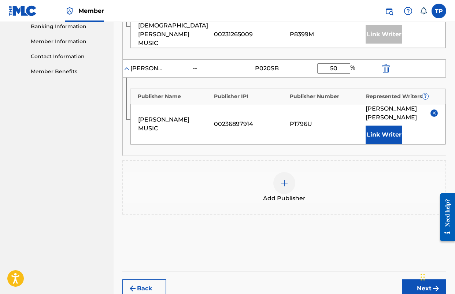
click at [413, 280] on button "Next" at bounding box center [425, 289] width 44 height 18
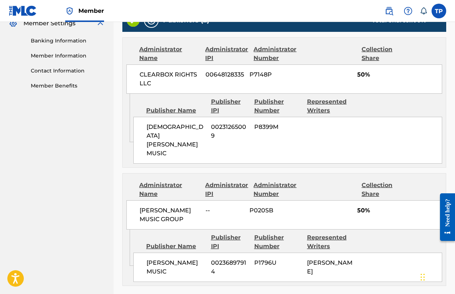
scroll to position [330, 0]
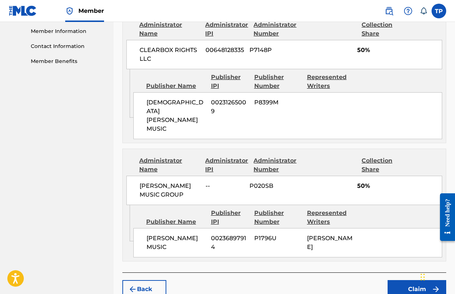
click at [402, 280] on button "Claim" at bounding box center [417, 289] width 59 height 18
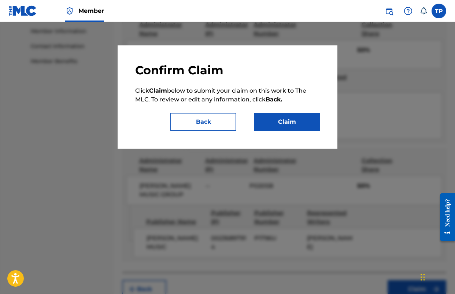
click at [288, 126] on button "Claim" at bounding box center [287, 122] width 66 height 18
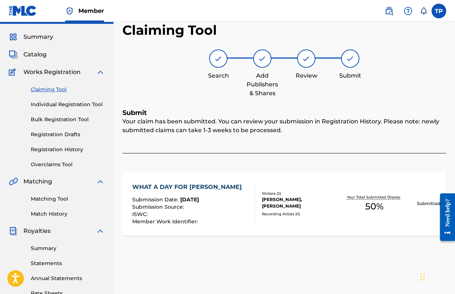
scroll to position [0, 0]
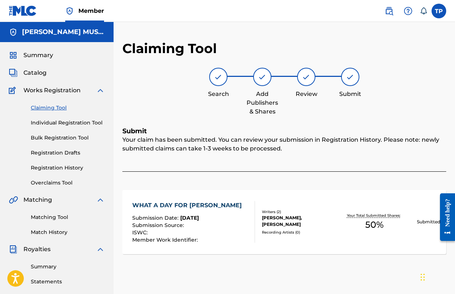
drag, startPoint x: 38, startPoint y: 71, endPoint x: 60, endPoint y: 76, distance: 22.5
click at [38, 71] on span "Catalog" at bounding box center [34, 73] width 23 height 9
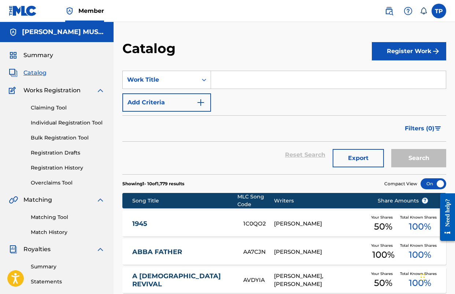
click at [289, 82] on input "Search Form" at bounding box center [328, 80] width 235 height 18
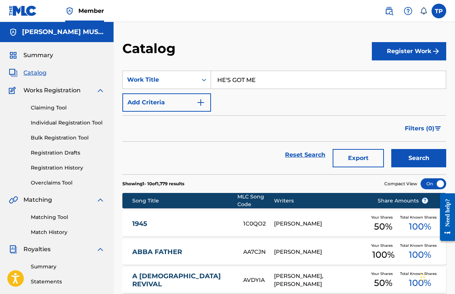
type input "HE'S GOT ME"
click at [392, 149] on button "Search" at bounding box center [419, 158] width 55 height 18
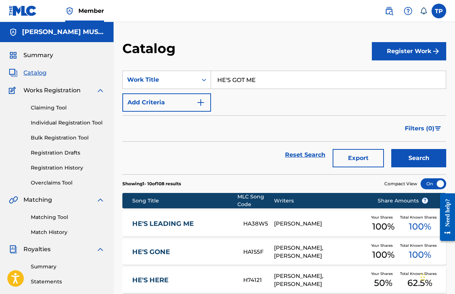
click at [375, 56] on button "Register Work" at bounding box center [409, 51] width 74 height 18
click at [415, 80] on link "Individual" at bounding box center [409, 75] width 74 height 18
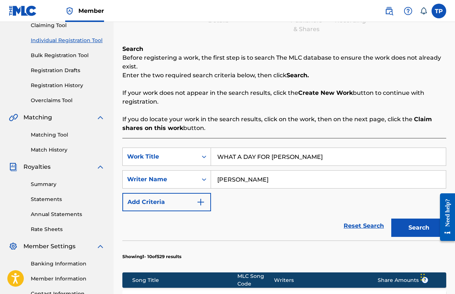
scroll to position [97, 0]
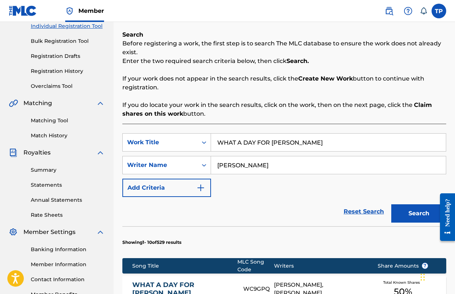
click at [291, 148] on input "WHAT A DAY FOR [PERSON_NAME]" at bounding box center [328, 143] width 235 height 18
type input "HE'S GOT ME"
click at [392, 205] on button "Search" at bounding box center [419, 214] width 55 height 18
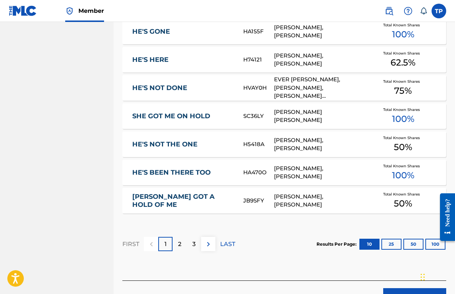
scroll to position [442, 0]
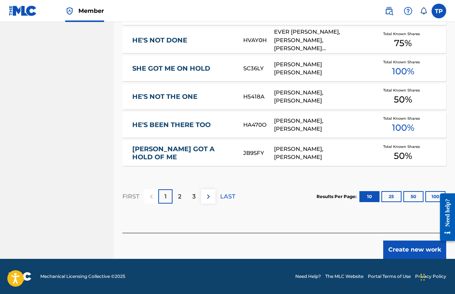
click at [405, 251] on button "Create new work" at bounding box center [414, 250] width 63 height 18
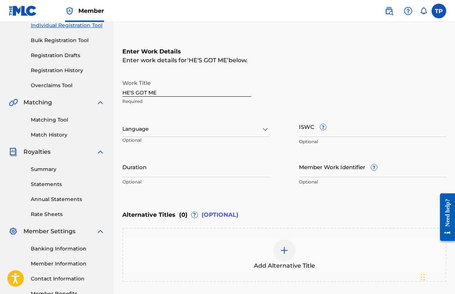
scroll to position [97, 0]
click at [227, 124] on div "Language" at bounding box center [195, 129] width 147 height 15
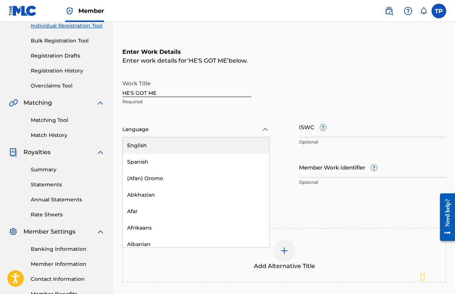
click at [202, 153] on div "English" at bounding box center [196, 145] width 147 height 16
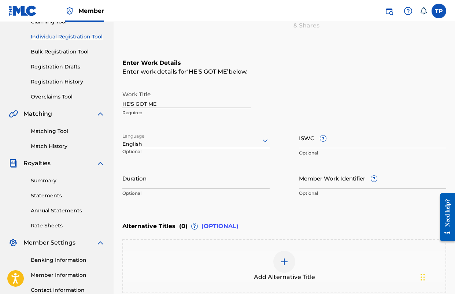
scroll to position [0, 0]
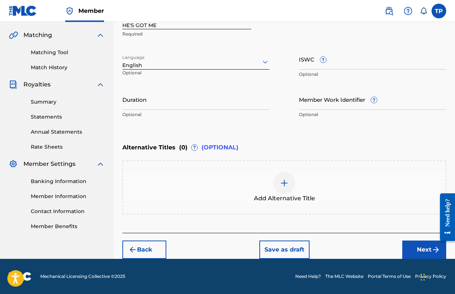
drag, startPoint x: 424, startPoint y: 246, endPoint x: 392, endPoint y: 241, distance: 31.9
click at [424, 246] on button "Next" at bounding box center [425, 250] width 44 height 18
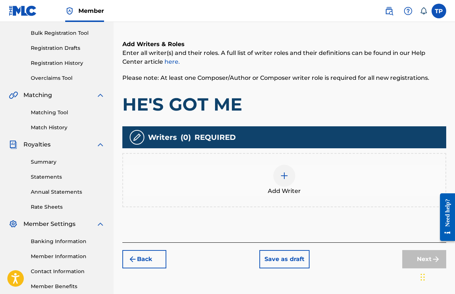
scroll to position [105, 0]
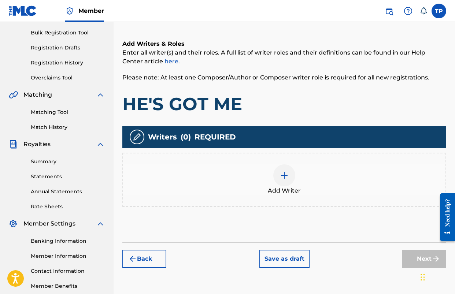
click at [283, 174] on img at bounding box center [284, 175] width 9 height 9
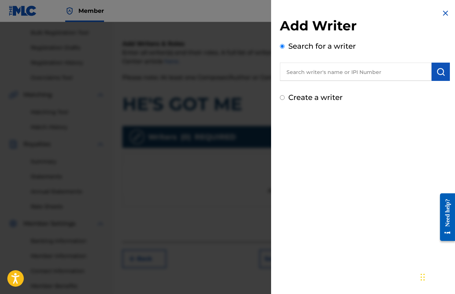
click at [324, 75] on input "text" at bounding box center [356, 72] width 152 height 18
type input "[PERSON_NAME]"
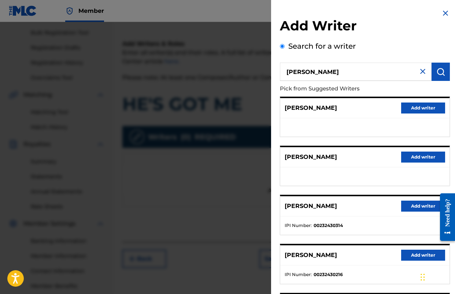
click at [410, 108] on button "Add writer" at bounding box center [423, 108] width 44 height 11
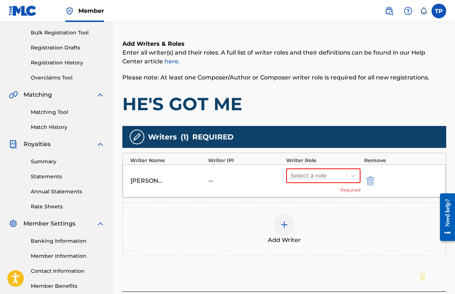
click at [372, 183] on img "submit" at bounding box center [371, 181] width 8 height 9
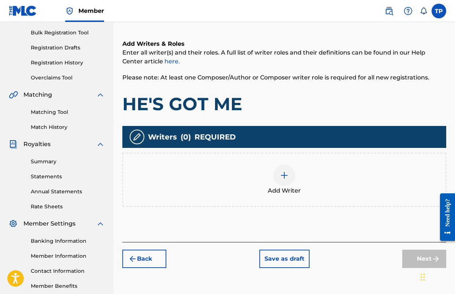
click at [283, 180] on div at bounding box center [284, 176] width 22 height 22
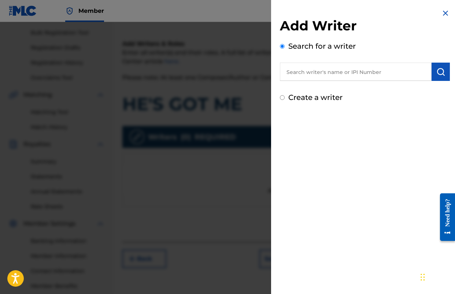
click at [376, 72] on input "text" at bounding box center [356, 72] width 152 height 18
type input "[PERSON_NAME]"
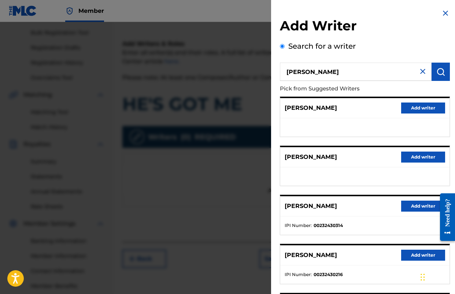
click at [420, 201] on button "Add writer" at bounding box center [423, 206] width 44 height 11
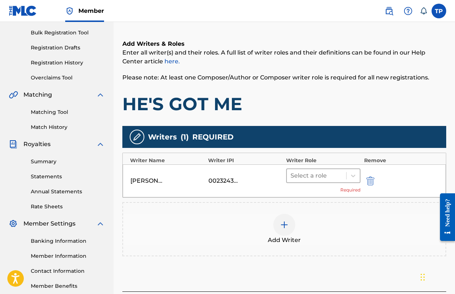
click at [309, 172] on div at bounding box center [317, 176] width 52 height 10
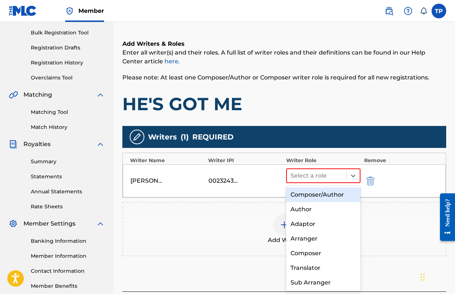
drag, startPoint x: 310, startPoint y: 192, endPoint x: 332, endPoint y: 199, distance: 22.5
click at [310, 192] on div "Composer/Author" at bounding box center [323, 195] width 74 height 15
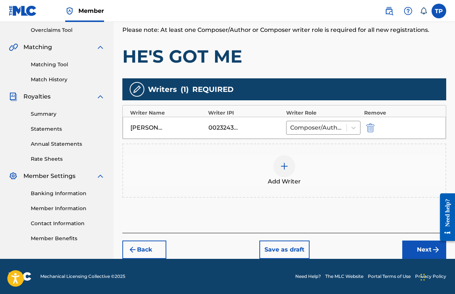
click at [408, 248] on button "Next" at bounding box center [425, 250] width 44 height 18
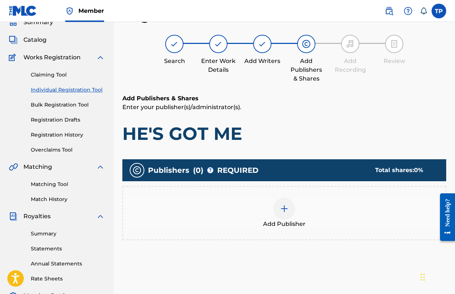
scroll to position [61, 0]
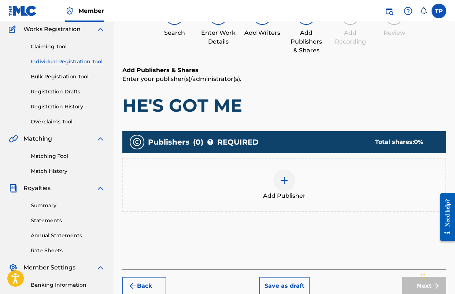
click at [276, 174] on div at bounding box center [284, 181] width 22 height 22
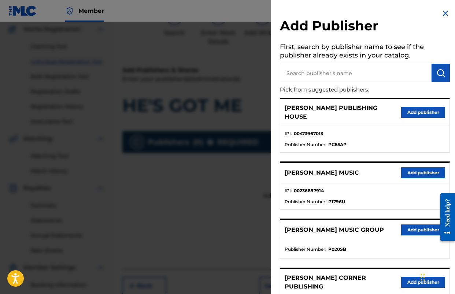
click at [412, 168] on button "Add publisher" at bounding box center [423, 173] width 44 height 11
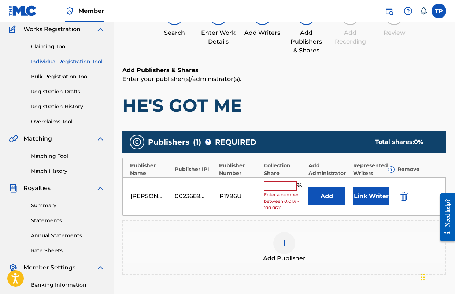
click at [324, 194] on button "Add" at bounding box center [327, 196] width 37 height 18
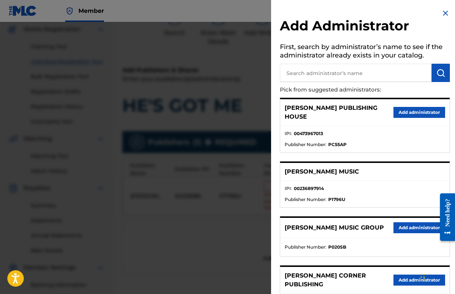
click at [398, 223] on button "Add administrator" at bounding box center [420, 228] width 52 height 11
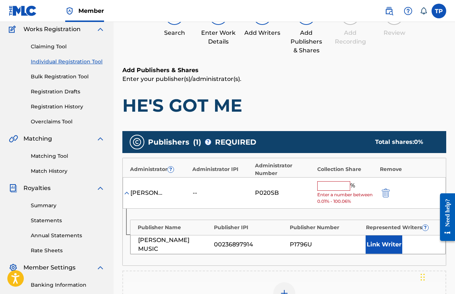
click at [327, 191] on div "% Enter a number between 0.01% - 100.06%" at bounding box center [346, 193] width 59 height 24
click at [328, 188] on input "text" at bounding box center [333, 186] width 33 height 10
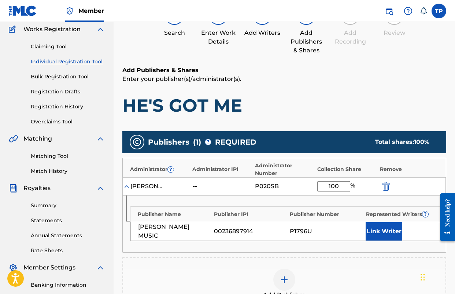
type input "100"
click at [328, 200] on div "Publisher Name Publisher IPI Publisher Number Represented Writers ? [PERSON_NAM…" at bounding box center [284, 224] width 323 height 57
click at [379, 227] on button "Link Writer" at bounding box center [384, 232] width 37 height 18
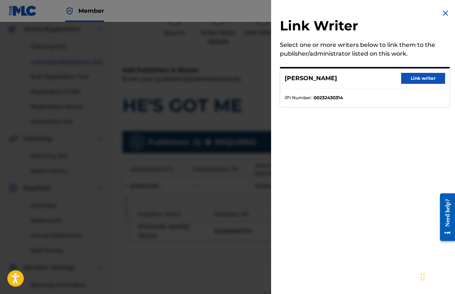
click at [415, 80] on button "Link writer" at bounding box center [423, 78] width 44 height 11
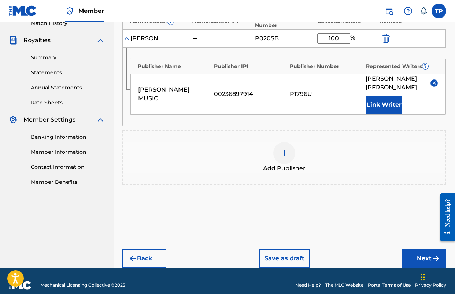
click at [418, 250] on button "Next" at bounding box center [425, 259] width 44 height 18
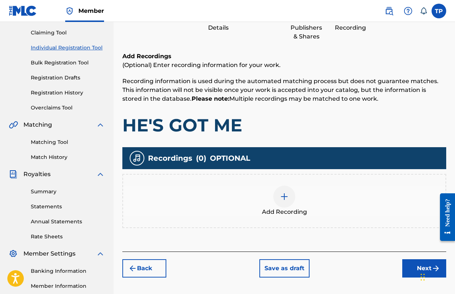
scroll to position [33, 0]
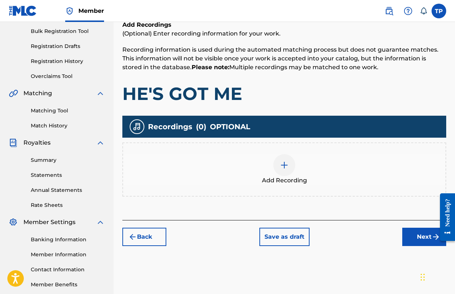
click at [414, 235] on button "Next" at bounding box center [425, 237] width 44 height 18
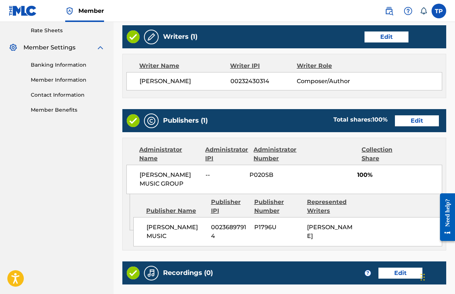
scroll to position [368, 0]
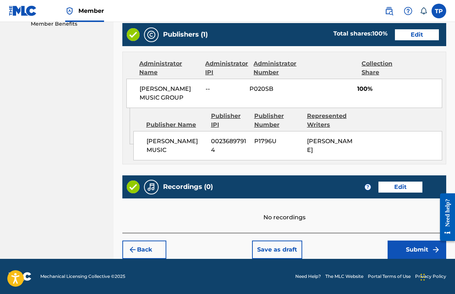
click at [408, 249] on button "Submit" at bounding box center [417, 250] width 59 height 18
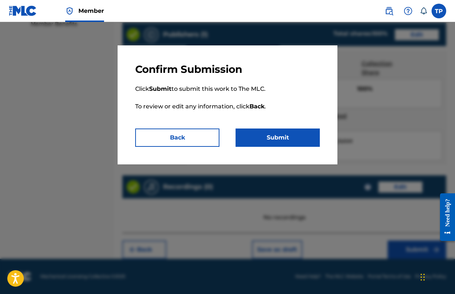
click at [282, 144] on button "Submit" at bounding box center [278, 138] width 84 height 18
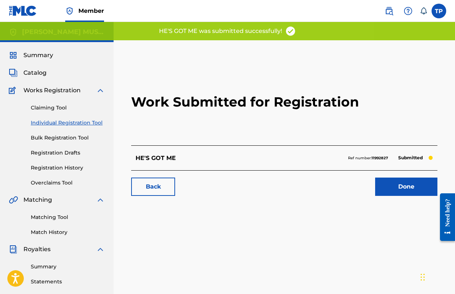
click at [387, 191] on link "Done" at bounding box center [406, 187] width 62 height 18
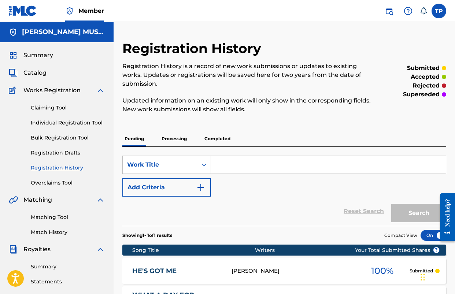
click at [243, 165] on input "Search Form" at bounding box center [328, 165] width 235 height 18
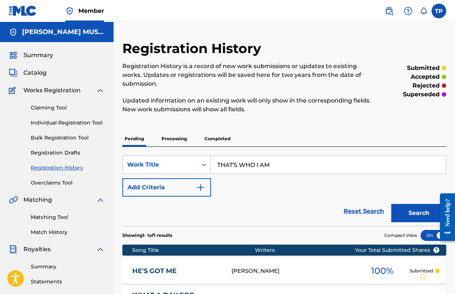
type input "THAT'S WHO I AM"
click at [392, 204] on button "Search" at bounding box center [419, 213] width 55 height 18
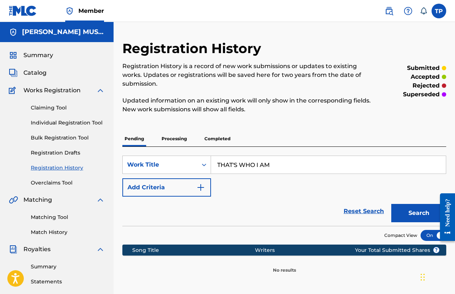
click at [42, 74] on span "Catalog" at bounding box center [34, 73] width 23 height 9
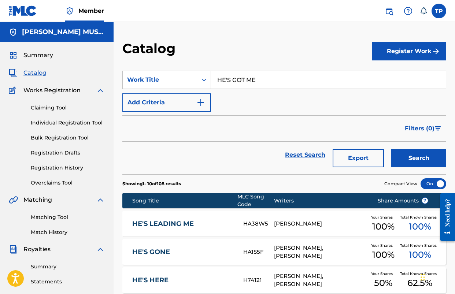
click at [420, 55] on button "Register Work" at bounding box center [409, 51] width 74 height 18
click at [400, 70] on link "Individual" at bounding box center [409, 75] width 74 height 18
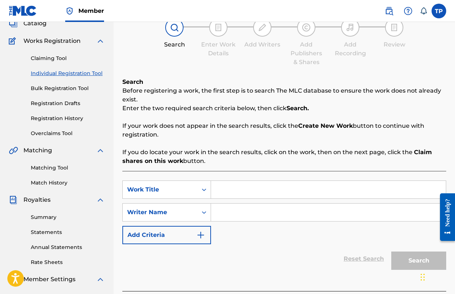
scroll to position [51, 0]
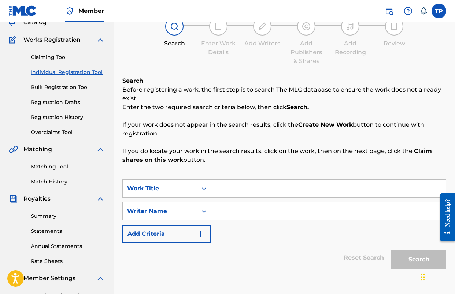
click at [250, 187] on input "Search Form" at bounding box center [328, 189] width 235 height 18
type input "THAT'S WHO I AM"
click at [233, 210] on input "Search Form" at bounding box center [328, 212] width 235 height 18
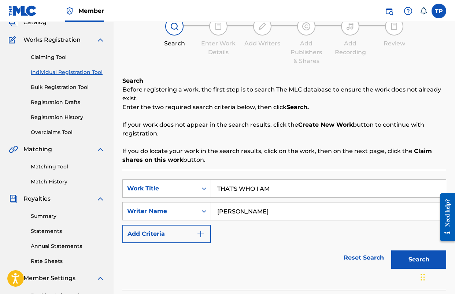
type input "[PERSON_NAME]"
click at [392, 251] on button "Search" at bounding box center [419, 260] width 55 height 18
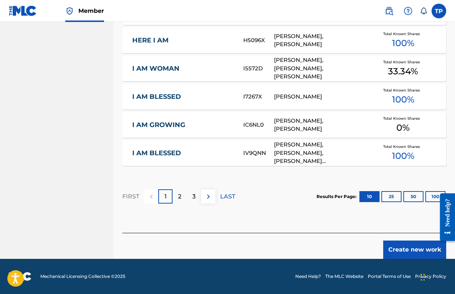
click at [419, 253] on button "Create new work" at bounding box center [414, 250] width 63 height 18
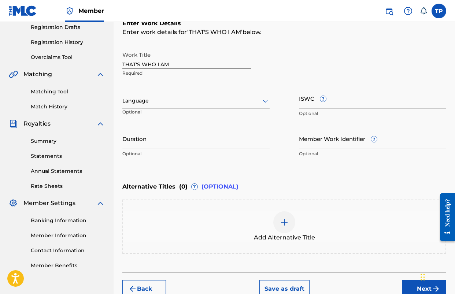
scroll to position [112, 0]
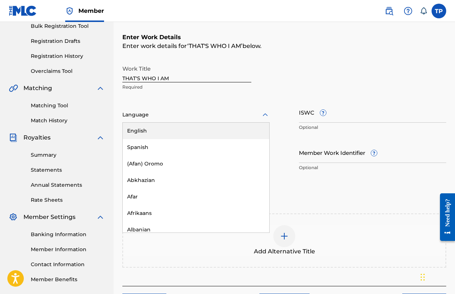
click at [205, 119] on div at bounding box center [195, 114] width 147 height 9
drag, startPoint x: 172, startPoint y: 130, endPoint x: 185, endPoint y: 130, distance: 12.8
click at [172, 130] on div "English" at bounding box center [196, 131] width 147 height 16
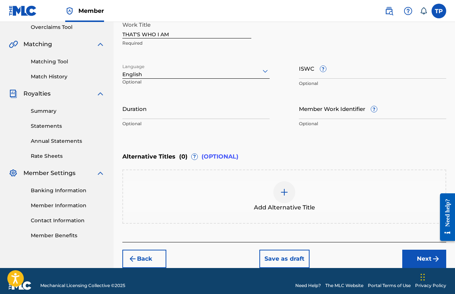
scroll to position [165, 0]
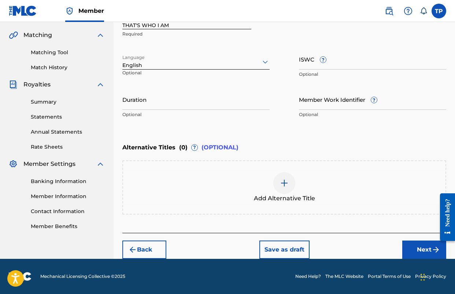
click at [416, 251] on button "Next" at bounding box center [425, 250] width 44 height 18
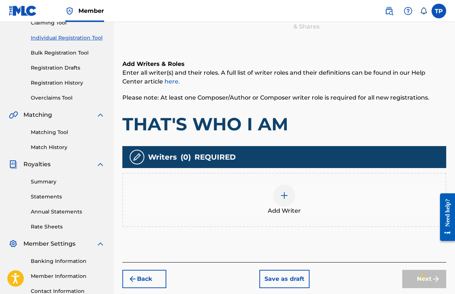
scroll to position [101, 0]
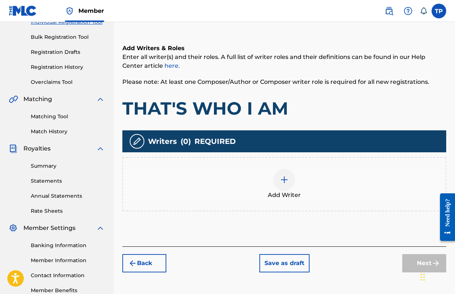
click at [287, 183] on img at bounding box center [284, 180] width 9 height 9
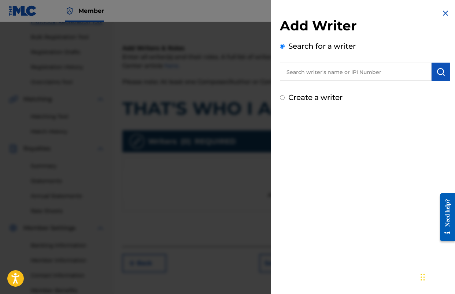
click at [331, 80] on input "text" at bounding box center [356, 72] width 152 height 18
type input "[PERSON_NAME]"
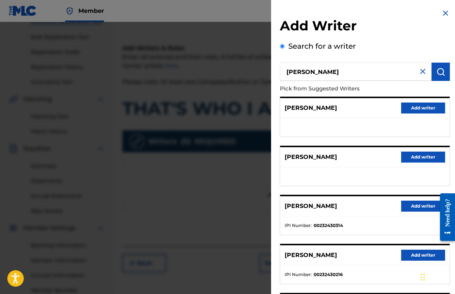
click at [414, 111] on button "Add writer" at bounding box center [423, 108] width 44 height 11
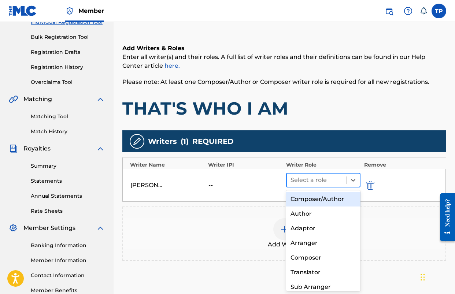
click at [306, 180] on div at bounding box center [317, 180] width 52 height 10
click at [307, 200] on div "Composer/Author" at bounding box center [323, 199] width 74 height 15
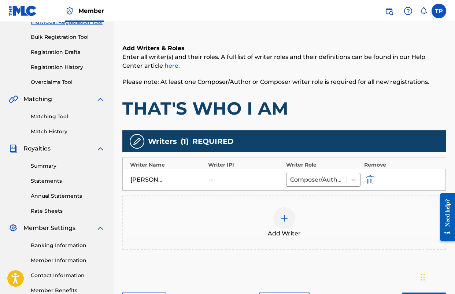
click at [282, 219] on img at bounding box center [284, 218] width 9 height 9
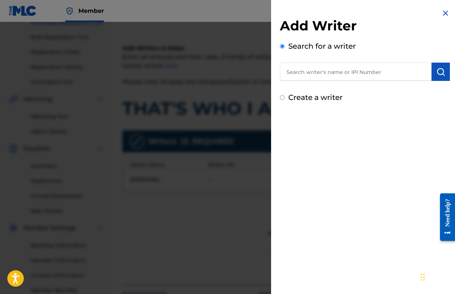
click at [321, 71] on input "text" at bounding box center [356, 72] width 152 height 18
type input "[PERSON_NAME]"
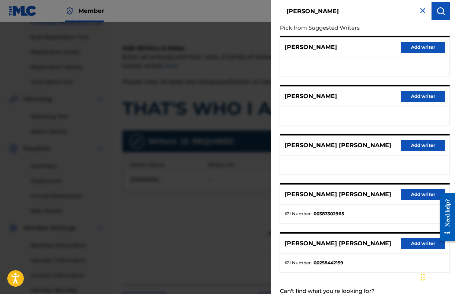
scroll to position [85, 0]
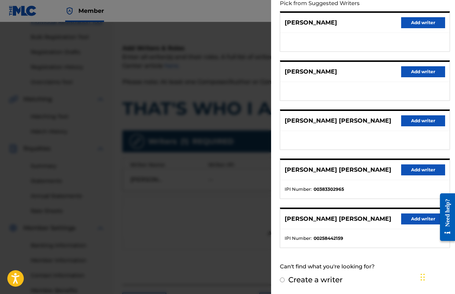
click at [316, 283] on label "Create a writer" at bounding box center [316, 280] width 54 height 9
radio input "true"
click at [285, 283] on input "Create a writer" at bounding box center [282, 280] width 5 height 5
radio input "false"
radio input "true"
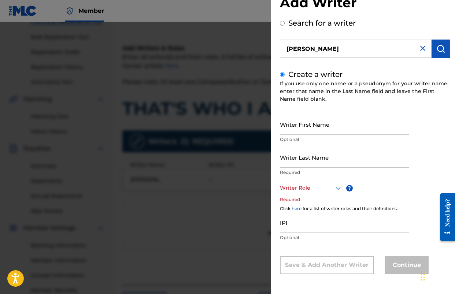
scroll to position [0, 0]
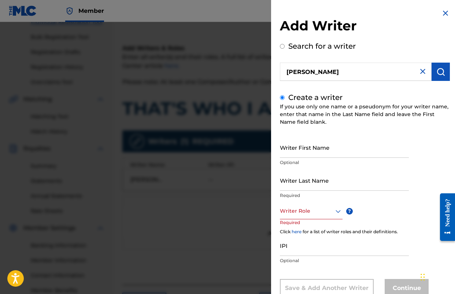
click at [326, 149] on input "Writer First Name" at bounding box center [344, 147] width 129 height 21
type input "[PERSON_NAME]"
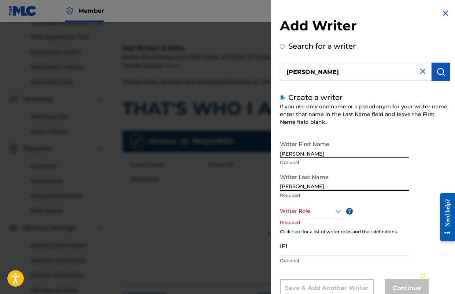
type input "[PERSON_NAME]"
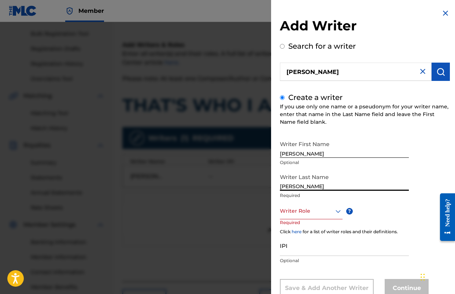
click at [317, 212] on div "Writer Role" at bounding box center [311, 211] width 63 height 16
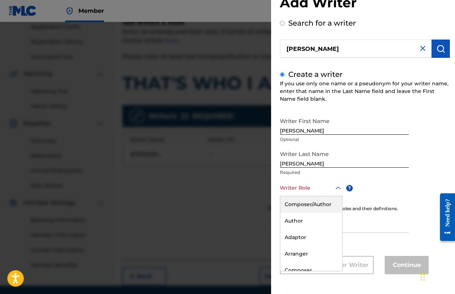
scroll to position [127, 0]
click at [319, 207] on div "Composer/Author" at bounding box center [311, 204] width 62 height 16
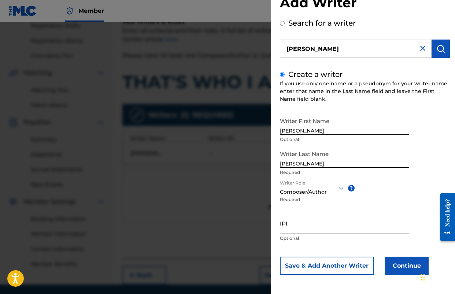
click at [325, 193] on div "Composer/Author" at bounding box center [313, 192] width 66 height 8
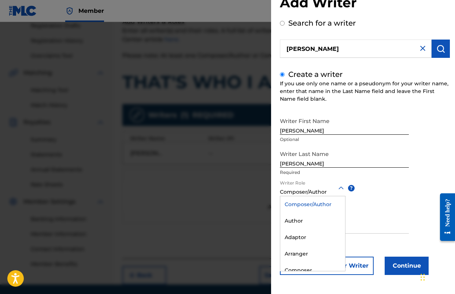
scroll to position [24, 0]
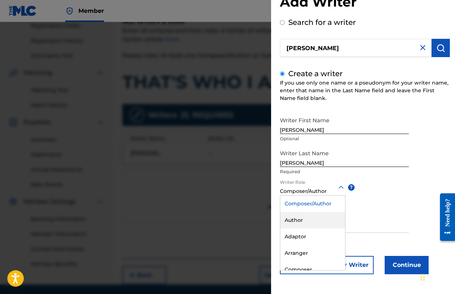
click at [300, 215] on div "Author" at bounding box center [312, 220] width 65 height 16
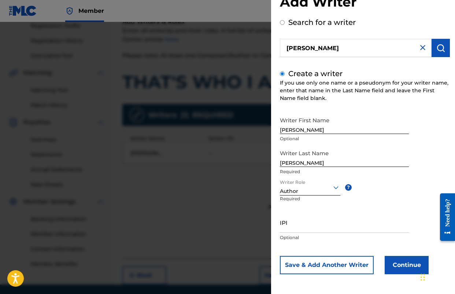
click at [404, 269] on button "Continue" at bounding box center [407, 265] width 44 height 18
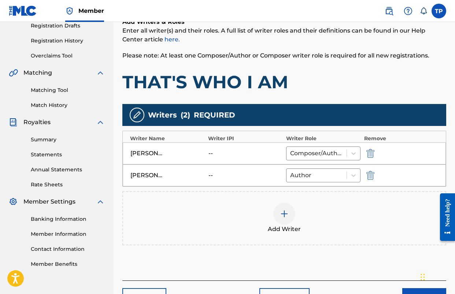
scroll to position [175, 0]
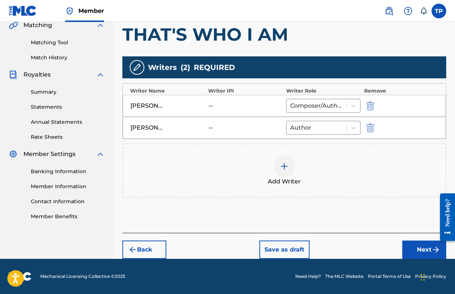
drag, startPoint x: 412, startPoint y: 254, endPoint x: 392, endPoint y: 247, distance: 21.1
click at [411, 254] on button "Next" at bounding box center [425, 250] width 44 height 18
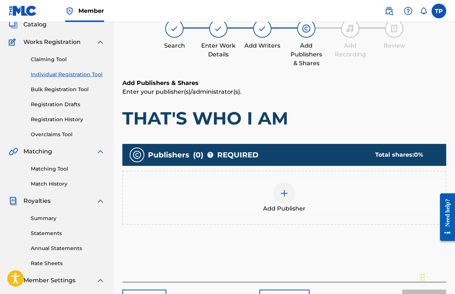
scroll to position [33, 0]
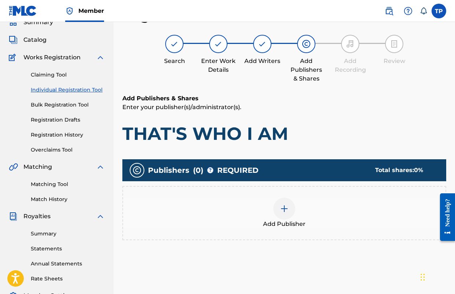
click at [283, 216] on div at bounding box center [284, 209] width 22 height 22
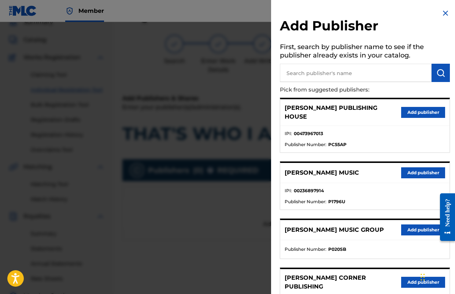
drag, startPoint x: 419, startPoint y: 168, endPoint x: 414, endPoint y: 170, distance: 5.4
click at [418, 168] on button "Add publisher" at bounding box center [423, 173] width 44 height 11
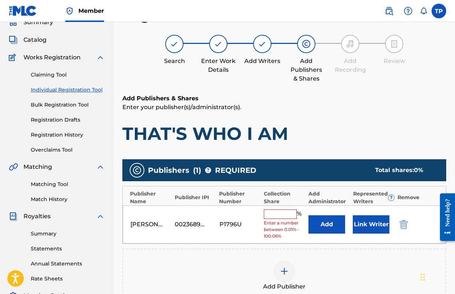
click at [321, 221] on button "Add" at bounding box center [327, 225] width 37 height 18
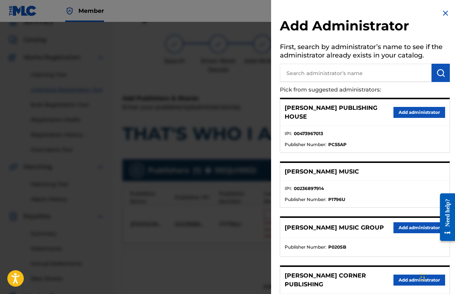
click at [404, 223] on button "Add administrator" at bounding box center [420, 228] width 52 height 11
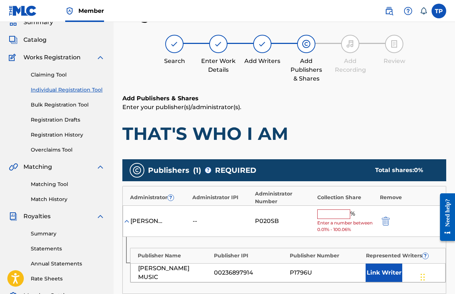
click at [342, 223] on span "Enter a number between 0.01% - 100.06%" at bounding box center [346, 226] width 59 height 13
click at [334, 218] on input "text" at bounding box center [333, 215] width 33 height 10
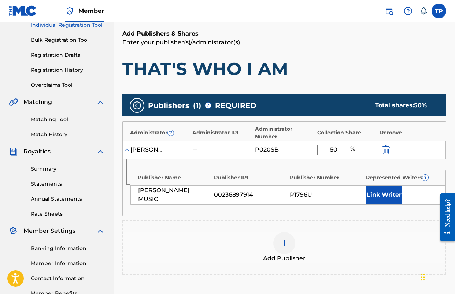
scroll to position [98, 0]
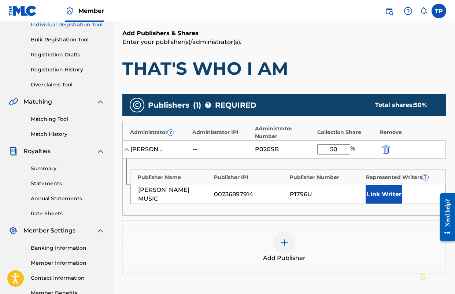
type input "50"
click at [372, 196] on button "Link Writer" at bounding box center [384, 194] width 37 height 18
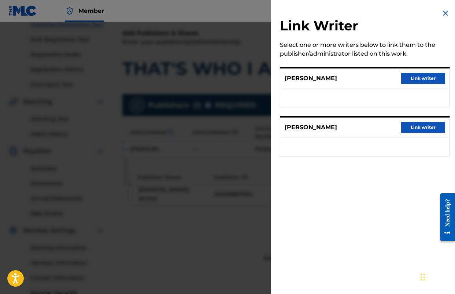
click at [422, 80] on button "Link writer" at bounding box center [423, 78] width 44 height 11
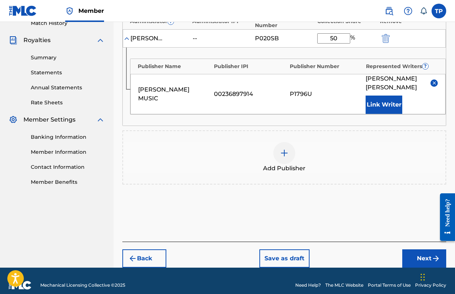
drag, startPoint x: 411, startPoint y: 251, endPoint x: 392, endPoint y: 250, distance: 19.1
click at [411, 251] on button "Next" at bounding box center [425, 259] width 44 height 18
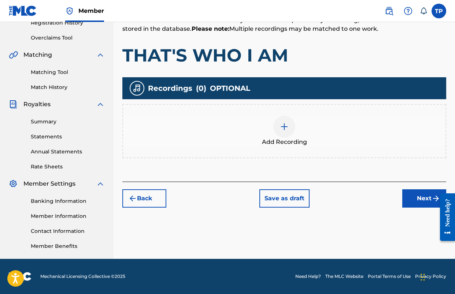
click at [419, 191] on button "Next" at bounding box center [425, 199] width 44 height 18
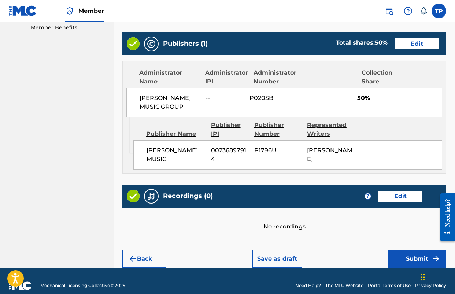
scroll to position [368, 0]
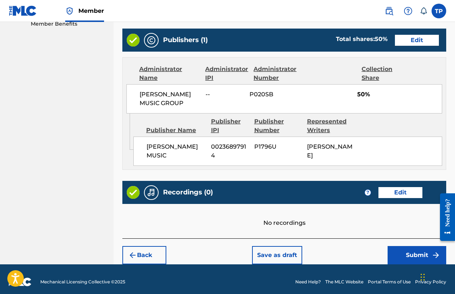
click at [412, 255] on button "Submit" at bounding box center [417, 255] width 59 height 18
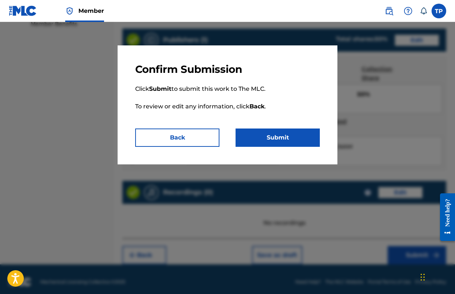
drag, startPoint x: 271, startPoint y: 140, endPoint x: 267, endPoint y: 145, distance: 6.0
click at [271, 140] on button "Submit" at bounding box center [278, 138] width 84 height 18
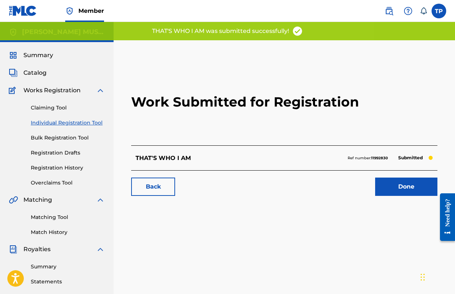
click at [415, 181] on link "Done" at bounding box center [406, 187] width 62 height 18
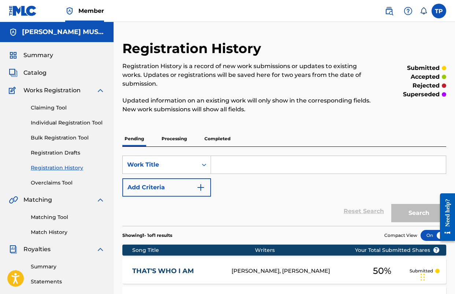
click at [32, 73] on span "Catalog" at bounding box center [34, 73] width 23 height 9
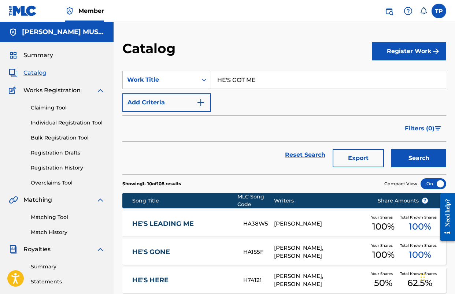
click at [386, 57] on button "Register Work" at bounding box center [409, 51] width 74 height 18
click at [394, 68] on link "Individual" at bounding box center [409, 75] width 74 height 18
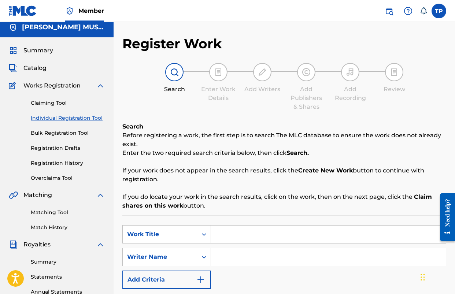
scroll to position [102, 0]
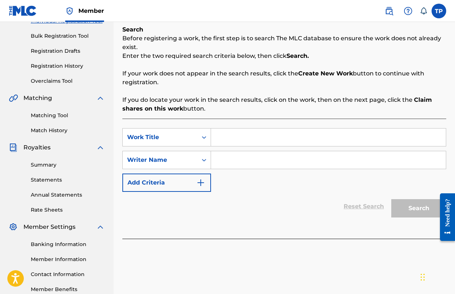
click at [263, 135] on input "Search Form" at bounding box center [328, 138] width 235 height 18
type input "t"
type input "S"
type input "THIS SIDE OF GLORY"
click at [269, 153] on input "Search Form" at bounding box center [328, 160] width 235 height 18
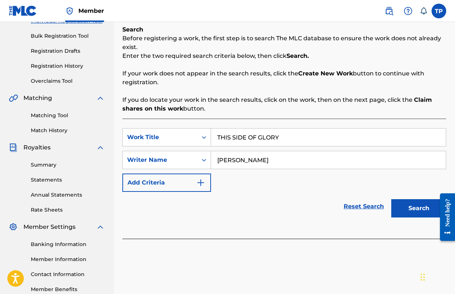
type input "[PERSON_NAME]"
click at [392, 199] on button "Search" at bounding box center [419, 208] width 55 height 18
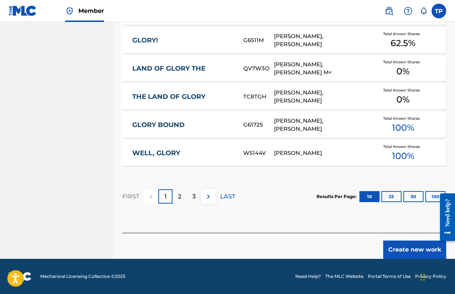
click at [417, 254] on button "Create new work" at bounding box center [414, 250] width 63 height 18
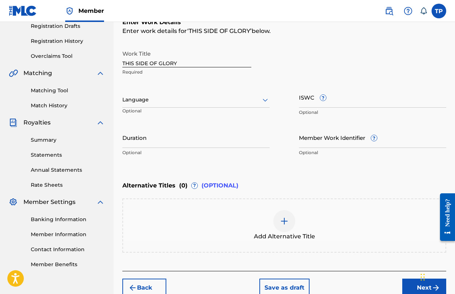
scroll to position [119, 0]
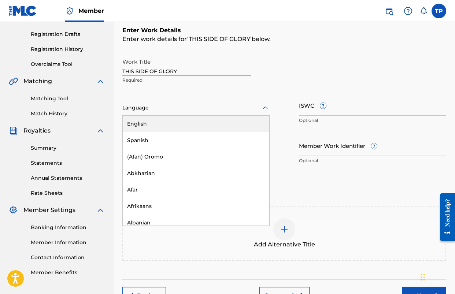
drag, startPoint x: 220, startPoint y: 109, endPoint x: 183, endPoint y: 115, distance: 38.0
click at [220, 109] on div at bounding box center [195, 107] width 147 height 9
click at [167, 121] on div "English" at bounding box center [196, 124] width 147 height 16
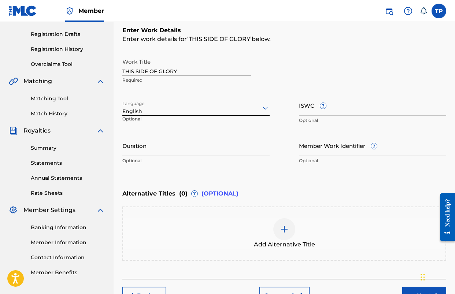
click at [291, 133] on div "Work Title THIS SIDE OF GLORY Required Language option English, selected. Engli…" at bounding box center [284, 112] width 324 height 114
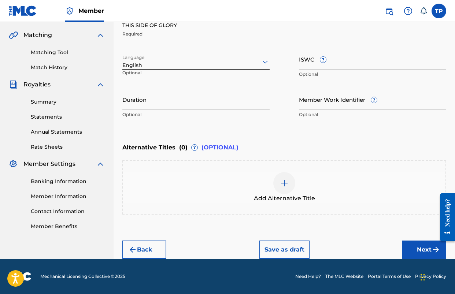
click at [423, 248] on button "Next" at bounding box center [425, 250] width 44 height 18
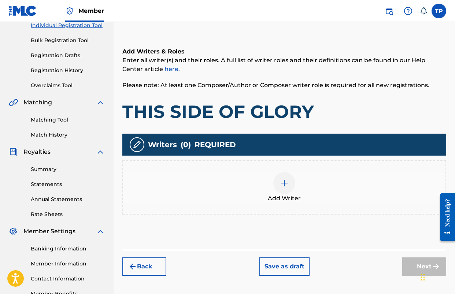
scroll to position [102, 0]
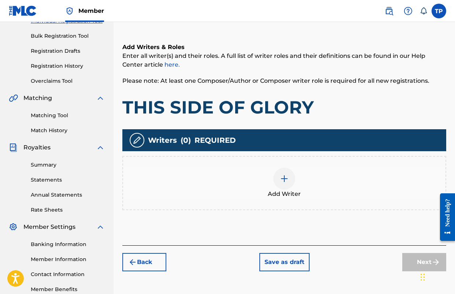
click at [290, 180] on div at bounding box center [284, 179] width 22 height 22
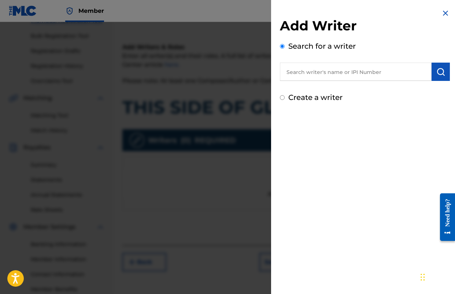
click at [341, 73] on input "text" at bounding box center [356, 72] width 152 height 18
type input "[PERSON_NAME]"
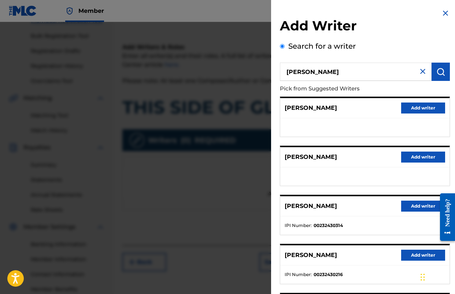
drag, startPoint x: 413, startPoint y: 204, endPoint x: 397, endPoint y: 206, distance: 16.3
click at [413, 204] on button "Add writer" at bounding box center [423, 206] width 44 height 11
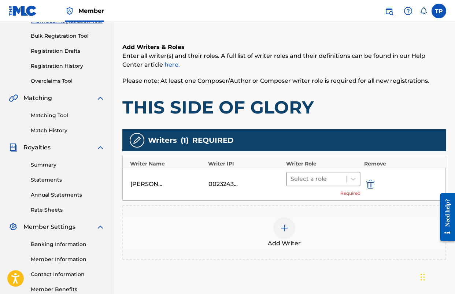
click at [313, 182] on div at bounding box center [317, 179] width 52 height 10
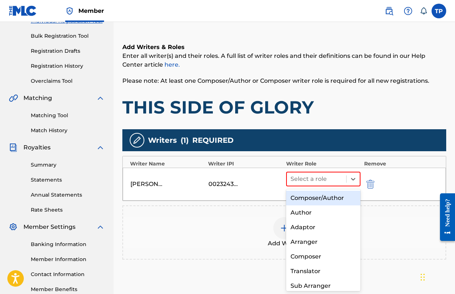
click at [310, 199] on div "Composer/Author" at bounding box center [323, 198] width 74 height 15
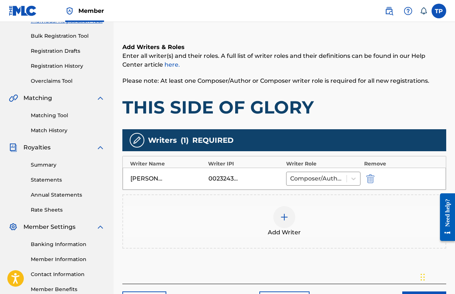
click at [281, 215] on img at bounding box center [284, 217] width 9 height 9
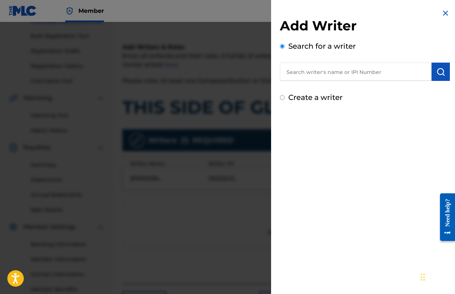
click at [315, 71] on input "text" at bounding box center [356, 72] width 152 height 18
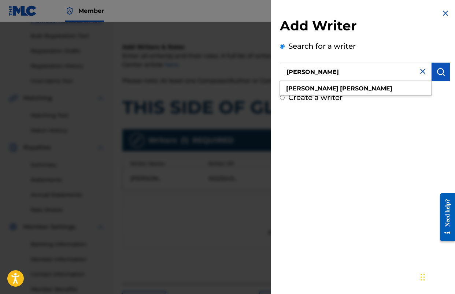
type input "[PERSON_NAME]"
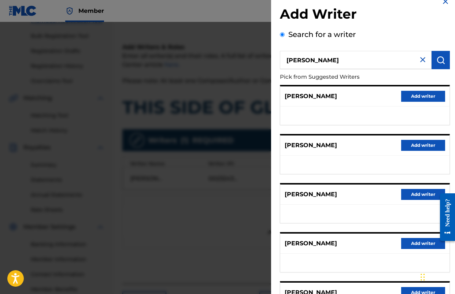
scroll to position [0, 0]
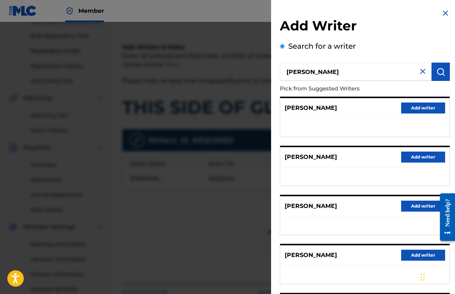
click at [416, 108] on button "Add writer" at bounding box center [423, 108] width 44 height 11
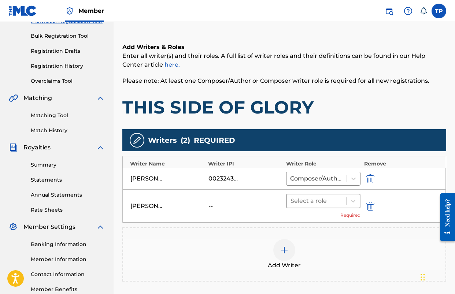
click at [334, 197] on div at bounding box center [317, 201] width 52 height 10
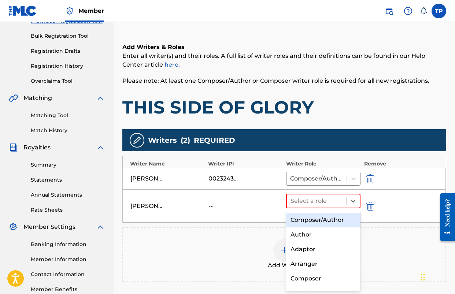
click at [305, 220] on div "Composer/Author" at bounding box center [323, 220] width 74 height 15
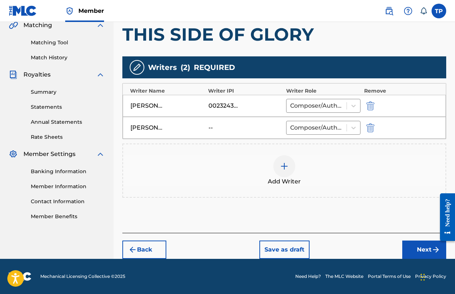
click at [415, 255] on button "Next" at bounding box center [425, 250] width 44 height 18
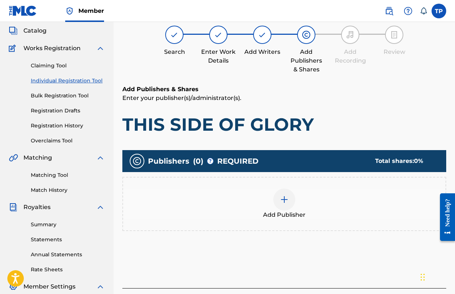
scroll to position [33, 0]
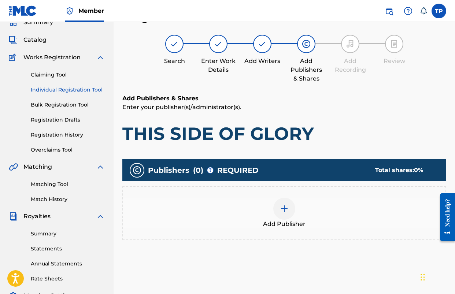
click at [281, 224] on span "Add Publisher" at bounding box center [284, 224] width 43 height 9
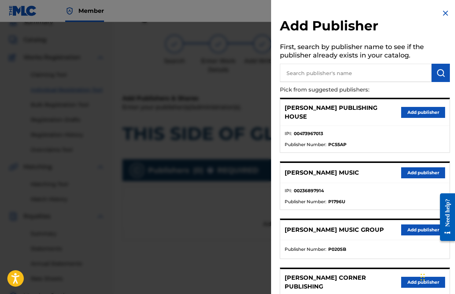
click at [324, 71] on input "text" at bounding box center [356, 73] width 152 height 18
click at [408, 168] on button "Add publisher" at bounding box center [423, 173] width 44 height 11
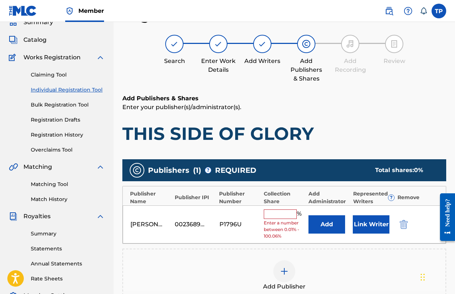
click at [330, 227] on button "Add" at bounding box center [327, 225] width 37 height 18
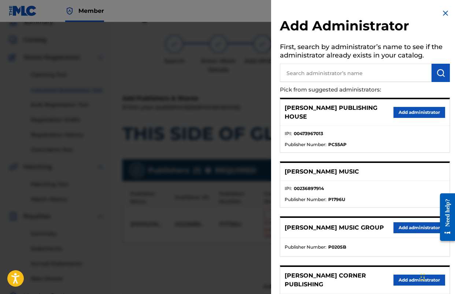
click at [405, 223] on button "Add administrator" at bounding box center [420, 228] width 52 height 11
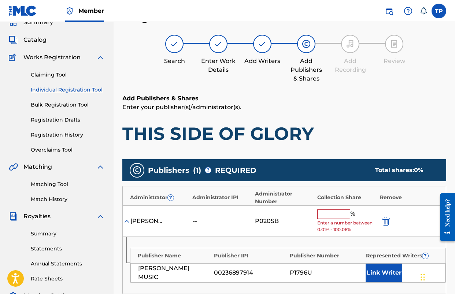
click at [336, 219] on div "% Enter a number between 0.01% - 100.06%" at bounding box center [346, 222] width 59 height 24
click at [325, 217] on input "text" at bounding box center [333, 215] width 33 height 10
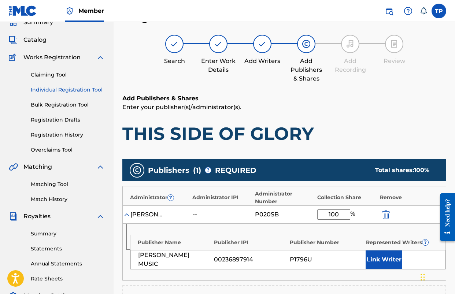
type input "100"
click at [387, 264] on button "Link Writer" at bounding box center [384, 260] width 37 height 18
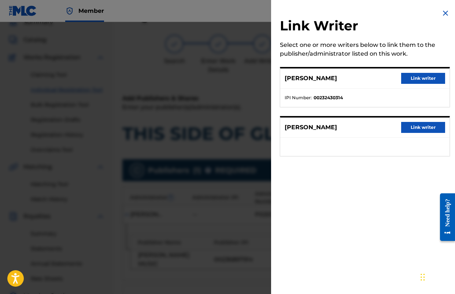
click at [427, 77] on button "Link writer" at bounding box center [423, 78] width 44 height 11
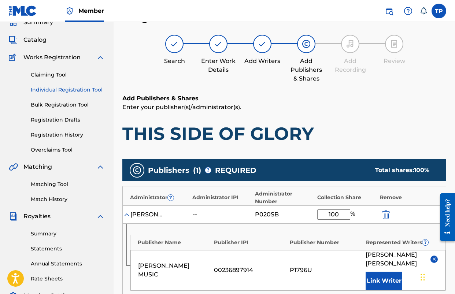
click at [379, 272] on button "Link Writer" at bounding box center [384, 281] width 37 height 18
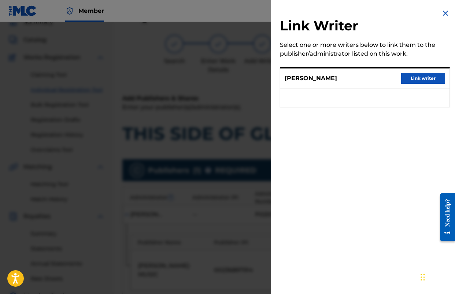
drag, startPoint x: 415, startPoint y: 80, endPoint x: 398, endPoint y: 133, distance: 55.0
click at [415, 80] on button "Link writer" at bounding box center [423, 78] width 44 height 11
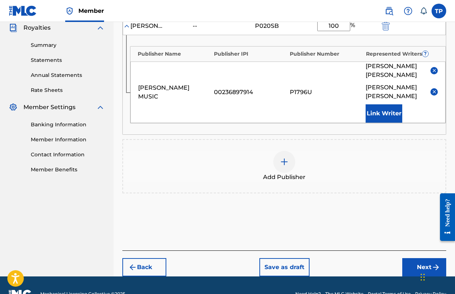
click at [414, 258] on button "Next" at bounding box center [425, 267] width 44 height 18
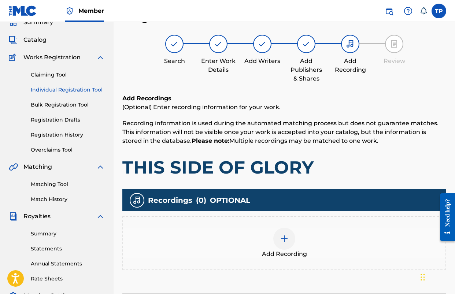
scroll to position [73, 0]
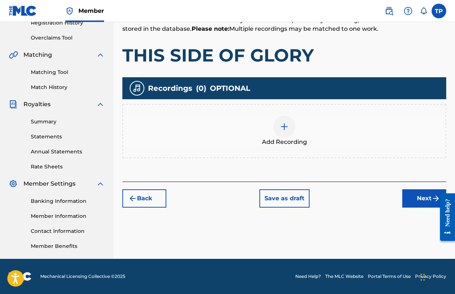
click at [420, 202] on button "Next" at bounding box center [425, 199] width 44 height 18
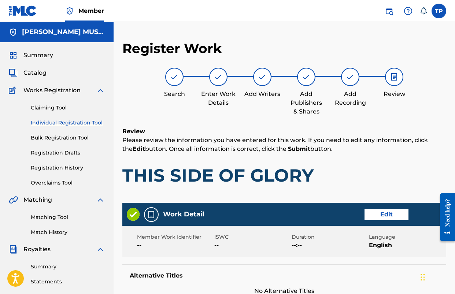
scroll to position [382, 0]
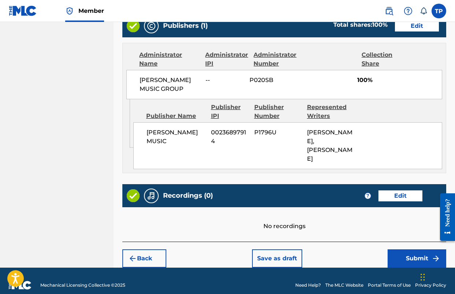
click at [396, 250] on button "Submit" at bounding box center [417, 259] width 59 height 18
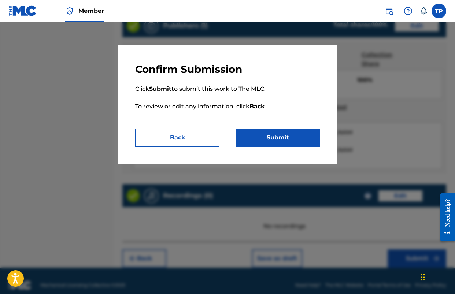
drag, startPoint x: 265, startPoint y: 131, endPoint x: 266, endPoint y: 140, distance: 8.4
click at [265, 131] on button "Submit" at bounding box center [278, 138] width 84 height 18
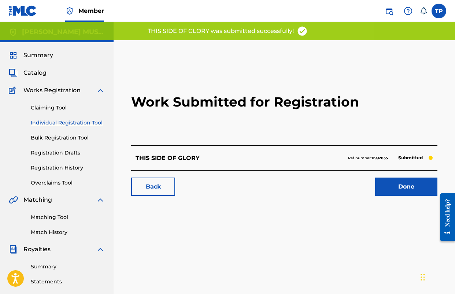
click at [409, 183] on link "Done" at bounding box center [406, 187] width 62 height 18
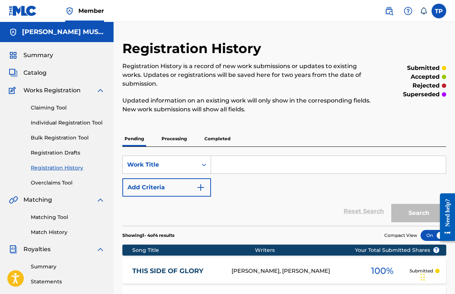
click at [37, 74] on span "Catalog" at bounding box center [34, 73] width 23 height 9
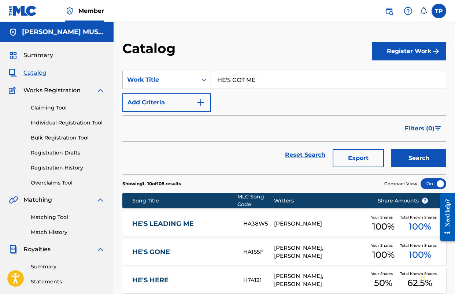
click at [400, 61] on div "Register Work" at bounding box center [409, 51] width 74 height 22
click at [392, 54] on button "Register Work" at bounding box center [409, 51] width 74 height 18
click at [409, 78] on link "Individual" at bounding box center [409, 75] width 74 height 18
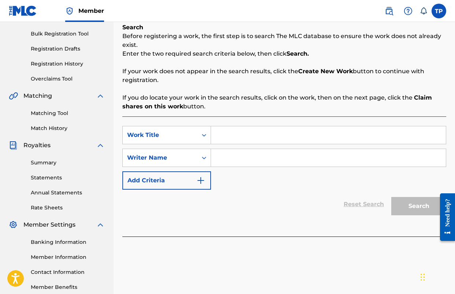
scroll to position [107, 0]
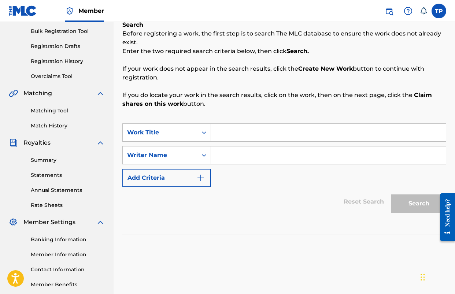
click at [275, 126] on input "Search Form" at bounding box center [328, 133] width 235 height 18
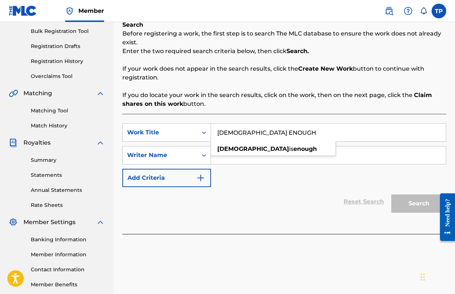
type input "[DEMOGRAPHIC_DATA] ENOUGH"
click at [273, 158] on input "Search Form" at bounding box center [328, 156] width 235 height 18
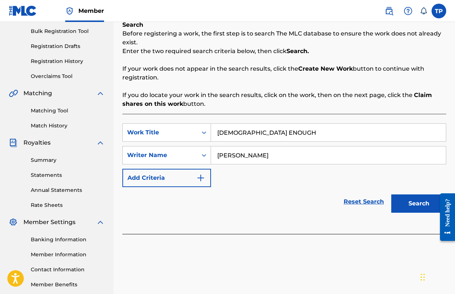
type input "[PERSON_NAME]"
click at [392, 195] on button "Search" at bounding box center [419, 204] width 55 height 18
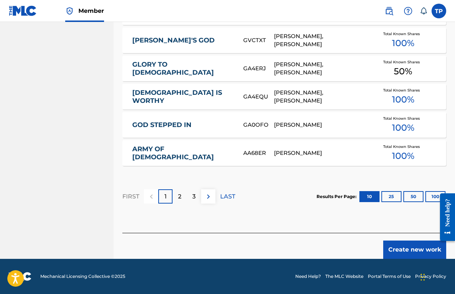
click at [400, 242] on button "Create new work" at bounding box center [414, 250] width 63 height 18
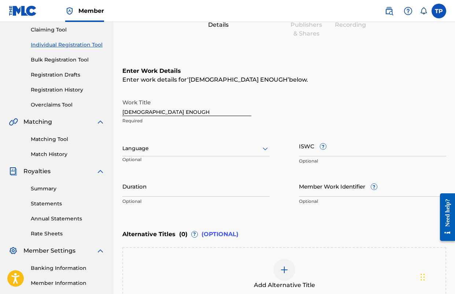
scroll to position [79, 0]
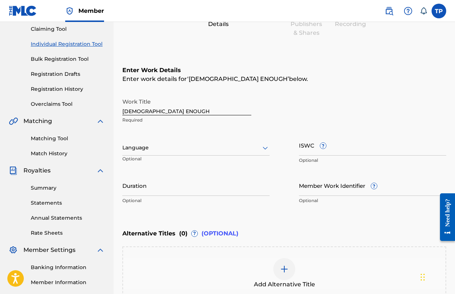
click at [196, 148] on div at bounding box center [195, 147] width 147 height 9
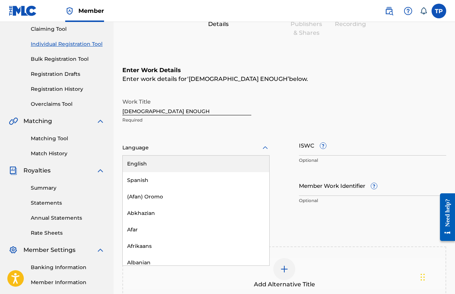
click at [179, 169] on div "English" at bounding box center [196, 164] width 147 height 16
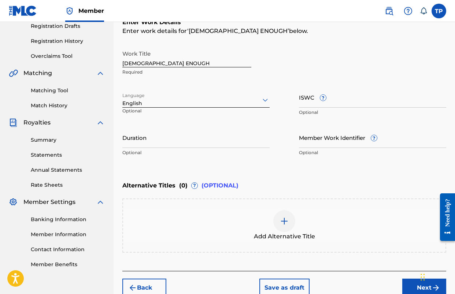
scroll to position [137, 0]
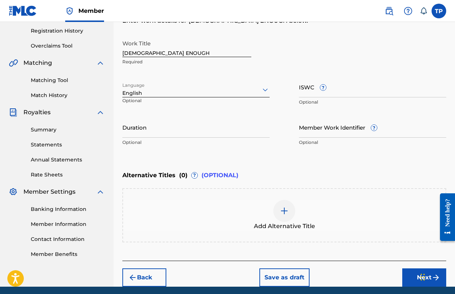
click at [289, 212] on img at bounding box center [284, 211] width 9 height 9
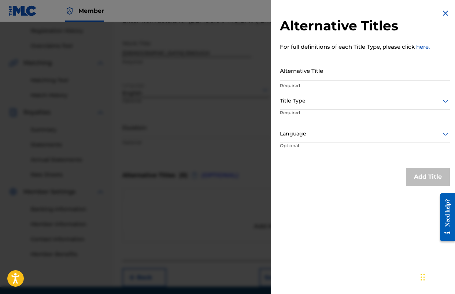
click at [317, 77] on input "Alternative Title" at bounding box center [365, 70] width 170 height 21
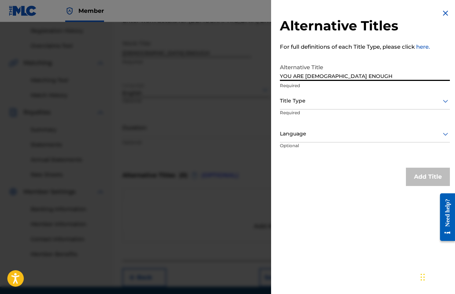
type input "YOU ARE [DEMOGRAPHIC_DATA] ENOUGH"
click at [311, 111] on p "Required" at bounding box center [308, 118] width 56 height 16
click at [311, 106] on div "Title Type" at bounding box center [365, 101] width 170 height 16
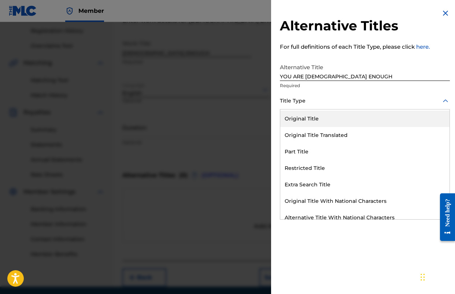
scroll to position [71, 0]
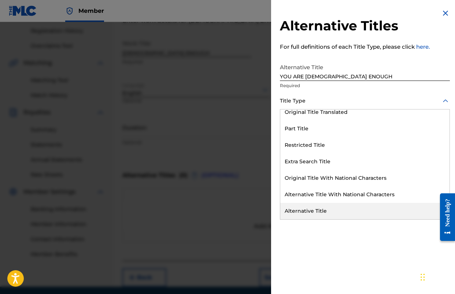
click at [317, 210] on div "Alternative Title" at bounding box center [364, 211] width 169 height 16
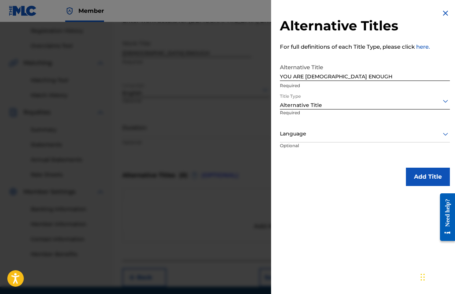
click at [330, 136] on div at bounding box center [365, 133] width 170 height 9
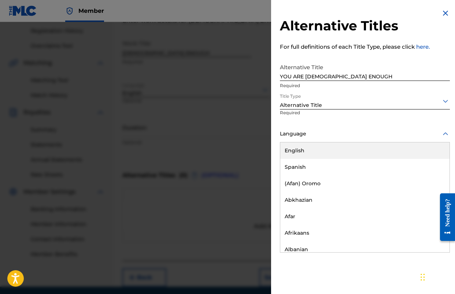
click at [319, 153] on div "English" at bounding box center [364, 151] width 169 height 16
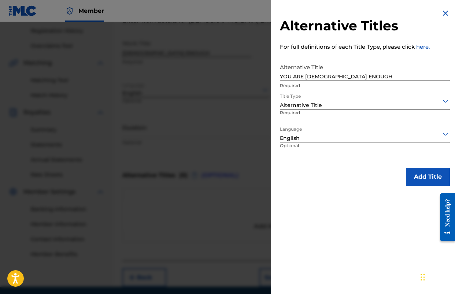
click at [418, 178] on button "Add Title" at bounding box center [428, 177] width 44 height 18
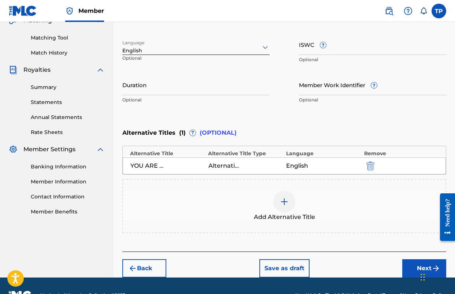
scroll to position [198, 0]
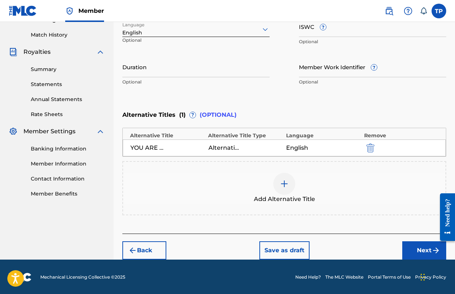
click at [276, 181] on div at bounding box center [284, 184] width 22 height 22
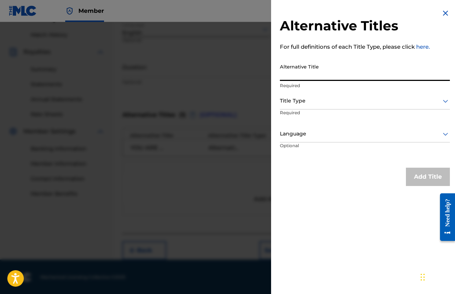
click at [345, 69] on input "Alternative Title" at bounding box center [365, 70] width 170 height 21
type input "[DEMOGRAPHIC_DATA] ENOUGH TO SAVE"
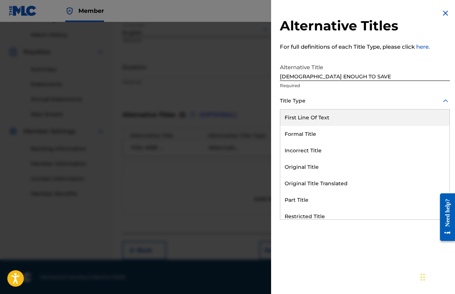
drag, startPoint x: 324, startPoint y: 103, endPoint x: 329, endPoint y: 128, distance: 25.8
click at [324, 103] on div at bounding box center [365, 100] width 170 height 9
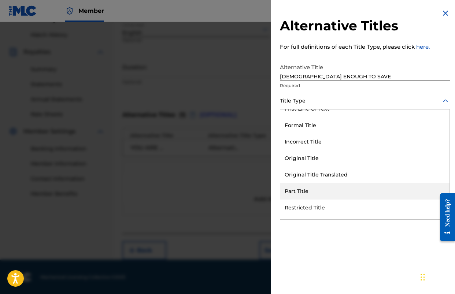
scroll to position [0, 0]
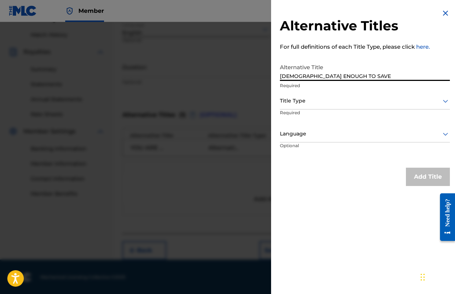
click at [332, 73] on input "[DEMOGRAPHIC_DATA] ENOUGH TO SAVE" at bounding box center [365, 70] width 170 height 21
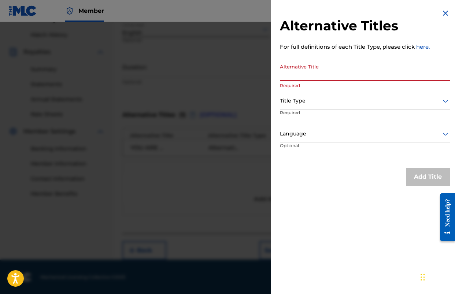
click at [446, 12] on img at bounding box center [445, 13] width 9 height 9
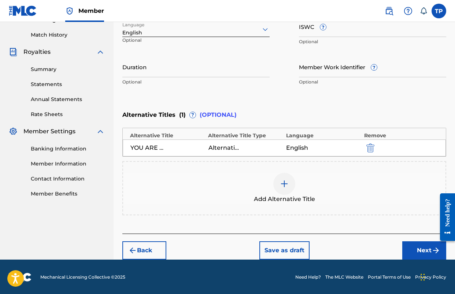
click at [270, 100] on div "Enter Work Details Enter work details for ‘ GOD ENOUGH ’ below. Work Title [DEM…" at bounding box center [284, 18] width 324 height 177
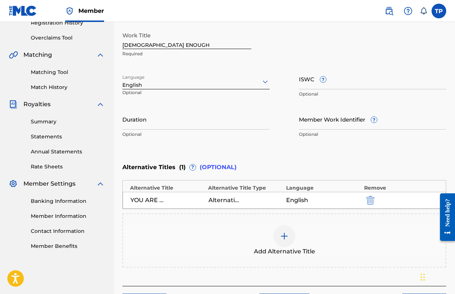
scroll to position [198, 0]
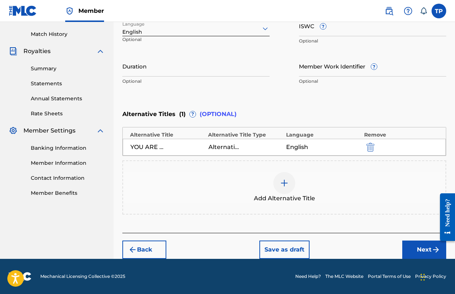
click at [412, 253] on button "Next" at bounding box center [425, 250] width 44 height 18
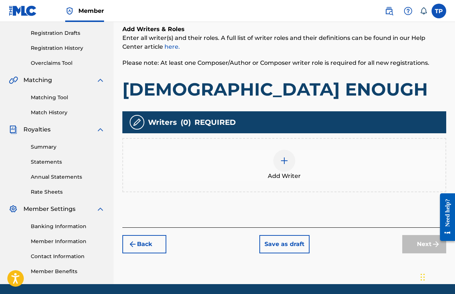
scroll to position [145, 0]
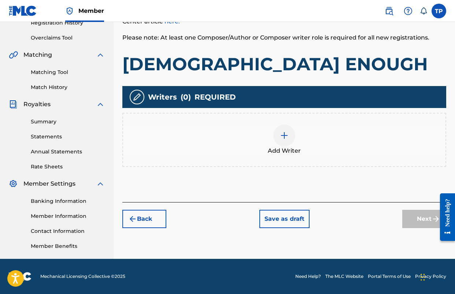
click at [290, 137] on div at bounding box center [284, 136] width 22 height 22
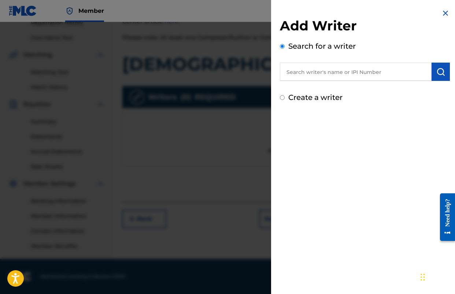
click at [317, 69] on input "text" at bounding box center [356, 72] width 152 height 18
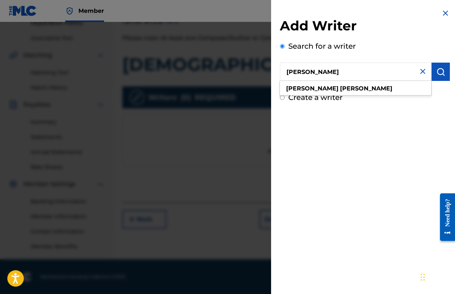
type input "[PERSON_NAME]"
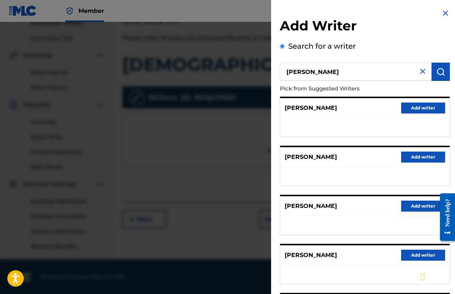
click at [425, 109] on button "Add writer" at bounding box center [423, 108] width 44 height 11
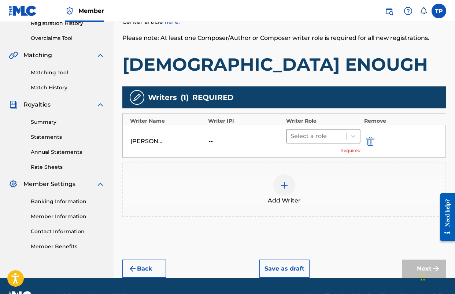
click at [313, 136] on div at bounding box center [317, 136] width 52 height 10
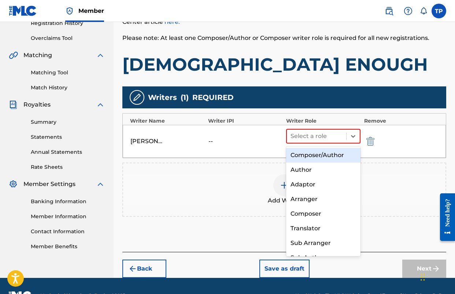
click at [305, 157] on div "Composer/Author" at bounding box center [323, 155] width 74 height 15
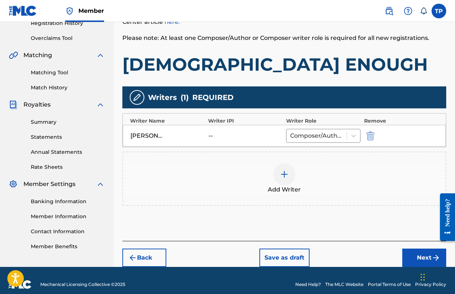
click at [287, 179] on div at bounding box center [284, 174] width 22 height 22
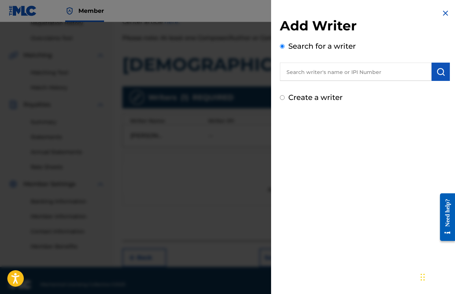
click at [322, 76] on input "text" at bounding box center [356, 72] width 152 height 18
type input "[PERSON_NAME]"
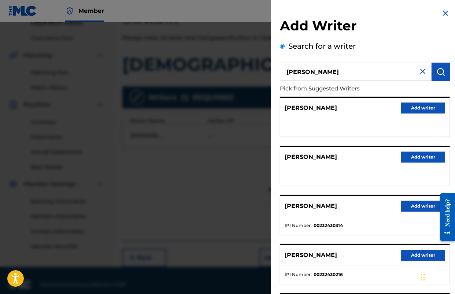
drag, startPoint x: 411, startPoint y: 109, endPoint x: 387, endPoint y: 123, distance: 27.0
click at [411, 109] on button "Add writer" at bounding box center [423, 108] width 44 height 11
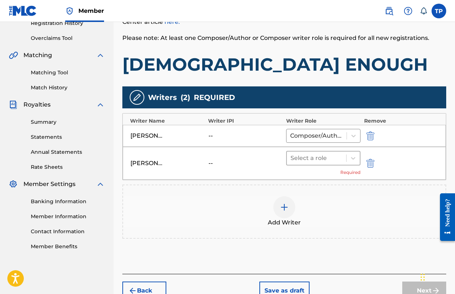
click at [317, 159] on div at bounding box center [317, 158] width 52 height 10
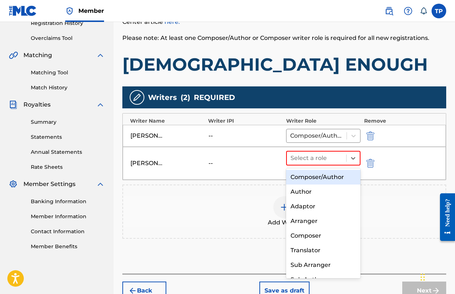
click at [311, 179] on div "Composer/Author" at bounding box center [323, 177] width 74 height 15
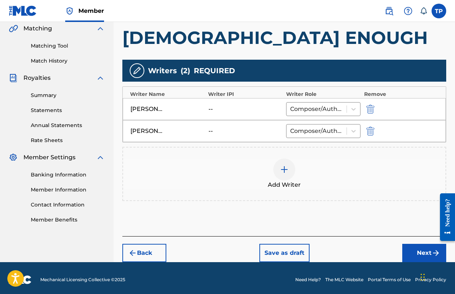
drag, startPoint x: 422, startPoint y: 256, endPoint x: 408, endPoint y: 254, distance: 13.3
click at [422, 256] on button "Next" at bounding box center [425, 253] width 44 height 18
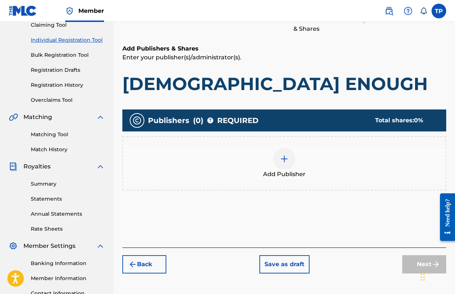
scroll to position [84, 0]
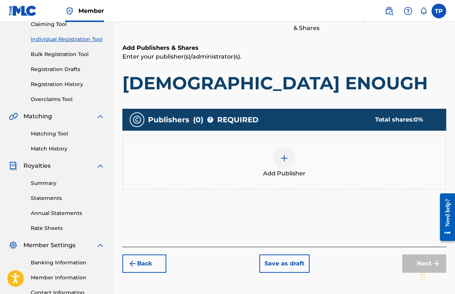
click at [276, 153] on div at bounding box center [284, 158] width 22 height 22
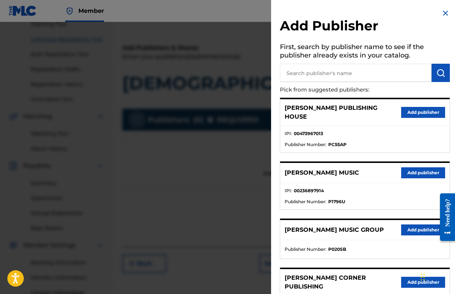
click at [414, 168] on button "Add publisher" at bounding box center [423, 173] width 44 height 11
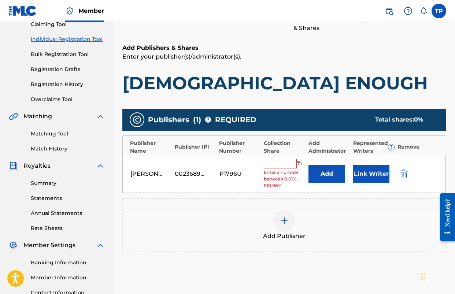
click at [320, 179] on button "Add" at bounding box center [327, 174] width 37 height 18
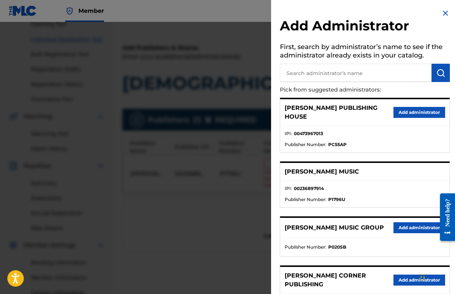
click at [398, 223] on button "Add administrator" at bounding box center [420, 228] width 52 height 11
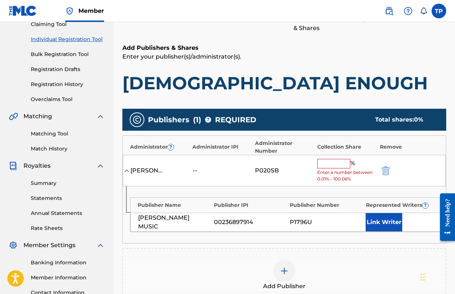
click at [333, 165] on input "text" at bounding box center [333, 164] width 33 height 10
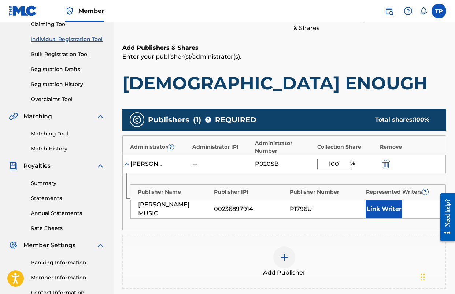
type input "100"
click at [381, 217] on button "Link Writer" at bounding box center [384, 209] width 37 height 18
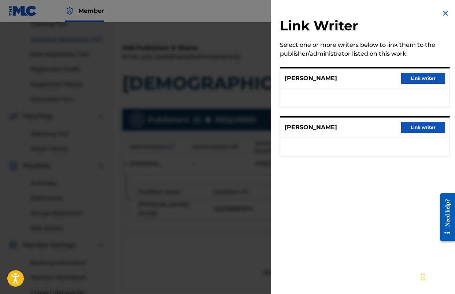
click at [423, 81] on button "Link writer" at bounding box center [423, 78] width 44 height 11
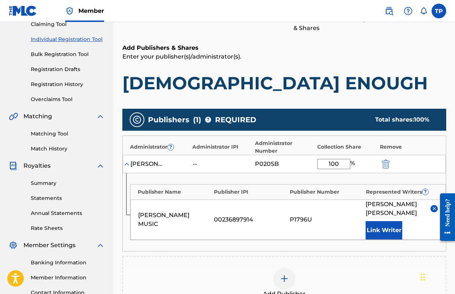
click at [382, 221] on button "Link Writer" at bounding box center [384, 230] width 37 height 18
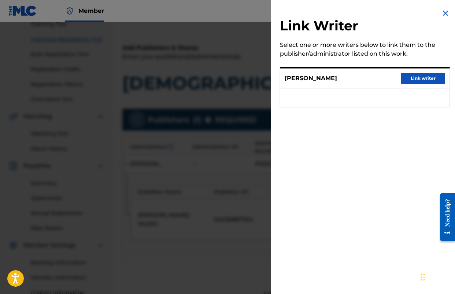
click at [409, 78] on button "Link writer" at bounding box center [423, 78] width 44 height 11
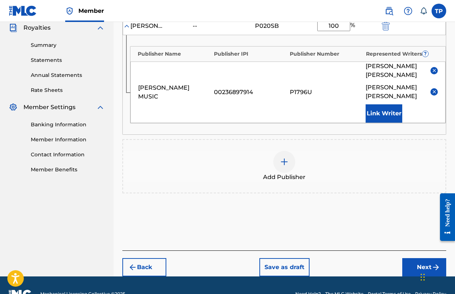
drag, startPoint x: 425, startPoint y: 249, endPoint x: 419, endPoint y: 249, distance: 5.9
click at [425, 258] on button "Next" at bounding box center [425, 267] width 44 height 18
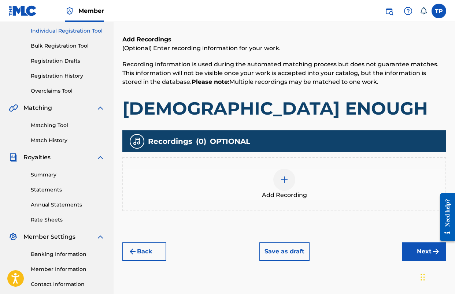
scroll to position [93, 0]
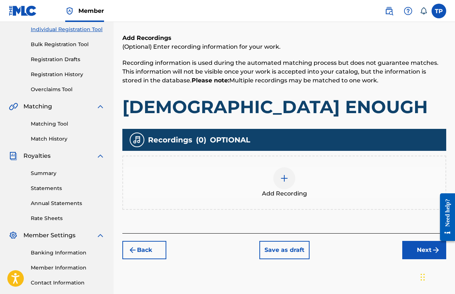
click at [287, 176] on img at bounding box center [284, 178] width 9 height 9
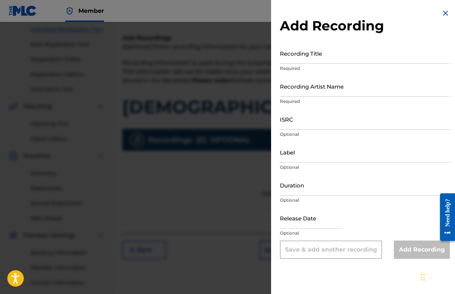
click at [328, 54] on input "Recording Title" at bounding box center [365, 53] width 170 height 21
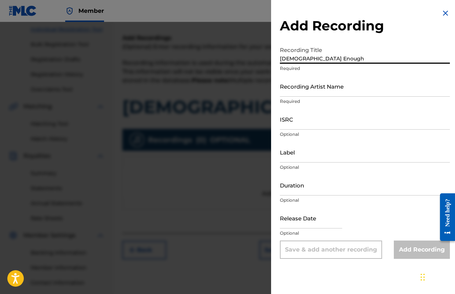
type input "[DEMOGRAPHIC_DATA] Enough"
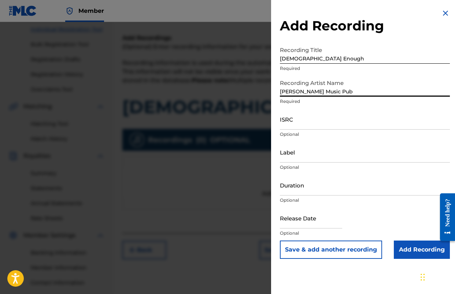
type input "[PERSON_NAME] Music Publishing"
click at [406, 245] on input "Add Recording" at bounding box center [422, 250] width 56 height 18
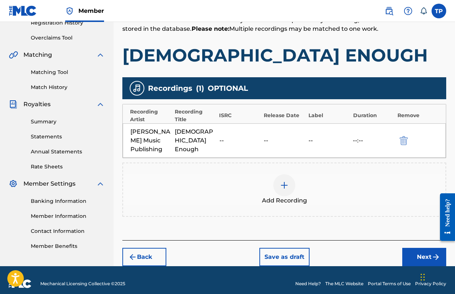
click at [414, 248] on button "Next" at bounding box center [425, 257] width 44 height 18
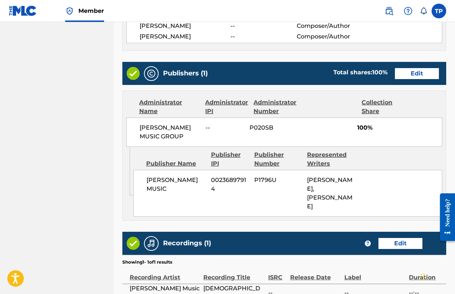
scroll to position [456, 0]
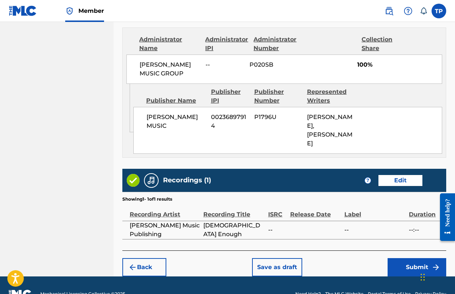
click at [408, 258] on button "Submit" at bounding box center [417, 267] width 59 height 18
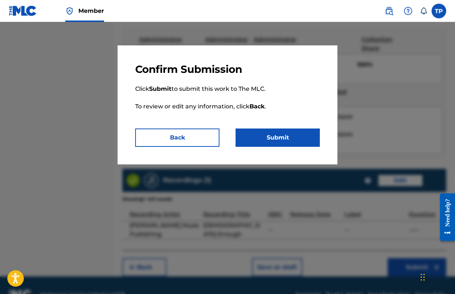
click at [272, 140] on button "Submit" at bounding box center [278, 138] width 84 height 18
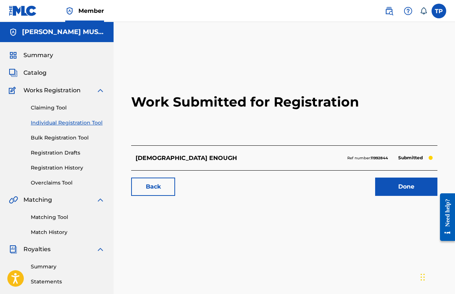
click at [394, 188] on link "Done" at bounding box center [406, 187] width 62 height 18
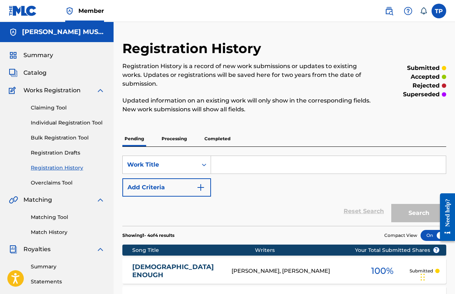
click at [317, 170] on input "Search Form" at bounding box center [328, 165] width 235 height 18
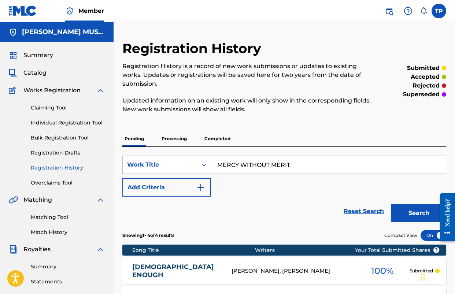
type input "MERCY WITHOUT MERIT"
click at [392, 204] on button "Search" at bounding box center [419, 213] width 55 height 18
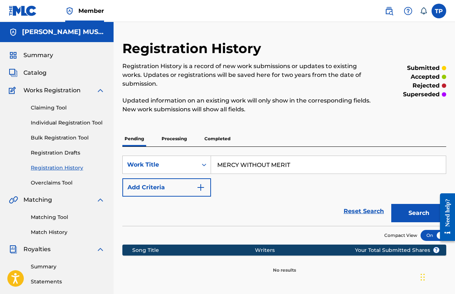
click at [48, 76] on div "Catalog" at bounding box center [57, 73] width 96 height 9
click at [29, 75] on span "Catalog" at bounding box center [34, 73] width 23 height 9
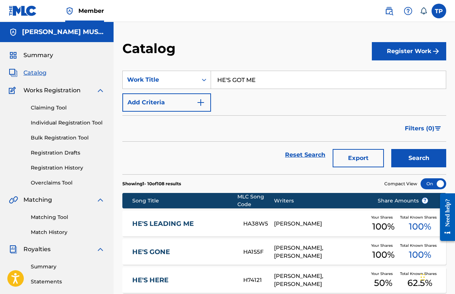
click at [289, 88] on input "HE'S GOT ME" at bounding box center [328, 80] width 235 height 18
click at [395, 63] on section "SearchWithCriteriaea9d37c2-5fd6-4f7c-8d31-015088bbd0ca Work Title HE'S GOT ME A…" at bounding box center [284, 118] width 324 height 113
click at [393, 60] on button "Register Work" at bounding box center [409, 51] width 74 height 18
click at [379, 76] on link "Individual" at bounding box center [409, 75] width 74 height 18
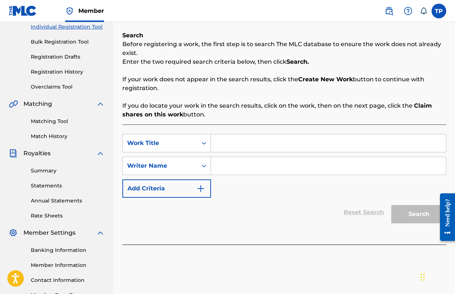
scroll to position [109, 0]
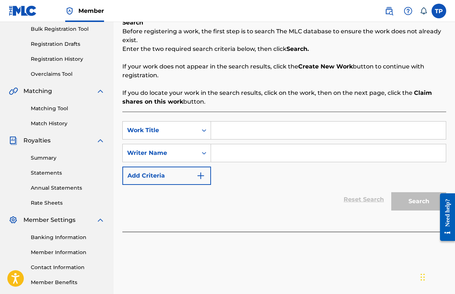
click at [264, 128] on input "Search Form" at bounding box center [328, 131] width 235 height 18
type input "MERCY WITHOUT MERIT"
click at [253, 152] on input "Search Form" at bounding box center [328, 153] width 235 height 18
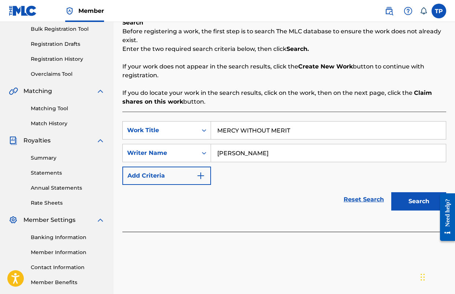
type input "[PERSON_NAME]"
click at [392, 192] on button "Search" at bounding box center [419, 201] width 55 height 18
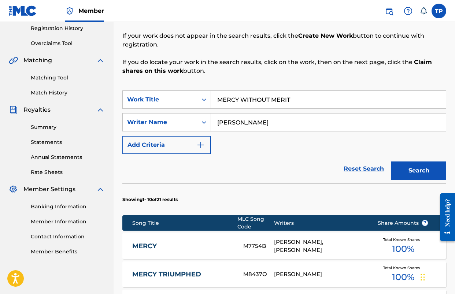
scroll to position [148, 0]
